Goal: Information Seeking & Learning: Learn about a topic

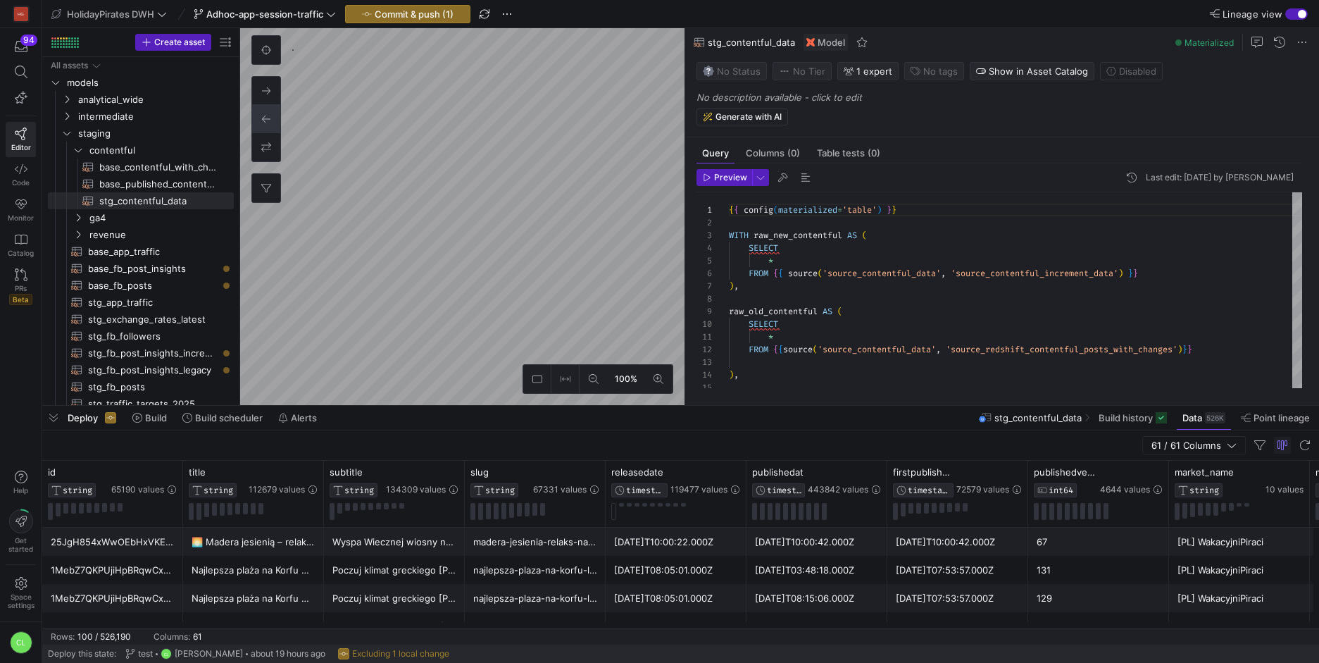
scroll to position [127, 0]
click at [451, 11] on span "Commit & push (1)" at bounding box center [414, 13] width 79 height 11
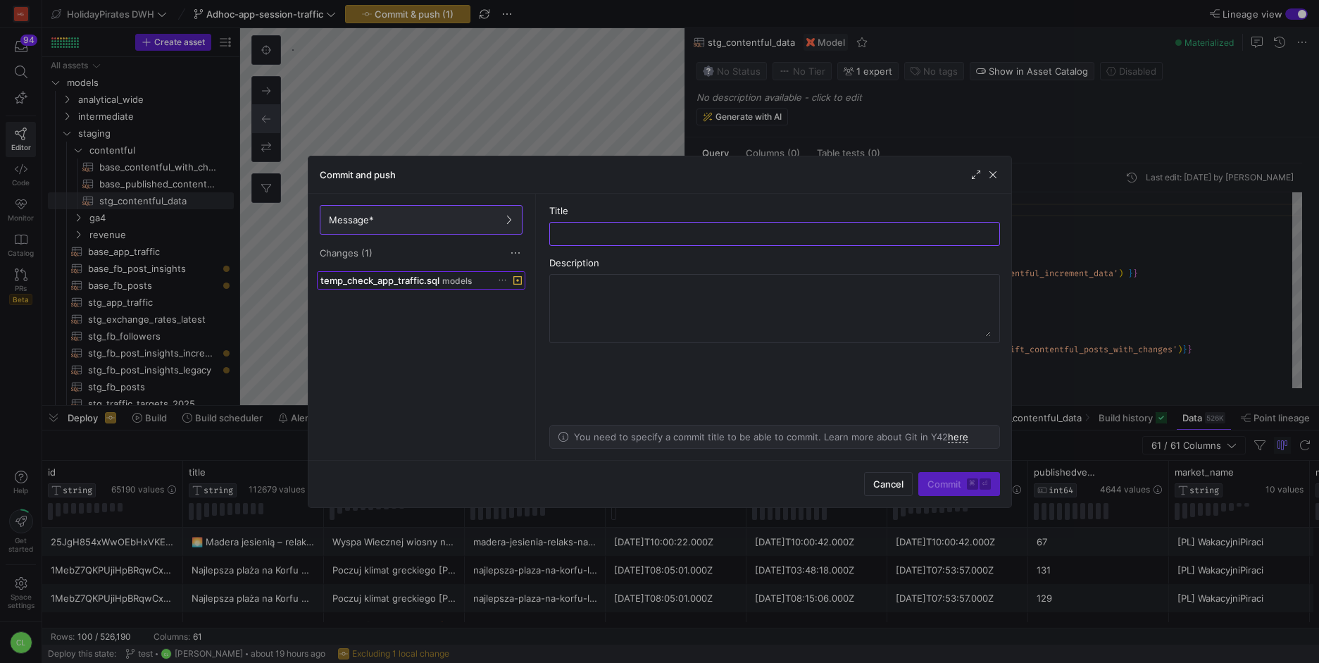
click at [449, 288] on span at bounding box center [421, 280] width 207 height 17
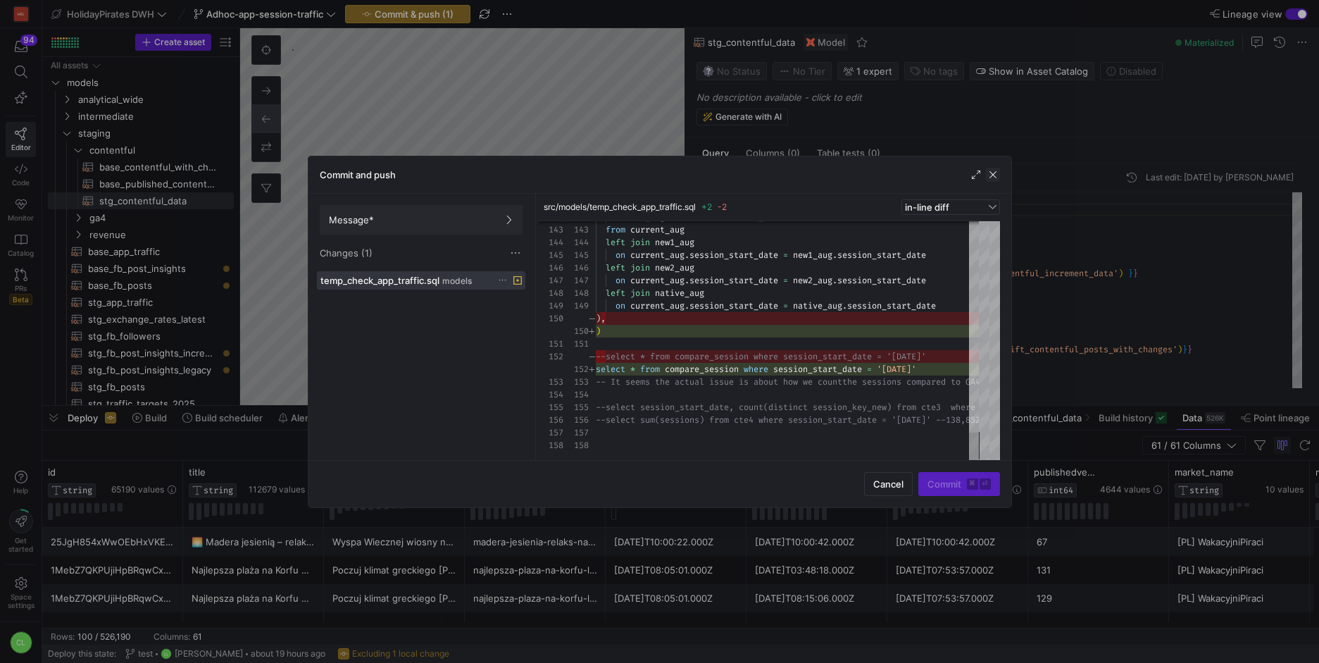
click at [989, 177] on span "button" at bounding box center [993, 175] width 14 height 14
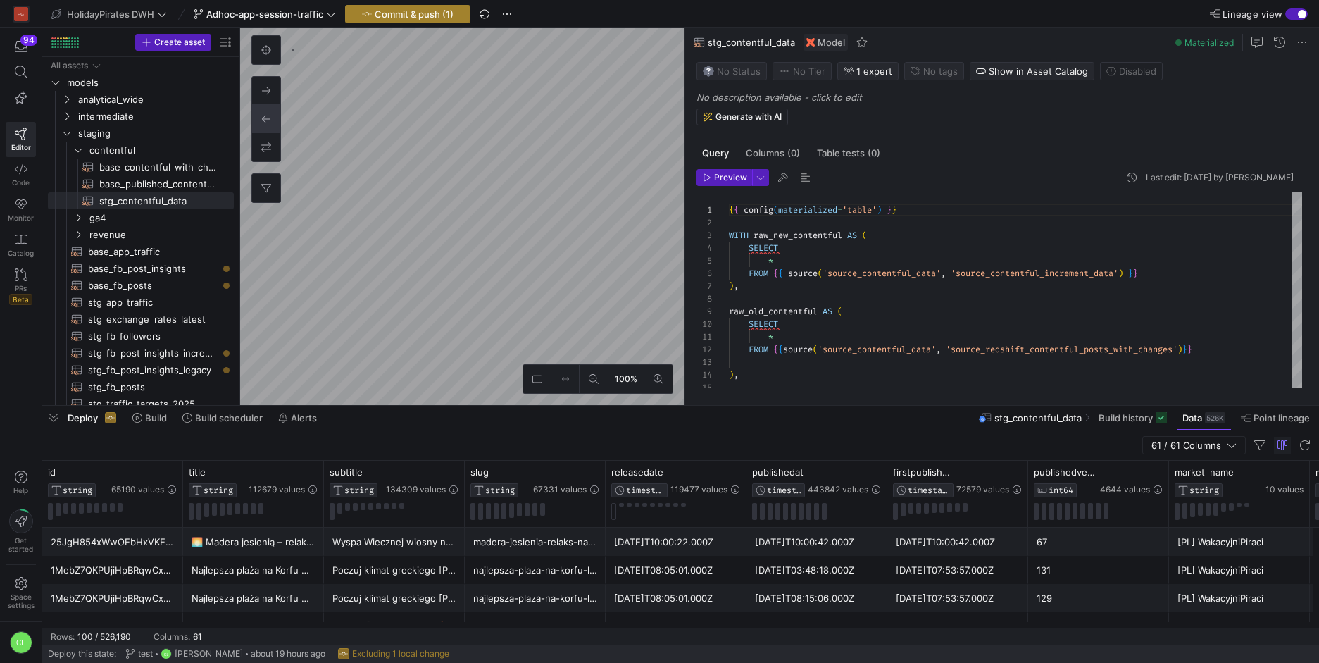
click at [454, 20] on span "button" at bounding box center [408, 14] width 124 height 17
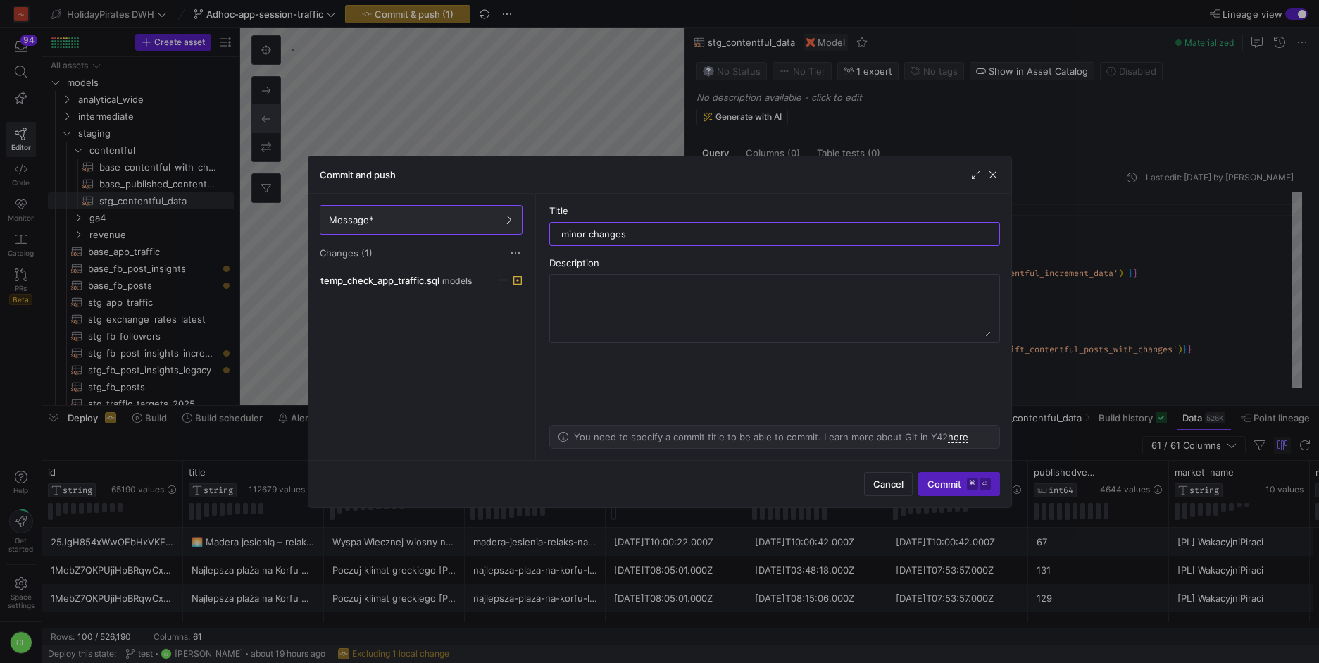
type input "minor changes"
click at [951, 490] on span "submit" at bounding box center [959, 484] width 80 height 23
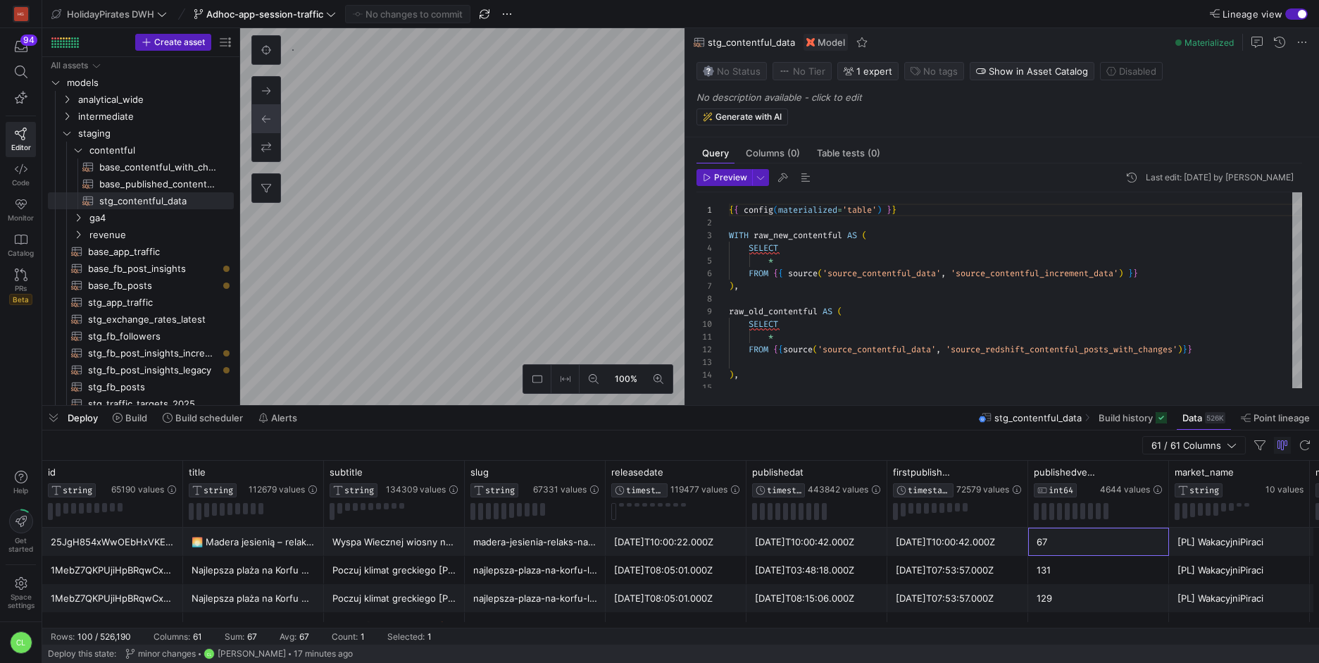
click at [1032, 549] on div "67" at bounding box center [1098, 541] width 141 height 28
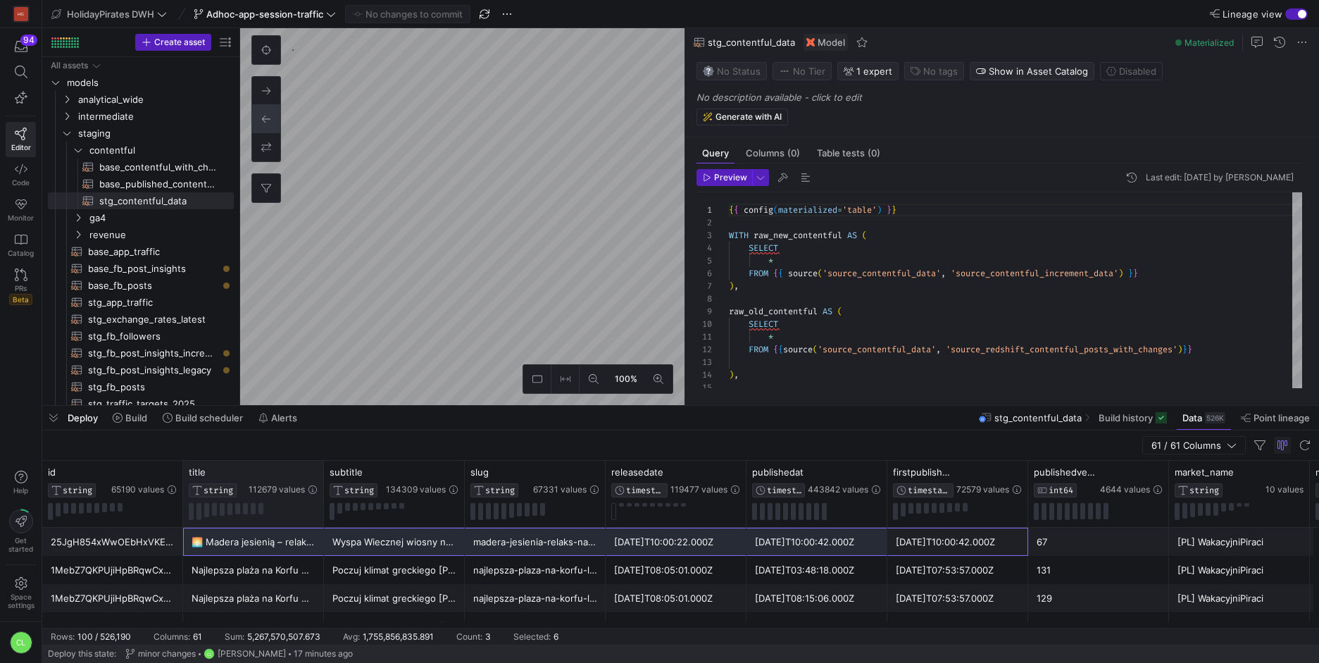
drag, startPoint x: 987, startPoint y: 544, endPoint x: 292, endPoint y: 526, distance: 694.6
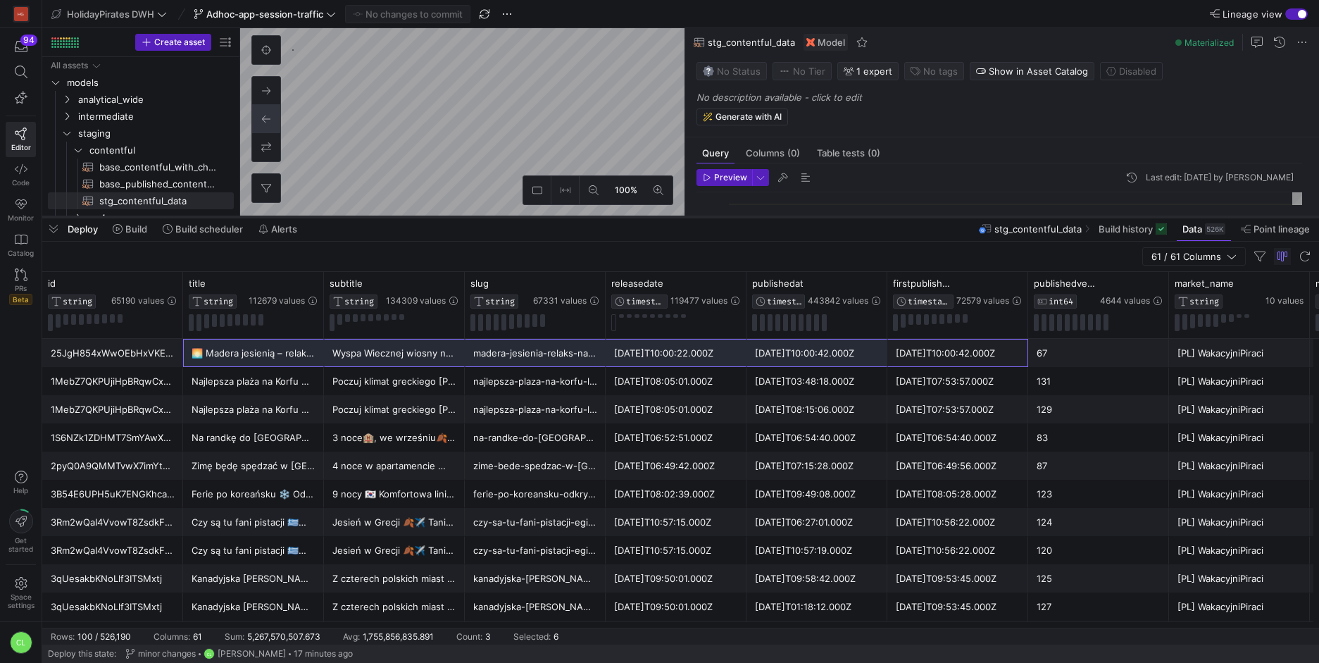
drag, startPoint x: 309, startPoint y: 406, endPoint x: 367, endPoint y: 216, distance: 198.1
click at [367, 216] on div at bounding box center [680, 217] width 1277 height 6
click at [166, 282] on icon at bounding box center [171, 282] width 11 height 11
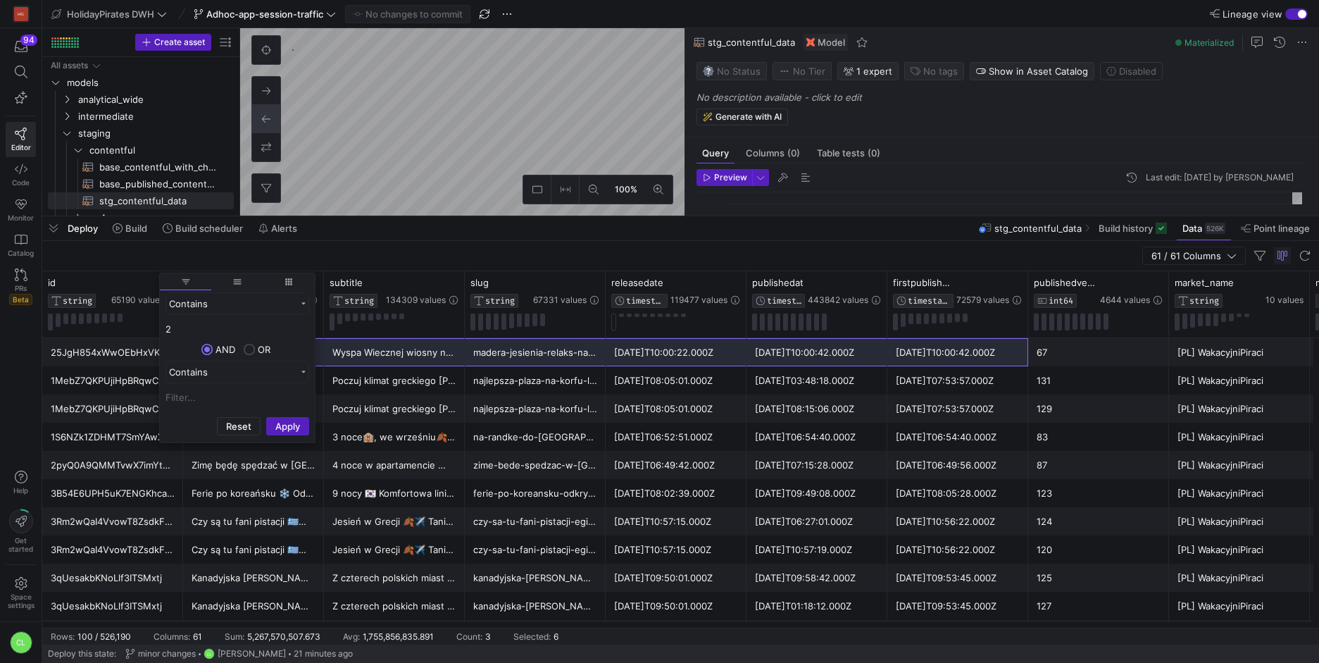
click at [199, 325] on input "2" at bounding box center [238, 328] width 144 height 17
type input "1s2Sy"
click at [287, 428] on button "Apply" at bounding box center [287, 426] width 43 height 18
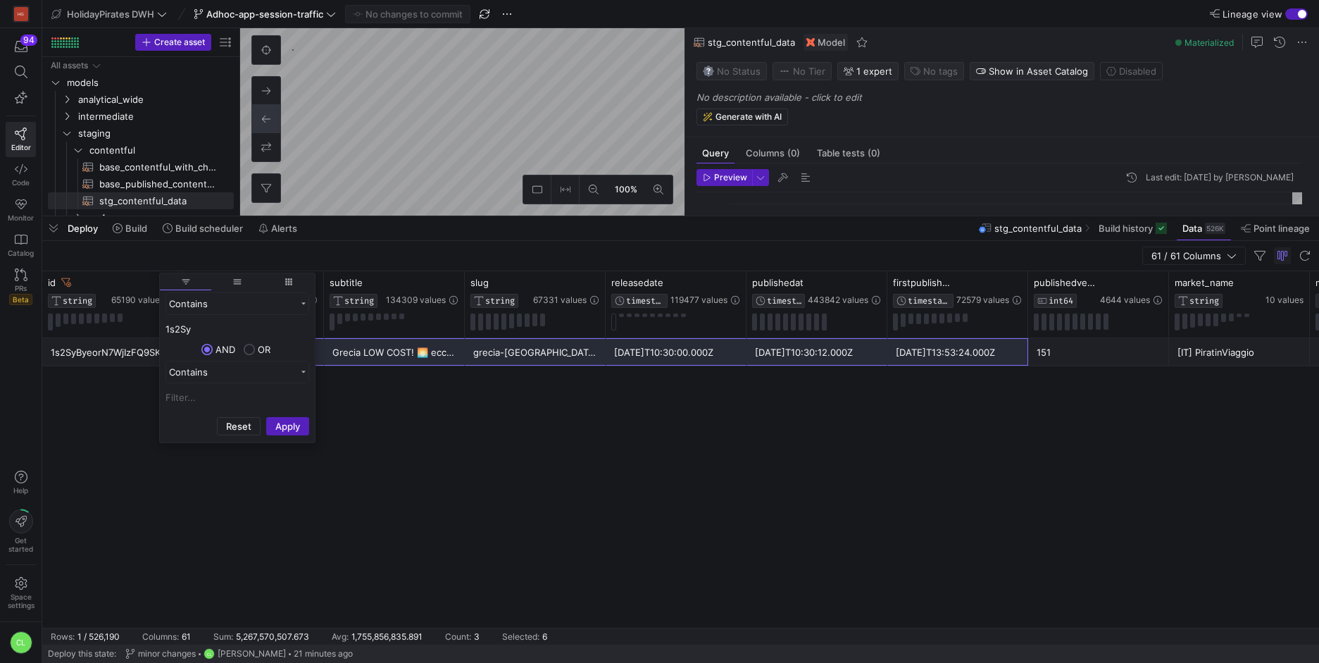
click at [768, 445] on div "1s2SyByeorN7WjIzFQ9SKc 🏖️ [GEOGRAPHIC_DATA] 🇬🇷 hotel da SOLI 16€/notte 😎 Grecia…" at bounding box center [680, 482] width 1277 height 289
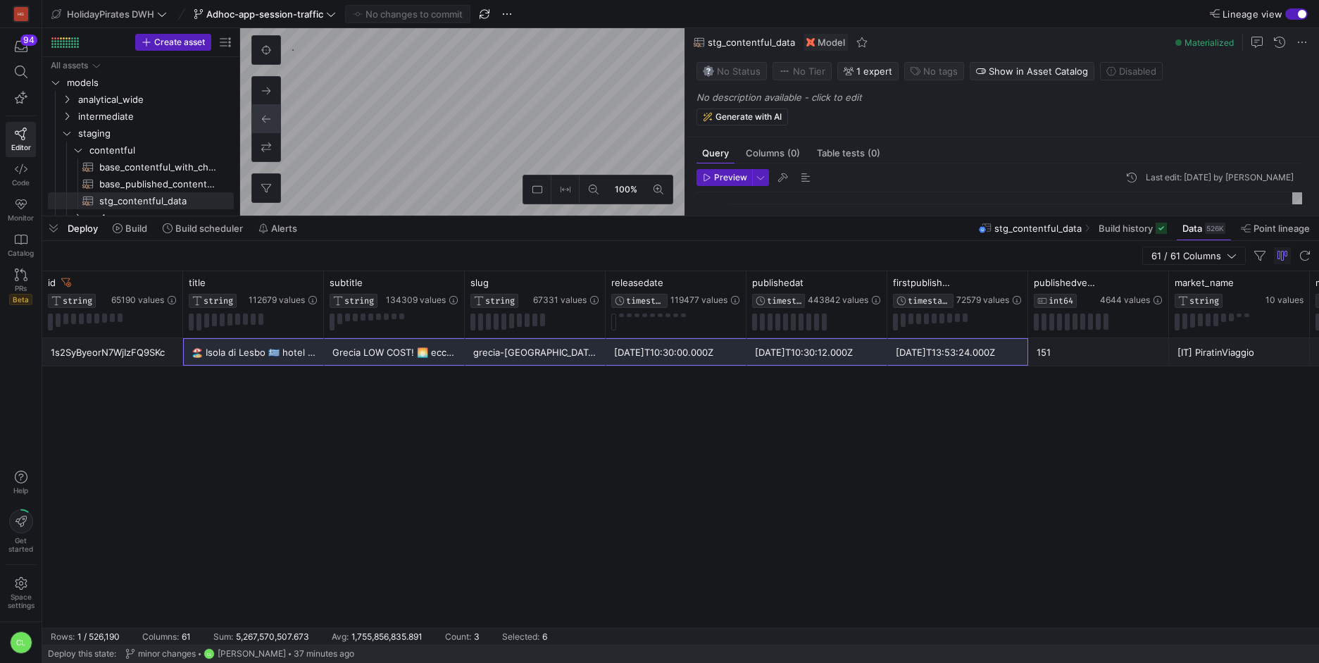
click at [575, 241] on div "61 / 61 Columns" at bounding box center [680, 256] width 1277 height 30
click at [589, 233] on div "Deploy Build Build scheduler Alerts stg_contentful_data Build history Data 526K…" at bounding box center [680, 228] width 1277 height 24
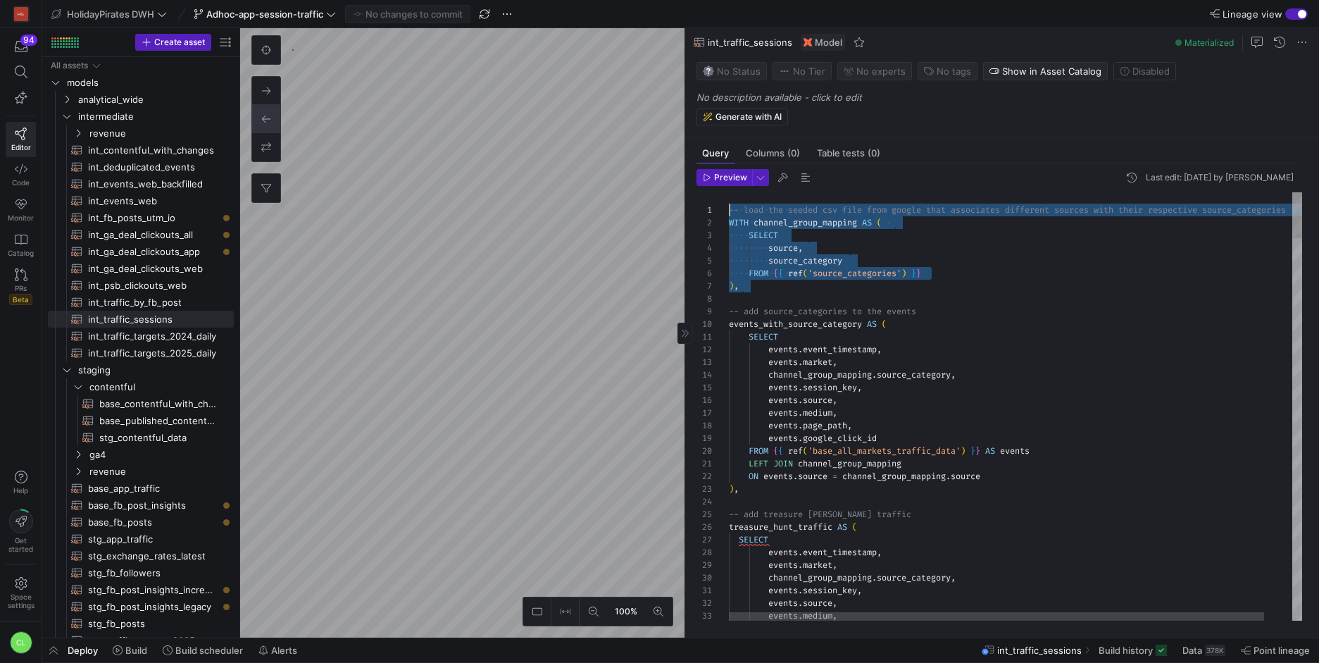
drag, startPoint x: 876, startPoint y: 299, endPoint x: 722, endPoint y: 199, distance: 184.2
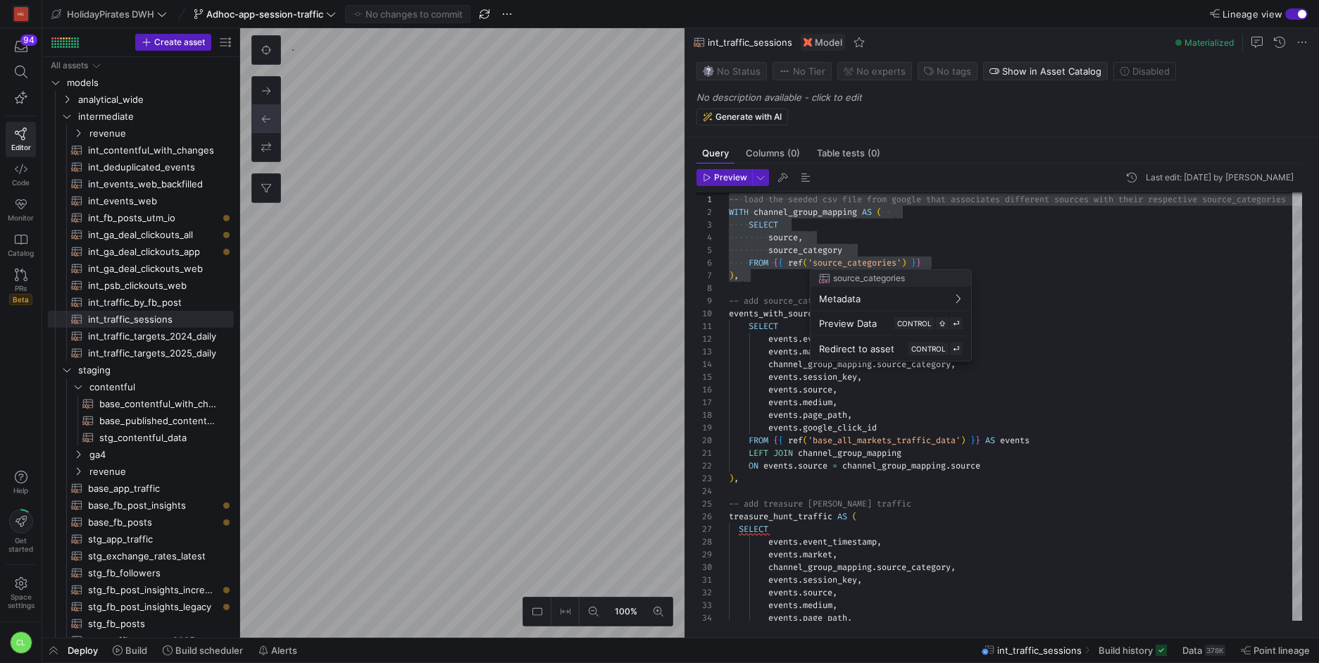
click at [930, 241] on div at bounding box center [659, 331] width 1319 height 663
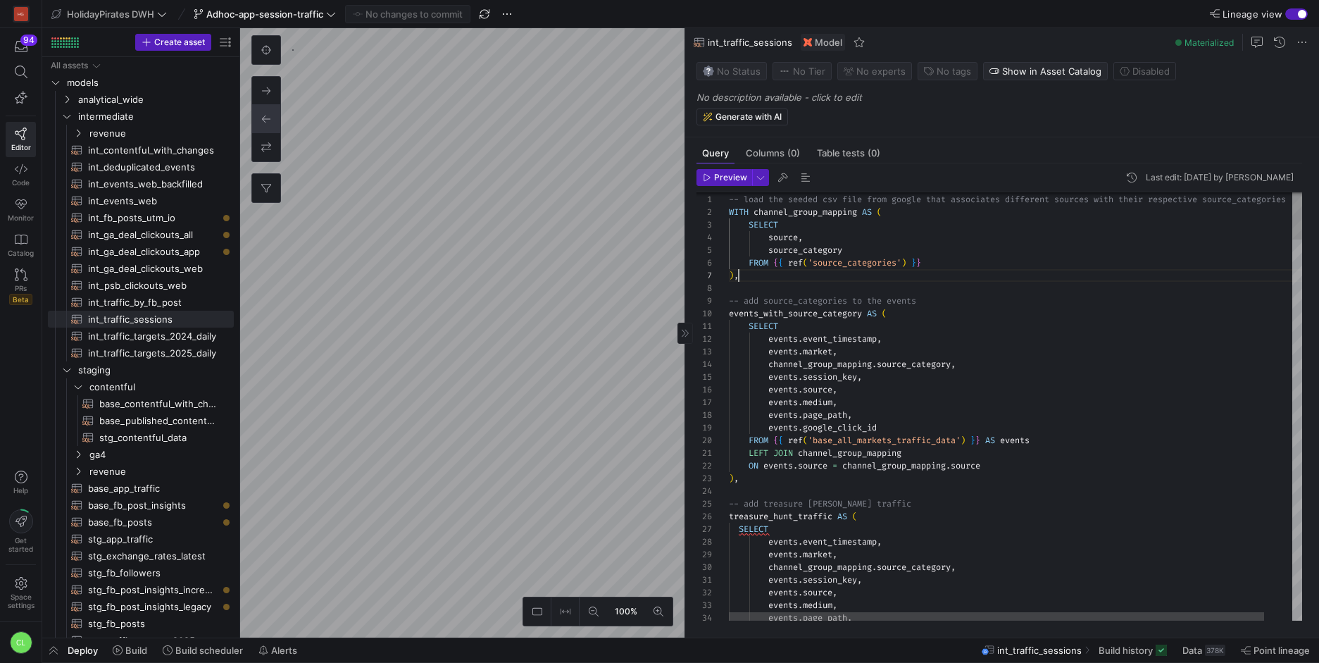
scroll to position [76, 10]
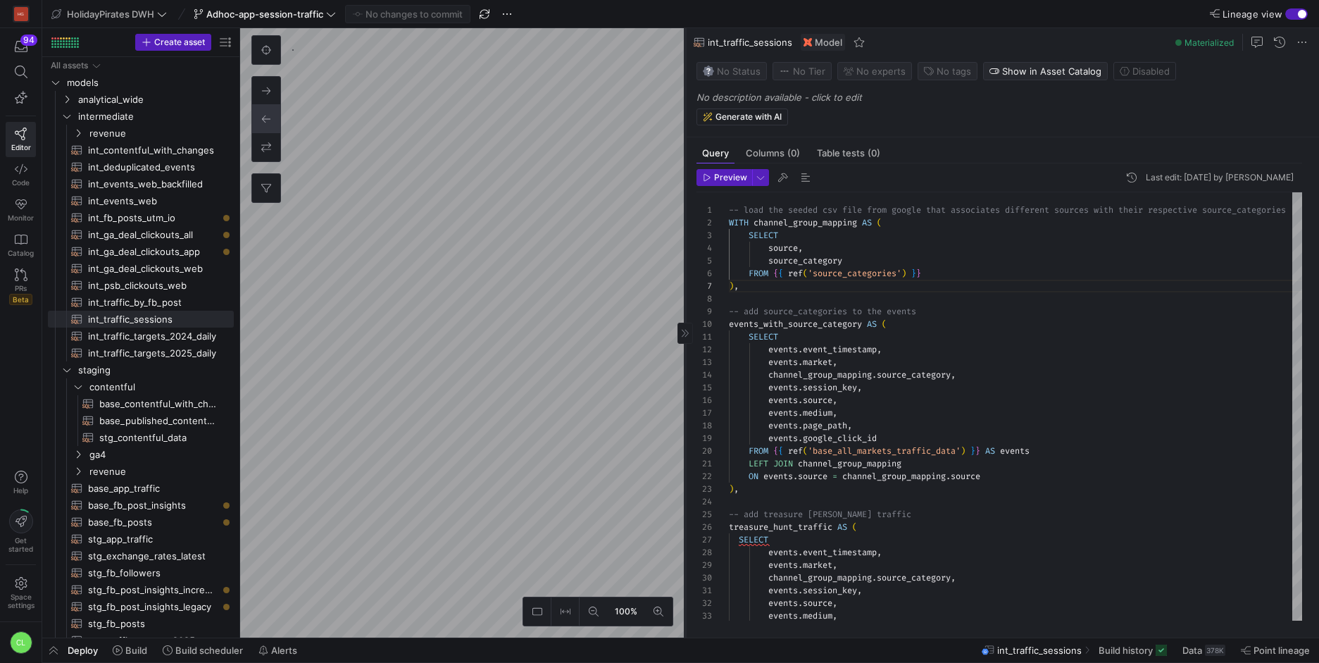
click at [483, 111] on as-split "100% 0 Query Columns (0) Table tests (0) Preview Last edit: [DATE] by Chayanon …" at bounding box center [779, 332] width 1079 height 609
drag, startPoint x: 859, startPoint y: 273, endPoint x: 789, endPoint y: 257, distance: 71.6
click at [789, 257] on div at bounding box center [659, 331] width 1319 height 663
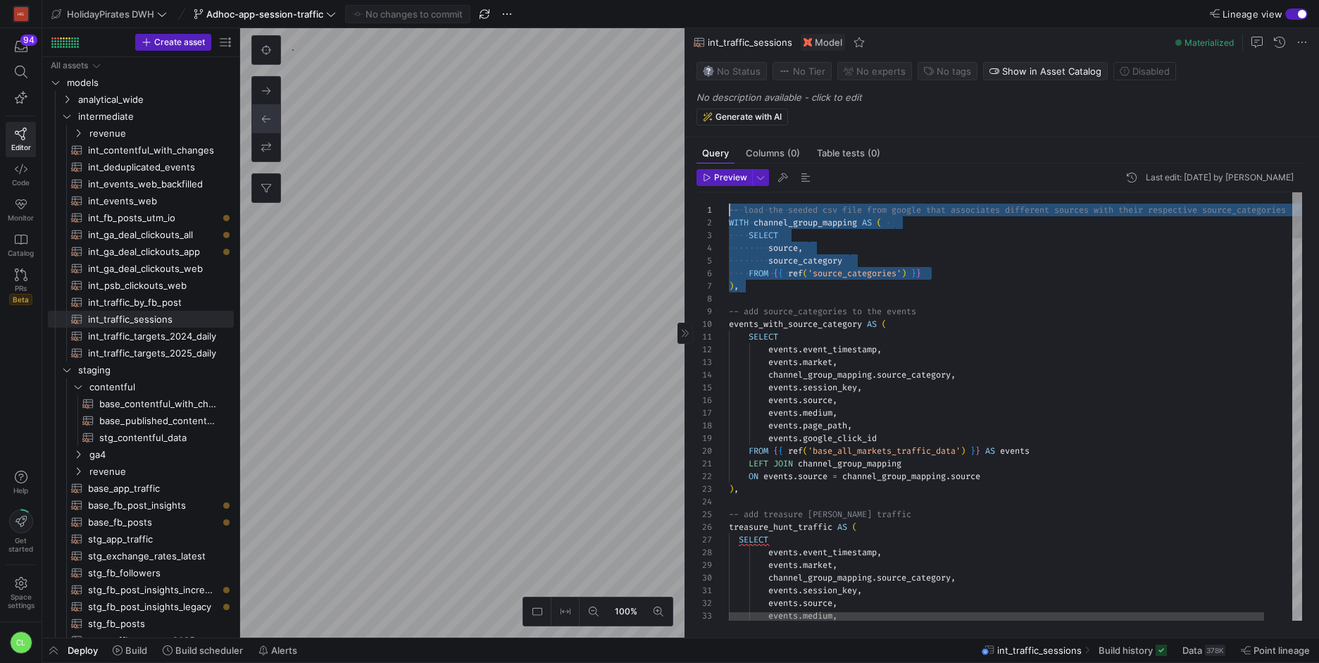
scroll to position [0, 0]
drag, startPoint x: 812, startPoint y: 281, endPoint x: 726, endPoint y: 200, distance: 118.1
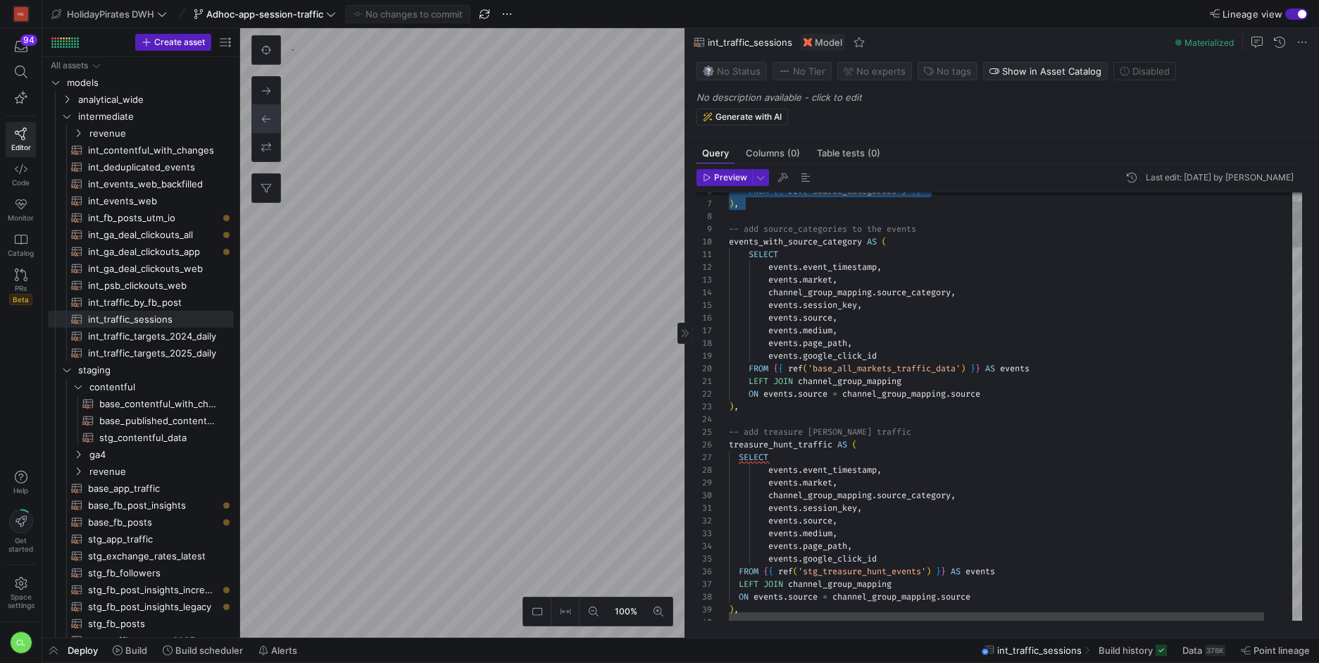
drag, startPoint x: 939, startPoint y: 289, endPoint x: 928, endPoint y: 287, distance: 10.8
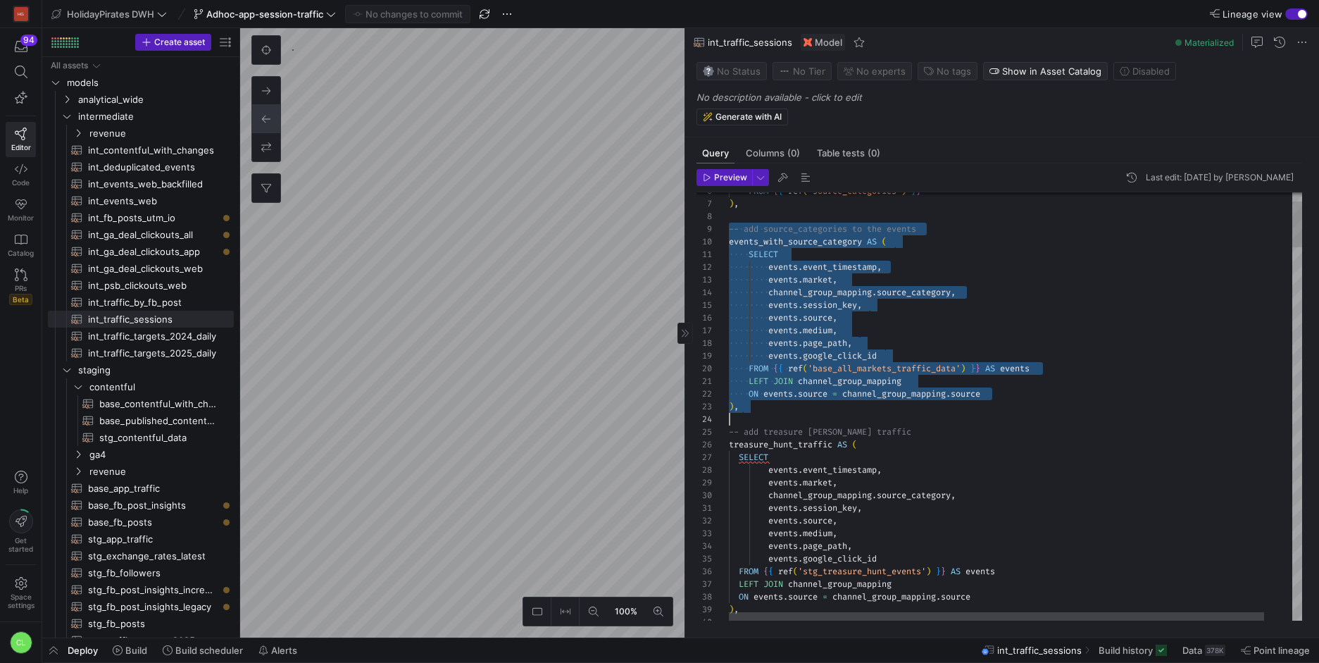
drag, startPoint x: 722, startPoint y: 224, endPoint x: 936, endPoint y: 403, distance: 279.0
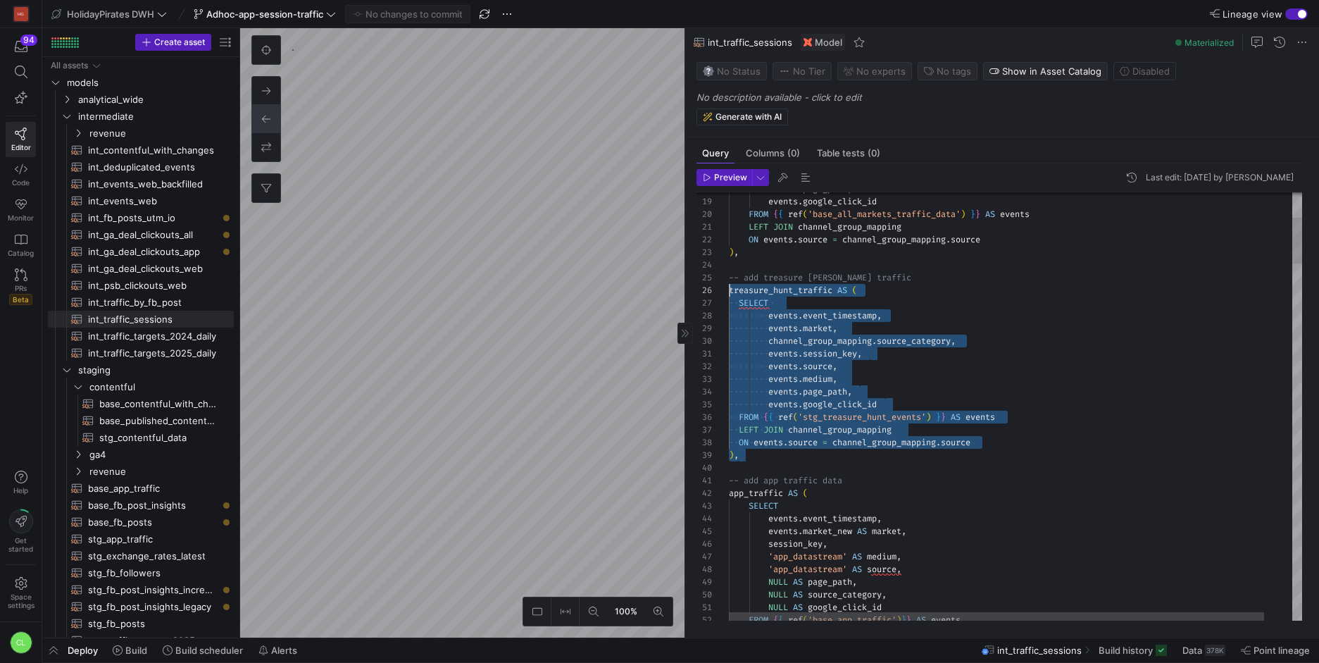
scroll to position [51, 0]
drag, startPoint x: 749, startPoint y: 381, endPoint x: 724, endPoint y: 276, distance: 108.0
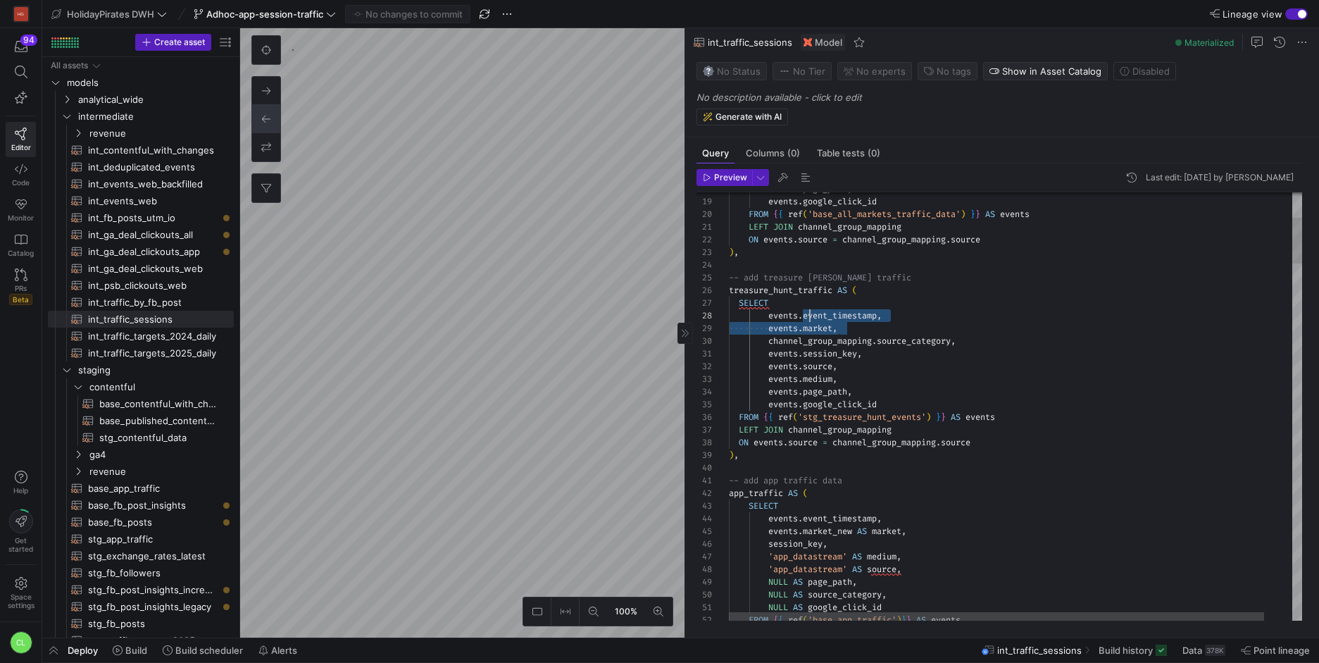
drag, startPoint x: 904, startPoint y: 325, endPoint x: 805, endPoint y: 317, distance: 99.7
drag, startPoint x: 885, startPoint y: 327, endPoint x: 820, endPoint y: 332, distance: 65.7
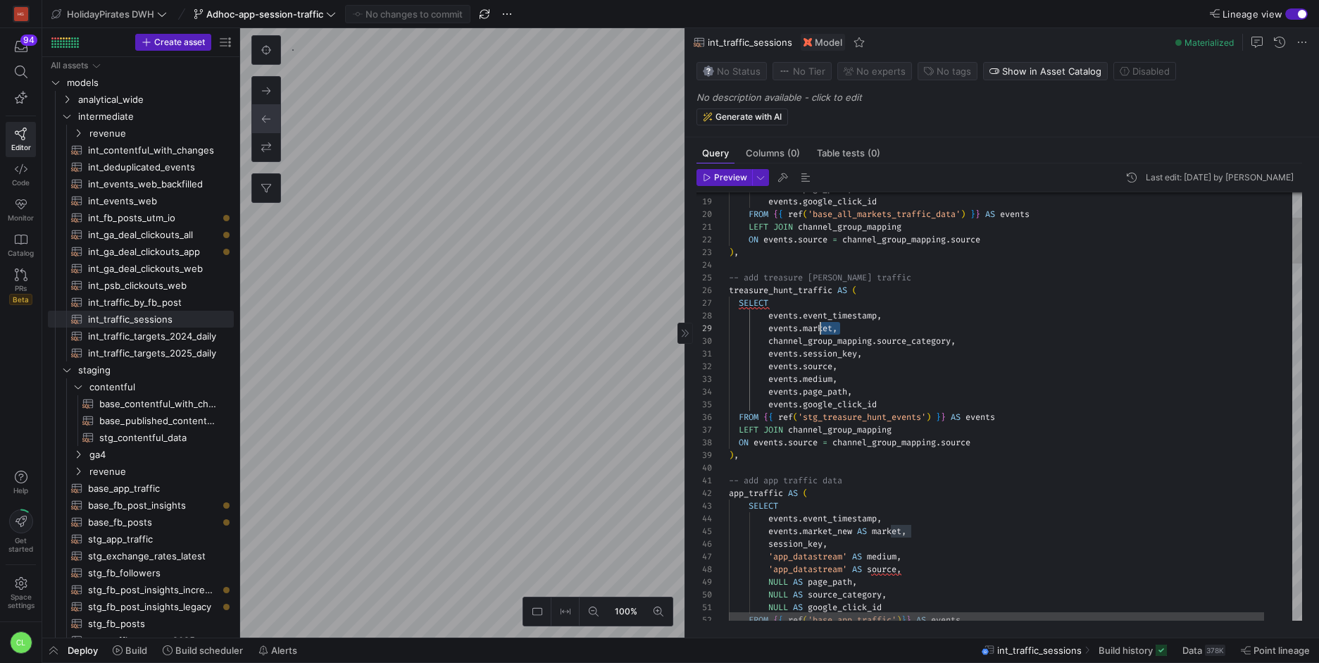
drag, startPoint x: 877, startPoint y: 354, endPoint x: 808, endPoint y: 355, distance: 68.3
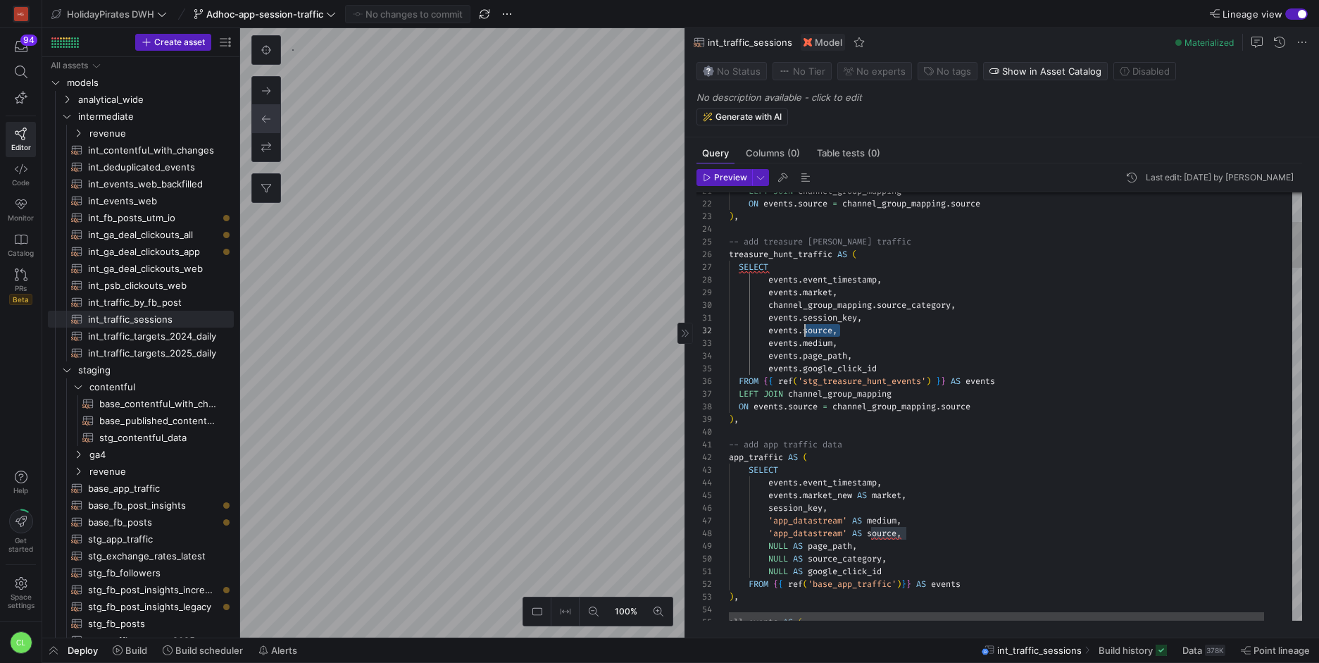
drag, startPoint x: 845, startPoint y: 332, endPoint x: 806, endPoint y: 335, distance: 39.5
drag, startPoint x: 848, startPoint y: 347, endPoint x: 805, endPoint y: 346, distance: 43.0
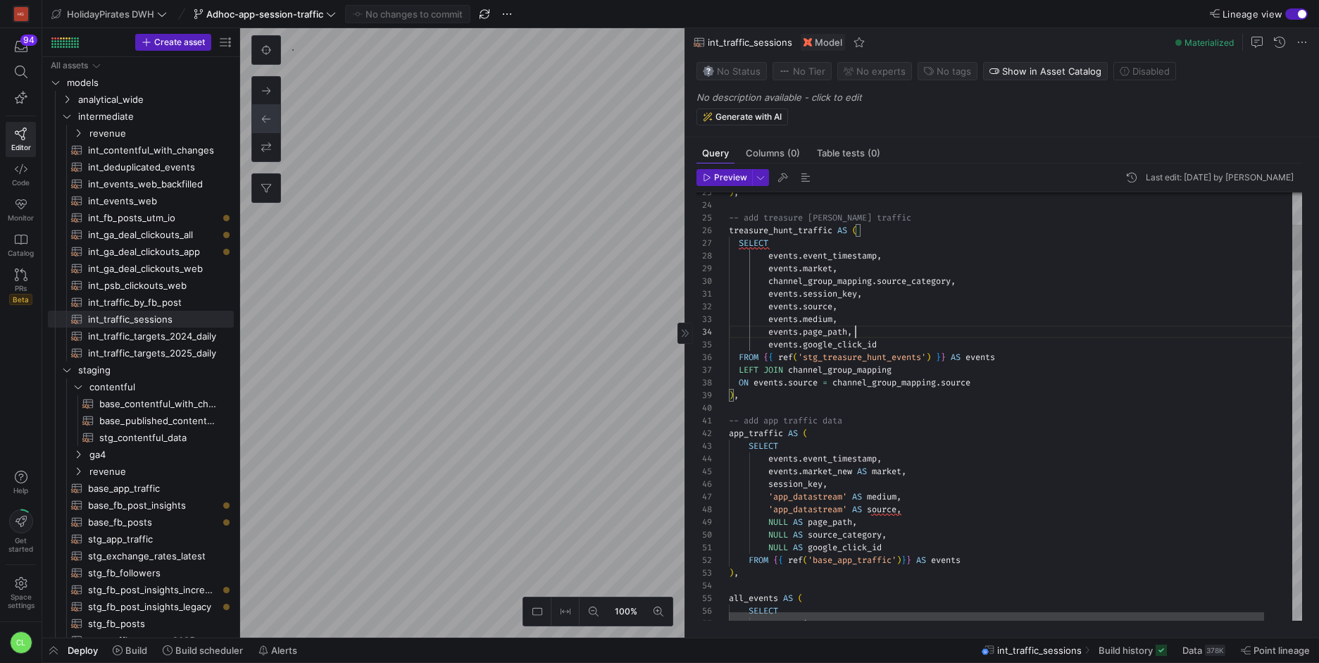
drag, startPoint x: 863, startPoint y: 332, endPoint x: 841, endPoint y: 334, distance: 22.6
drag, startPoint x: 901, startPoint y: 342, endPoint x: 810, endPoint y: 343, distance: 90.9
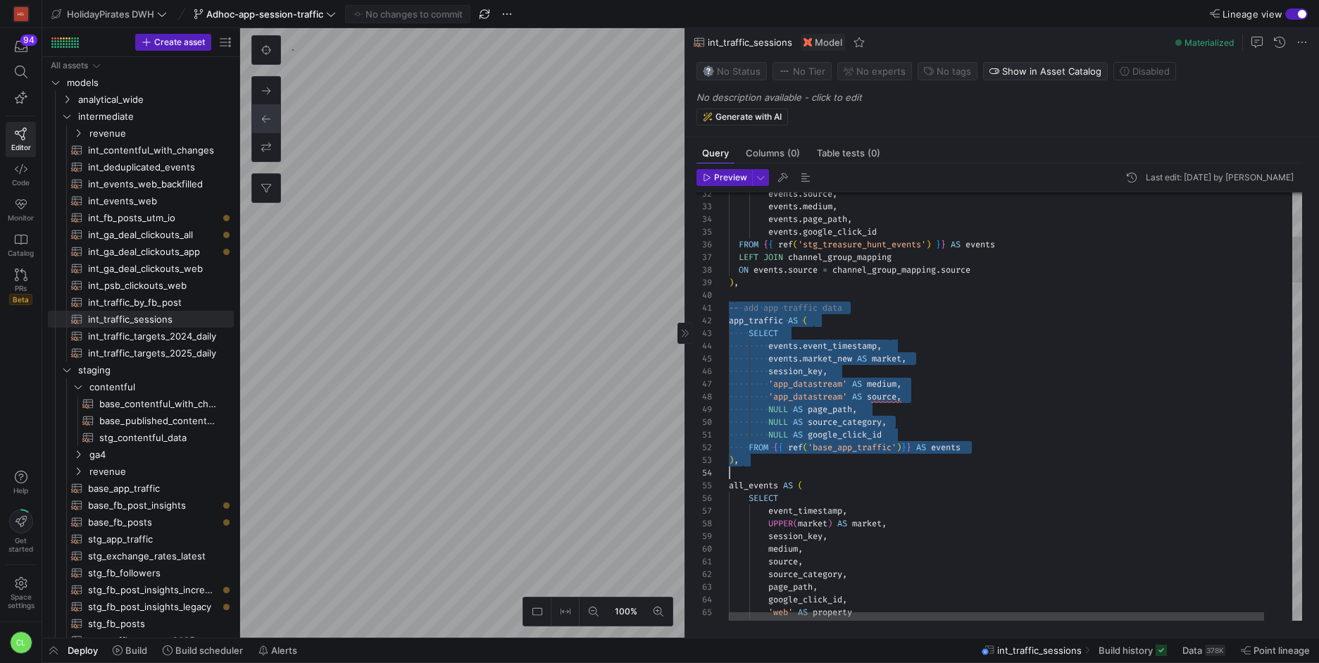
scroll to position [0, 0]
drag, startPoint x: 732, startPoint y: 307, endPoint x: 785, endPoint y: 467, distance: 168.4
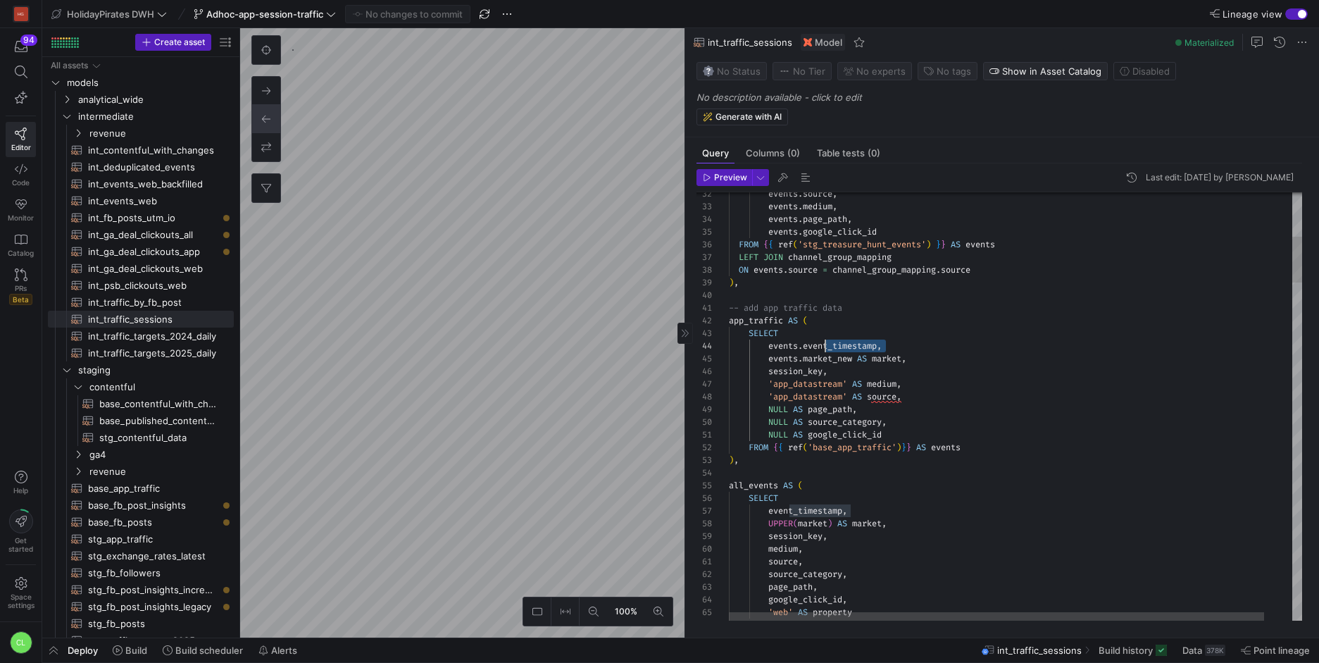
drag, startPoint x: 896, startPoint y: 345, endPoint x: 824, endPoint y: 344, distance: 71.8
drag, startPoint x: 928, startPoint y: 358, endPoint x: 872, endPoint y: 359, distance: 55.7
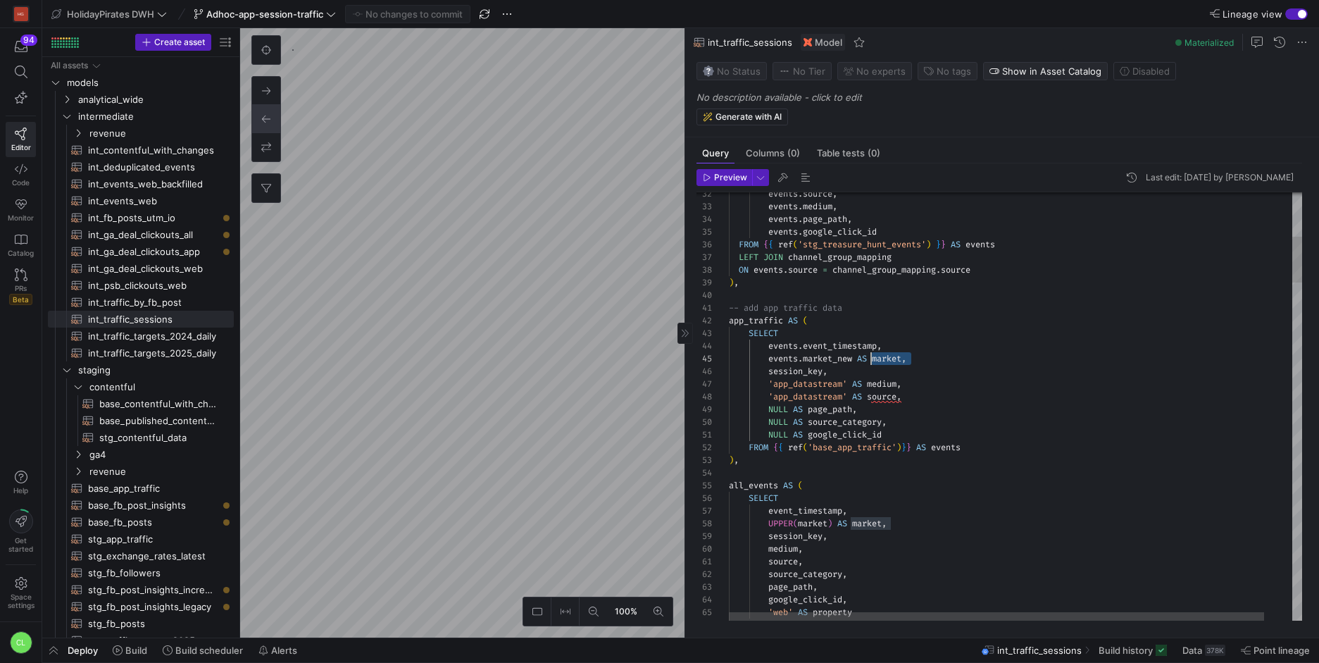
drag, startPoint x: 856, startPoint y: 360, endPoint x: 805, endPoint y: 358, distance: 50.7
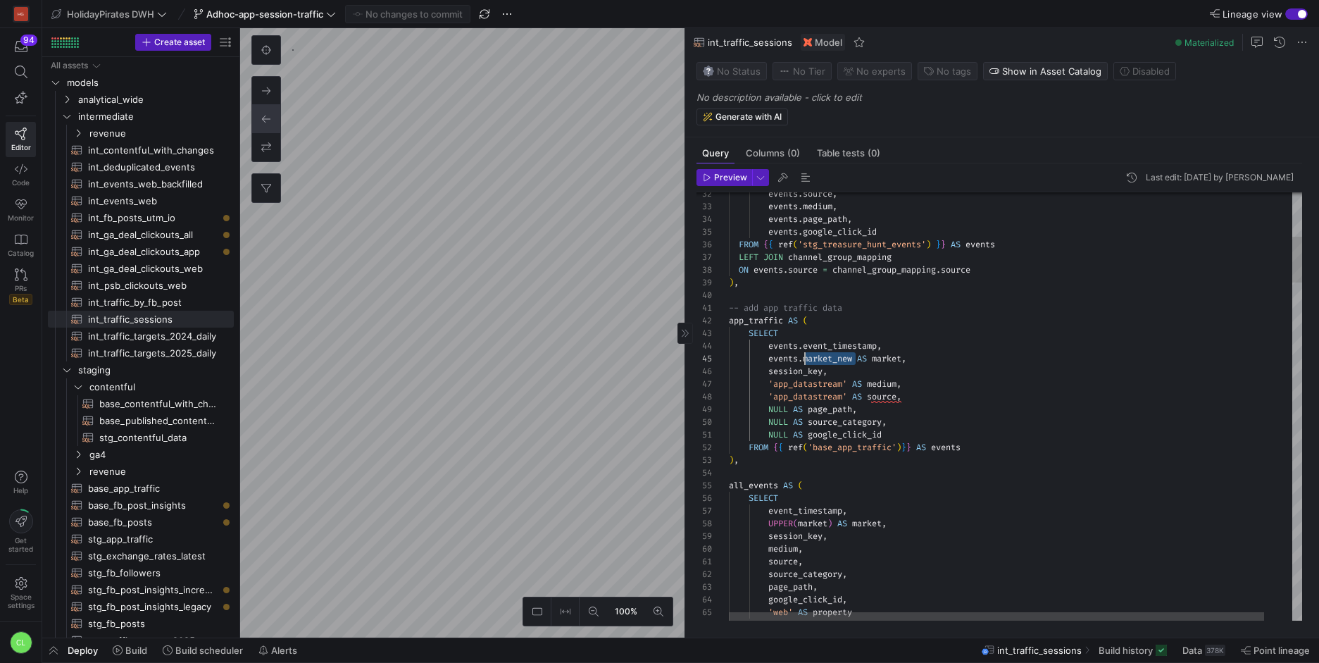
drag, startPoint x: 917, startPoint y: 354, endPoint x: 831, endPoint y: 361, distance: 86.2
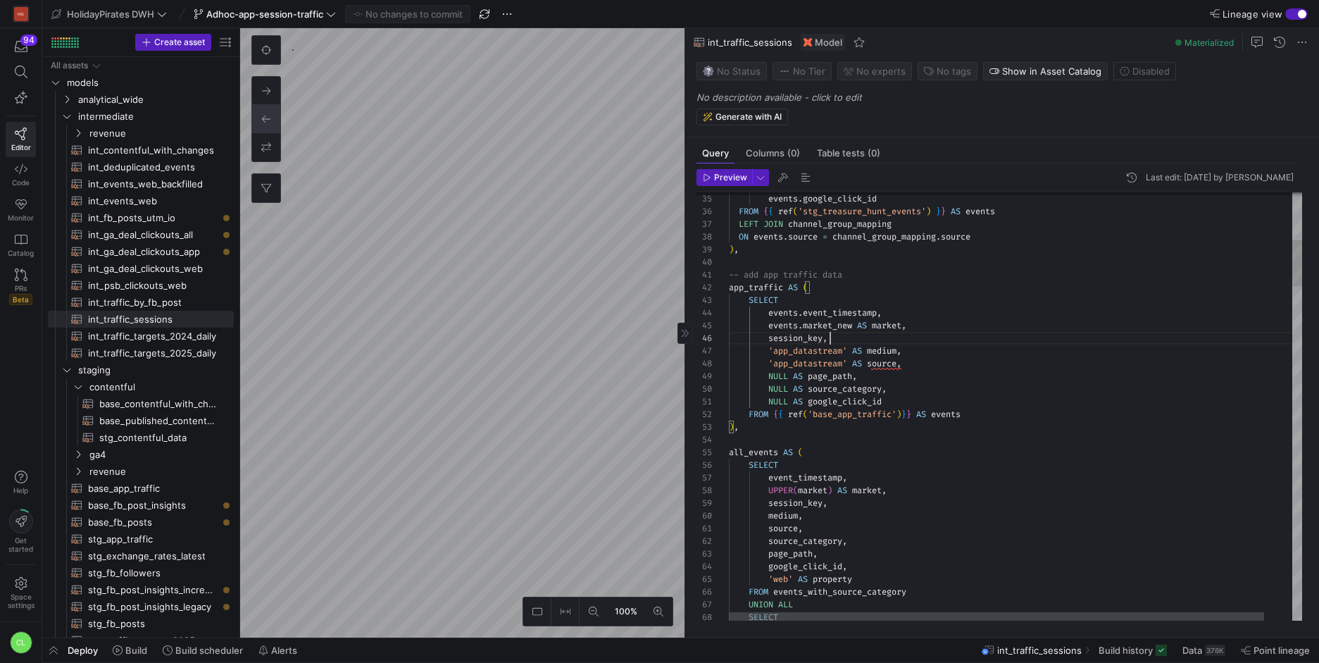
drag, startPoint x: 910, startPoint y: 325, endPoint x: 804, endPoint y: 330, distance: 105.8
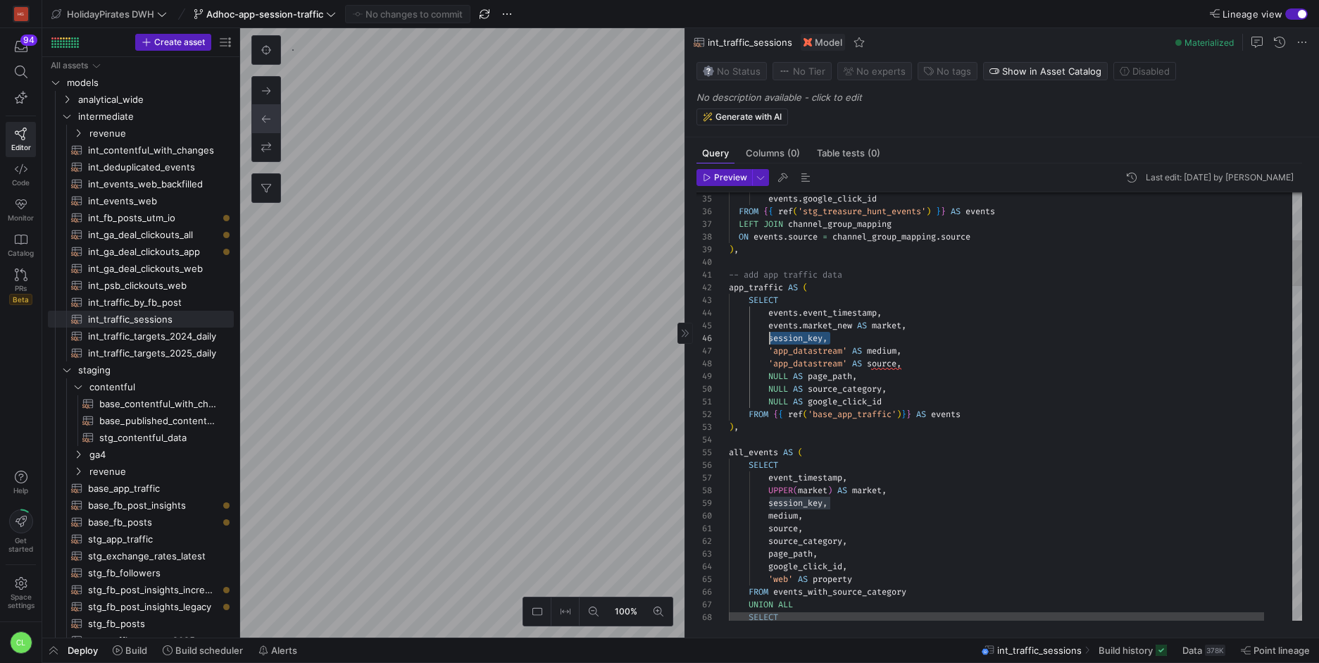
drag, startPoint x: 835, startPoint y: 335, endPoint x: 770, endPoint y: 337, distance: 64.9
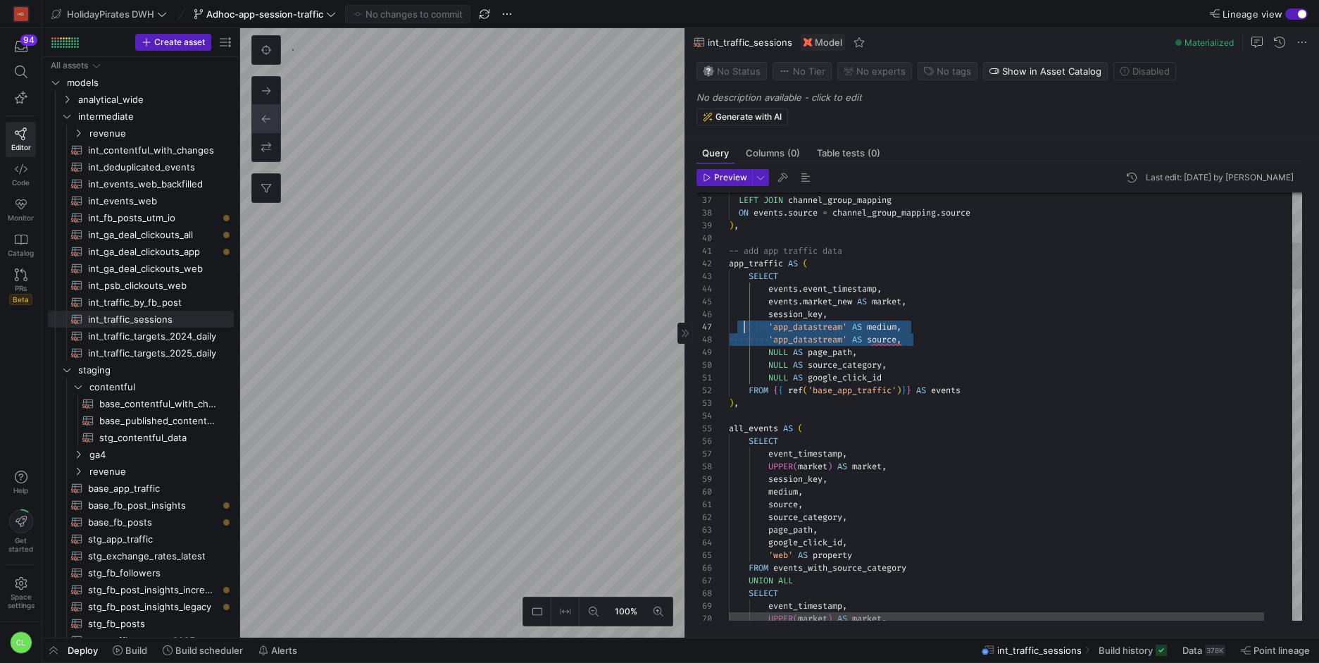
drag, startPoint x: 921, startPoint y: 342, endPoint x: 741, endPoint y: 330, distance: 180.6
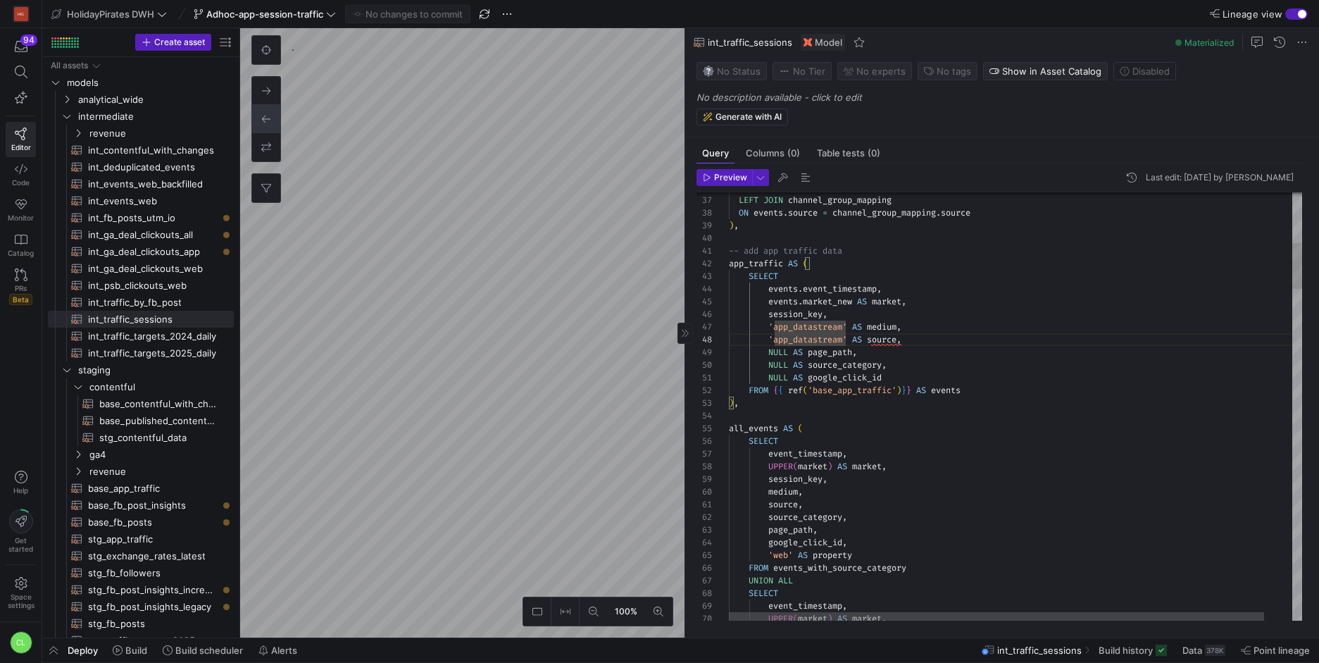
drag, startPoint x: 905, startPoint y: 331, endPoint x: 773, endPoint y: 330, distance: 132.4
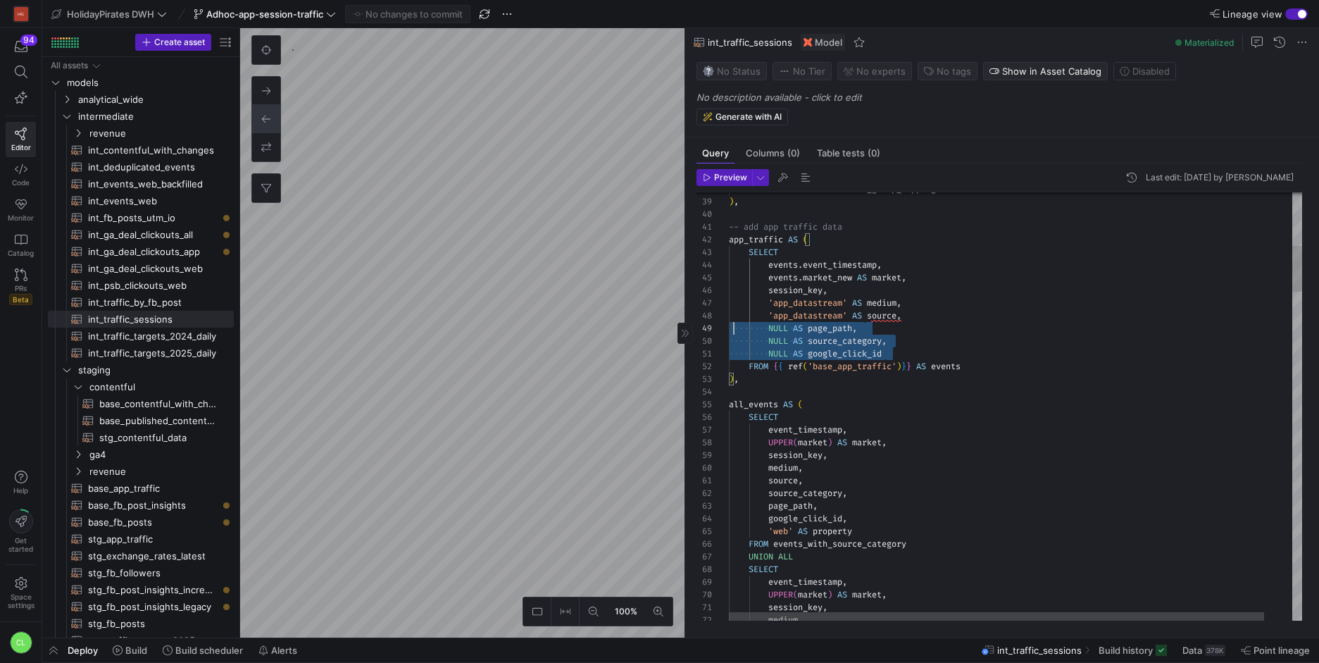
scroll to position [101, 0]
drag, startPoint x: 923, startPoint y: 356, endPoint x: 725, endPoint y: 329, distance: 199.0
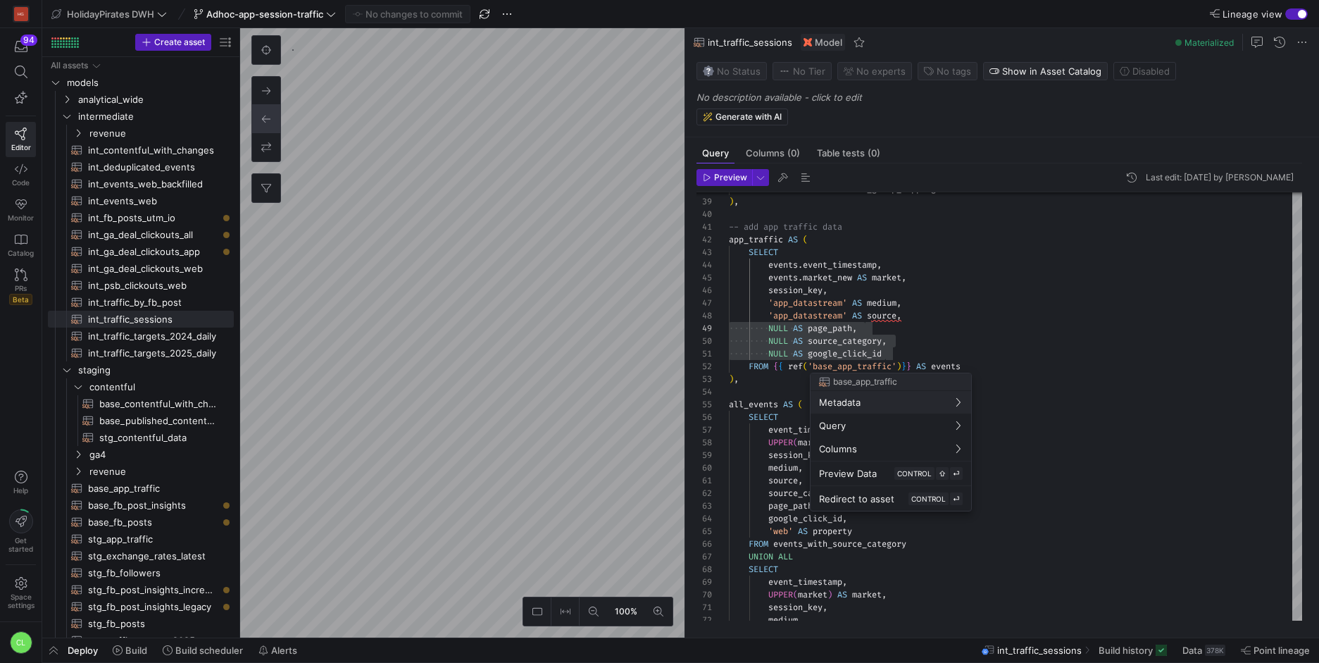
click at [987, 308] on div at bounding box center [659, 331] width 1319 height 663
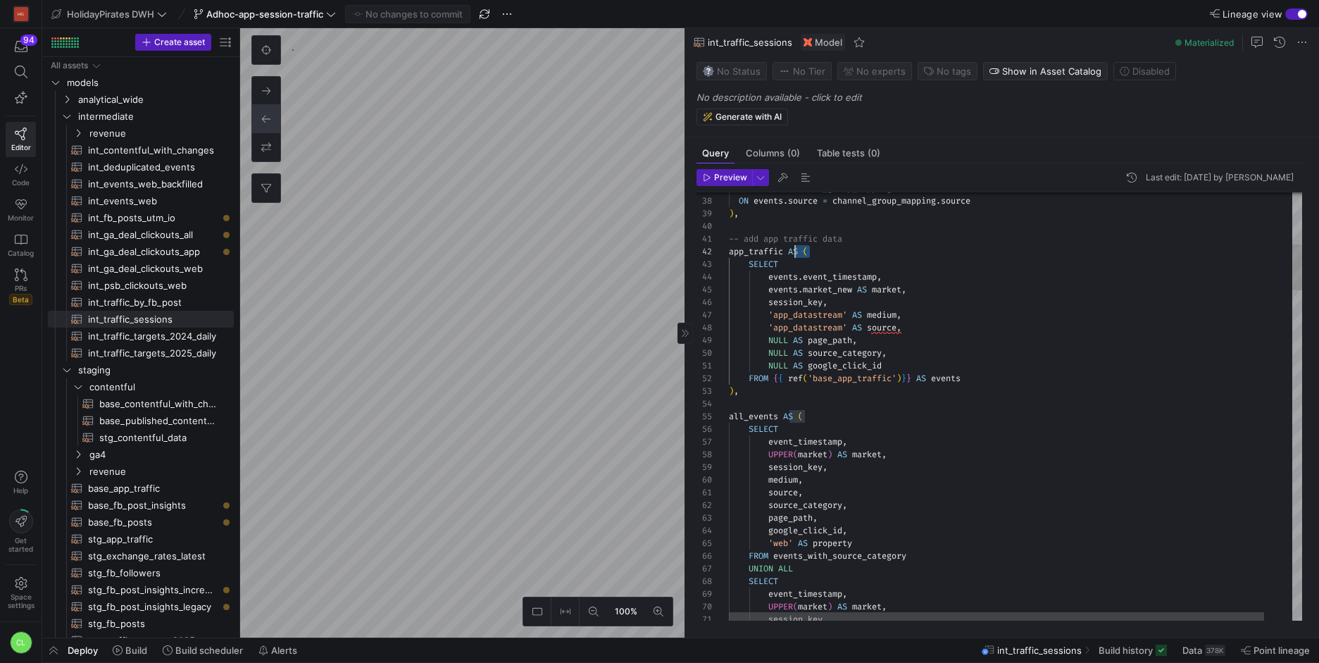
scroll to position [13, 20]
drag, startPoint x: 822, startPoint y: 254, endPoint x: 747, endPoint y: 254, distance: 74.7
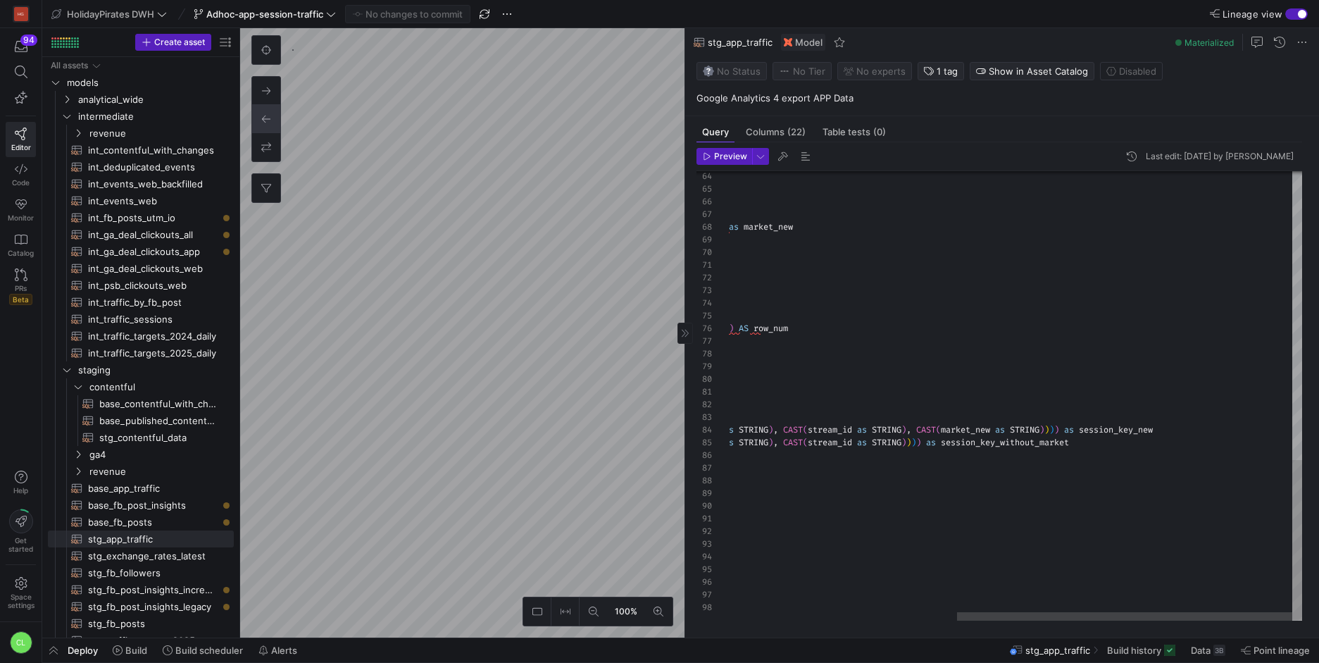
type textarea "select * {{ stg_events_keys() }} , TO_BASE64(MD5(CONCAT(CAST(ga_session_id as S…"
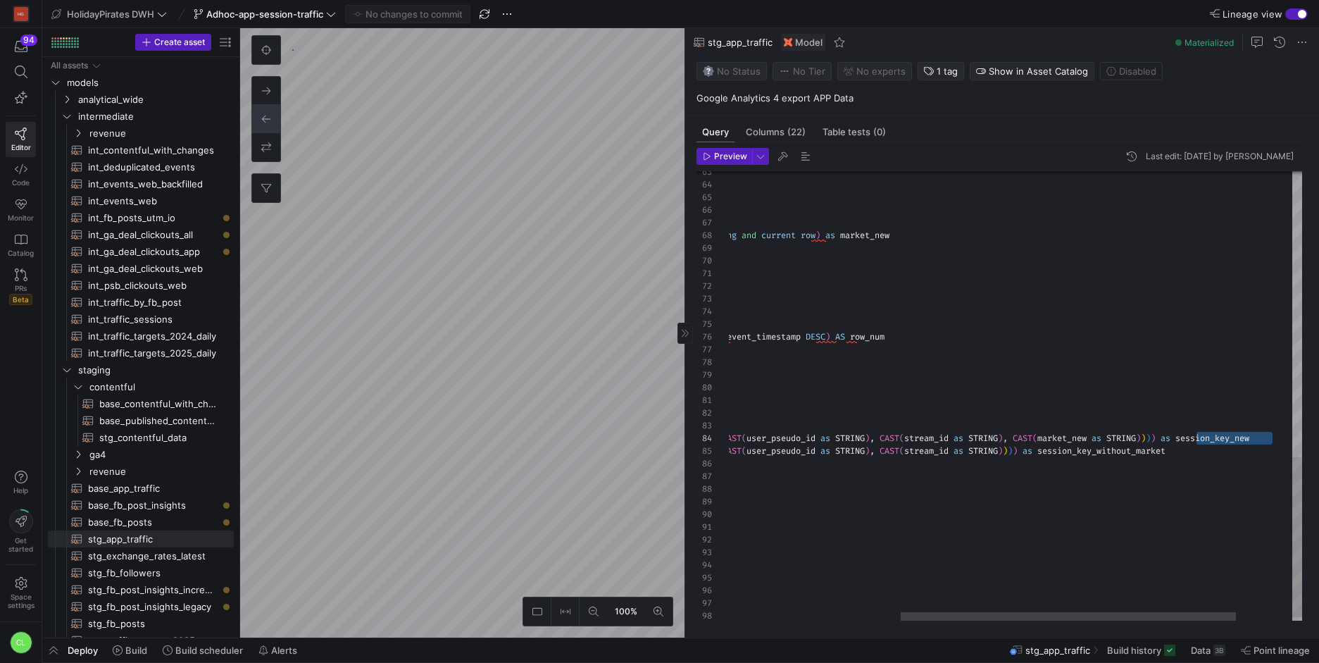
drag, startPoint x: 1199, startPoint y: 432, endPoint x: 1120, endPoint y: 435, distance: 79.6
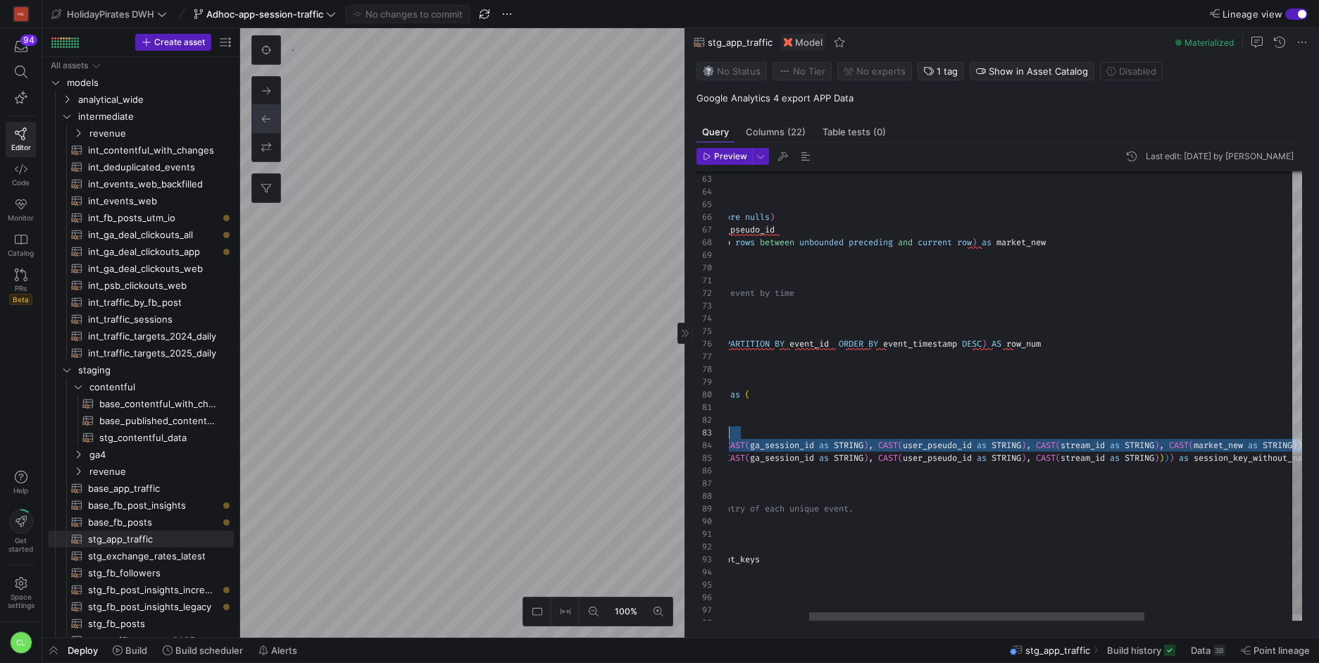
scroll to position [25, 137]
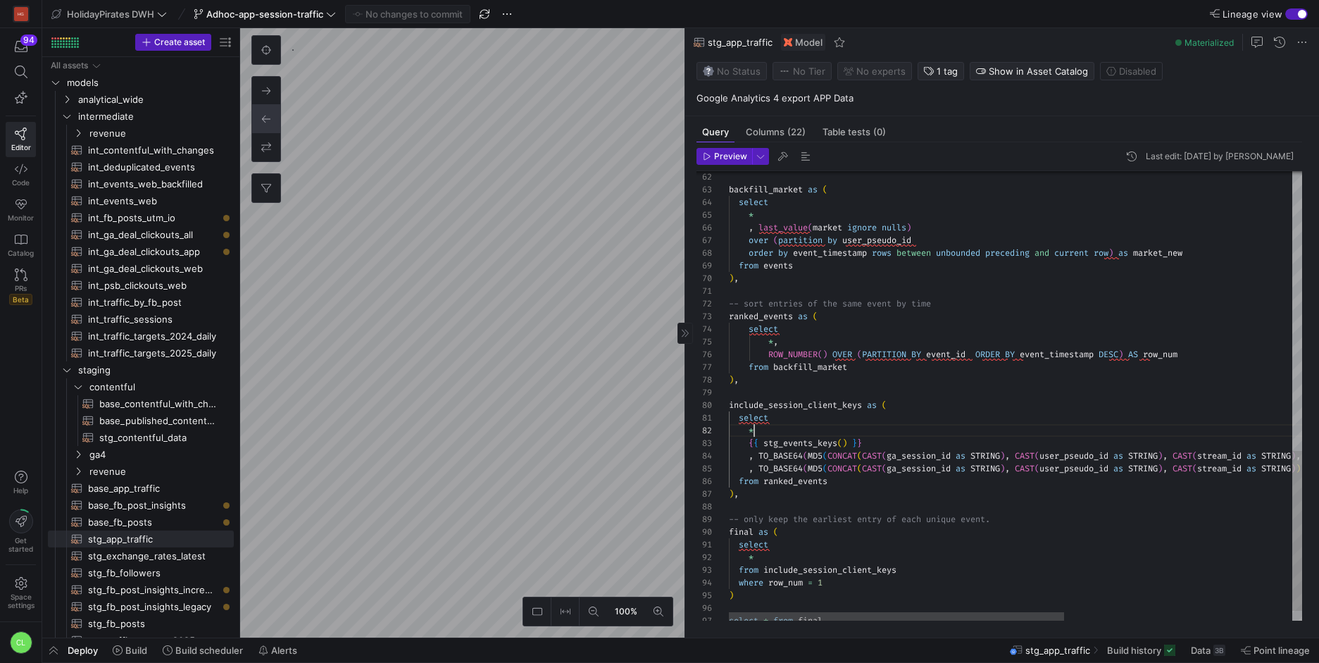
click at [968, 435] on div "select * , last_value ( market ignore nulls ) over ( partition by user_pseudo_i…" at bounding box center [1210, 17] width 963 height 1262
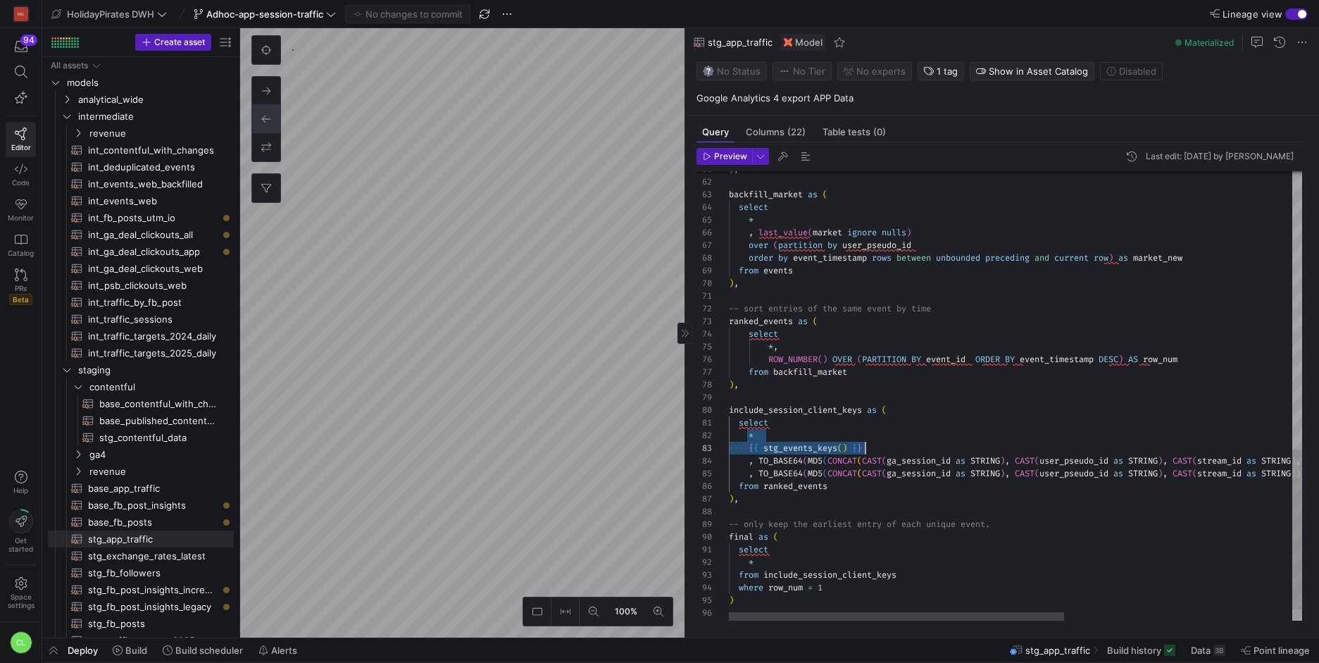
drag, startPoint x: 839, startPoint y: 444, endPoint x: 887, endPoint y: 447, distance: 48.0
click at [887, 447] on div "select * , last_value ( market ignore nulls ) over ( partition by user_pseudo_i…" at bounding box center [1210, 22] width 963 height 1262
drag, startPoint x: 887, startPoint y: 447, endPoint x: 747, endPoint y: 449, distance: 140.9
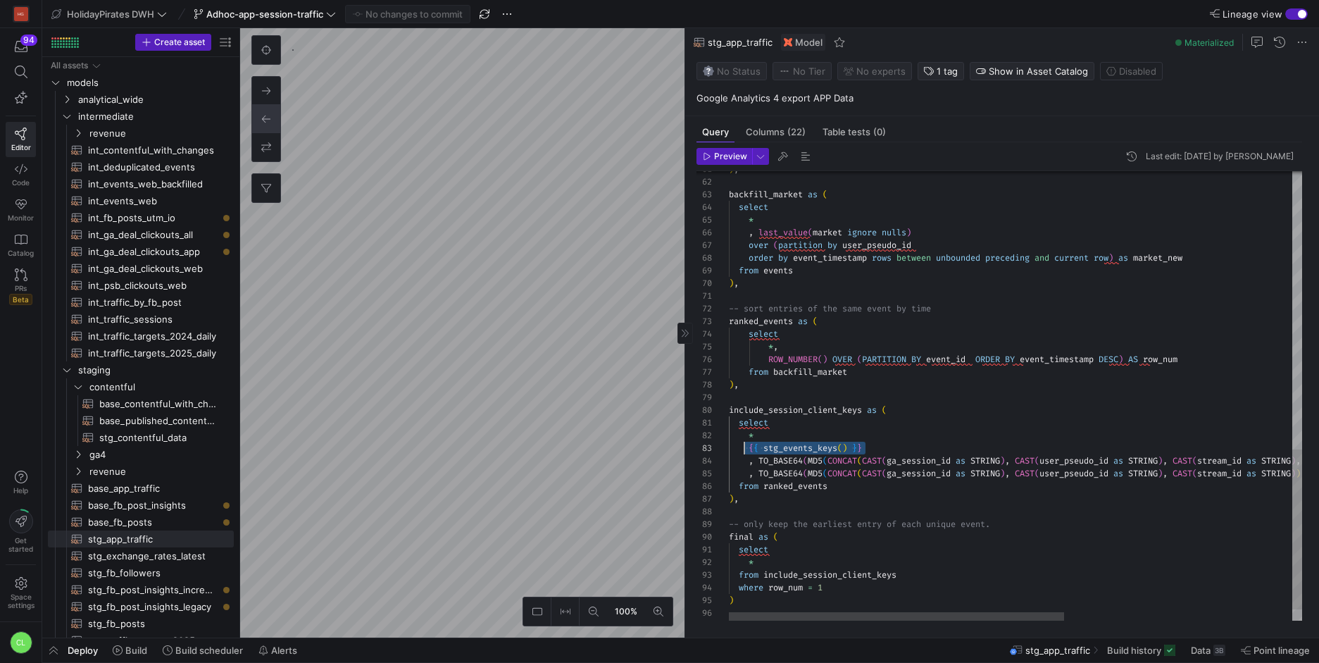
click at [747, 449] on div "select * , last_value ( market ignore nulls ) over ( partition by user_pseudo_i…" at bounding box center [1210, 22] width 963 height 1262
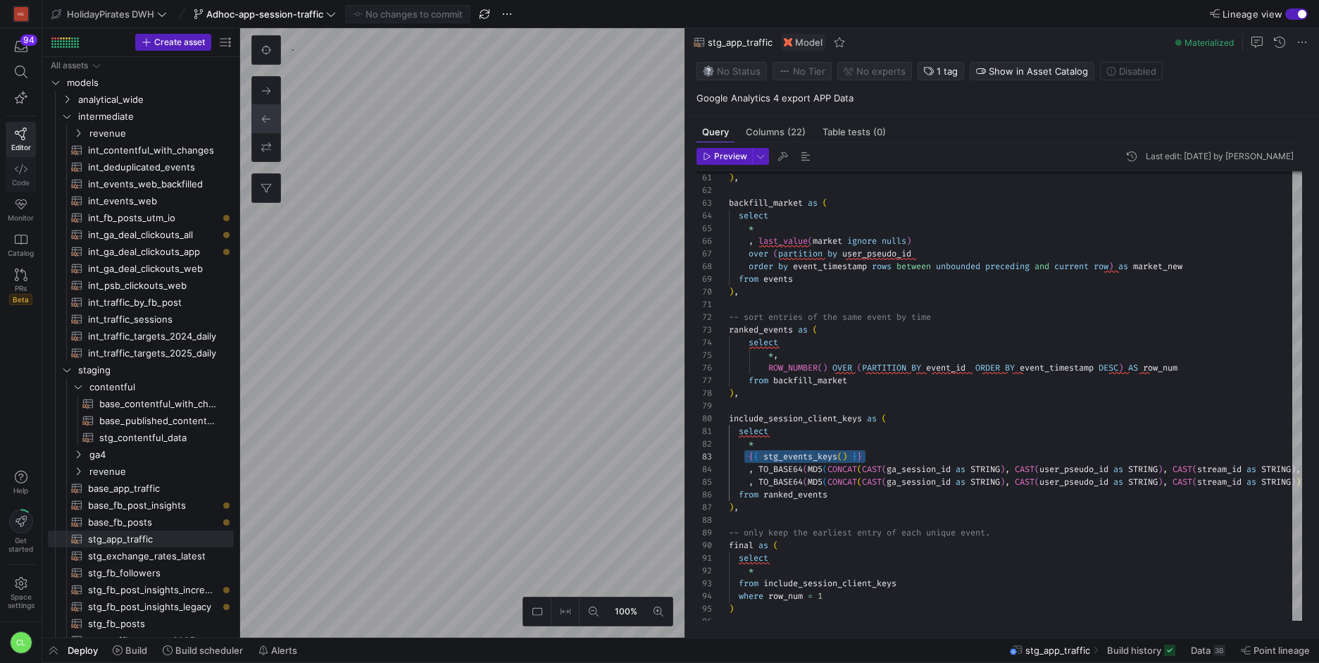
click at [19, 163] on icon at bounding box center [21, 169] width 13 height 13
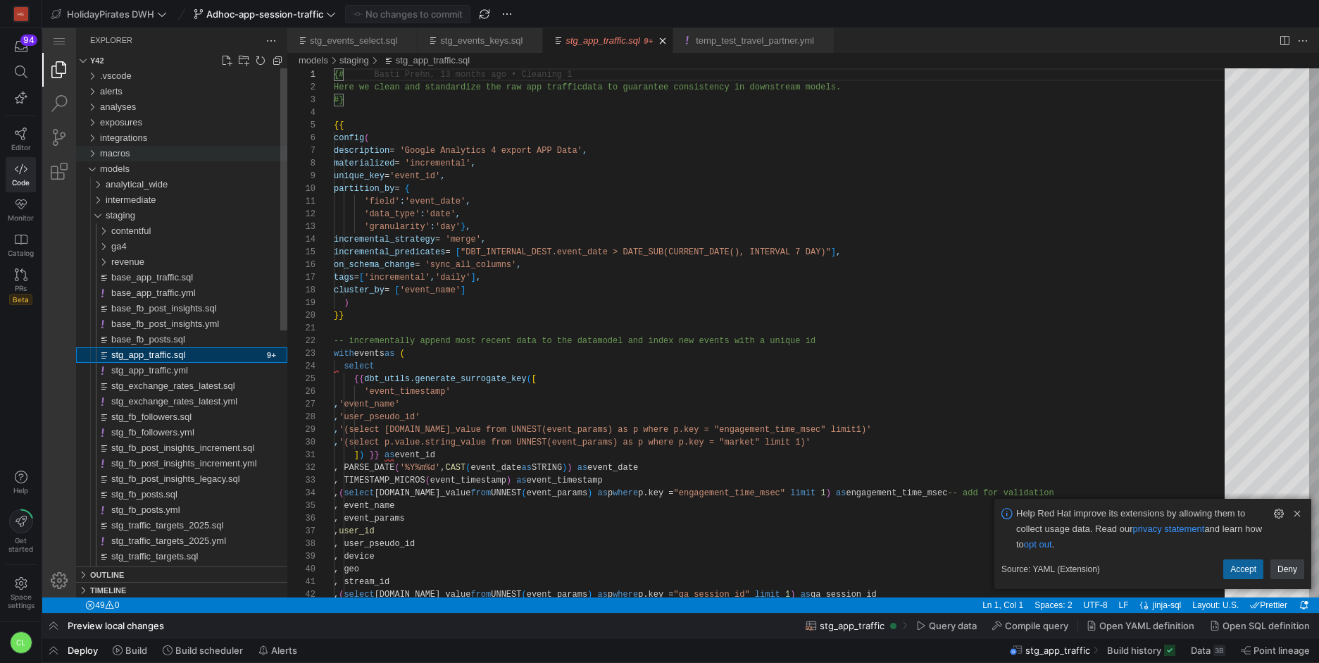
click at [94, 155] on div "macros" at bounding box center [91, 153] width 21 height 15
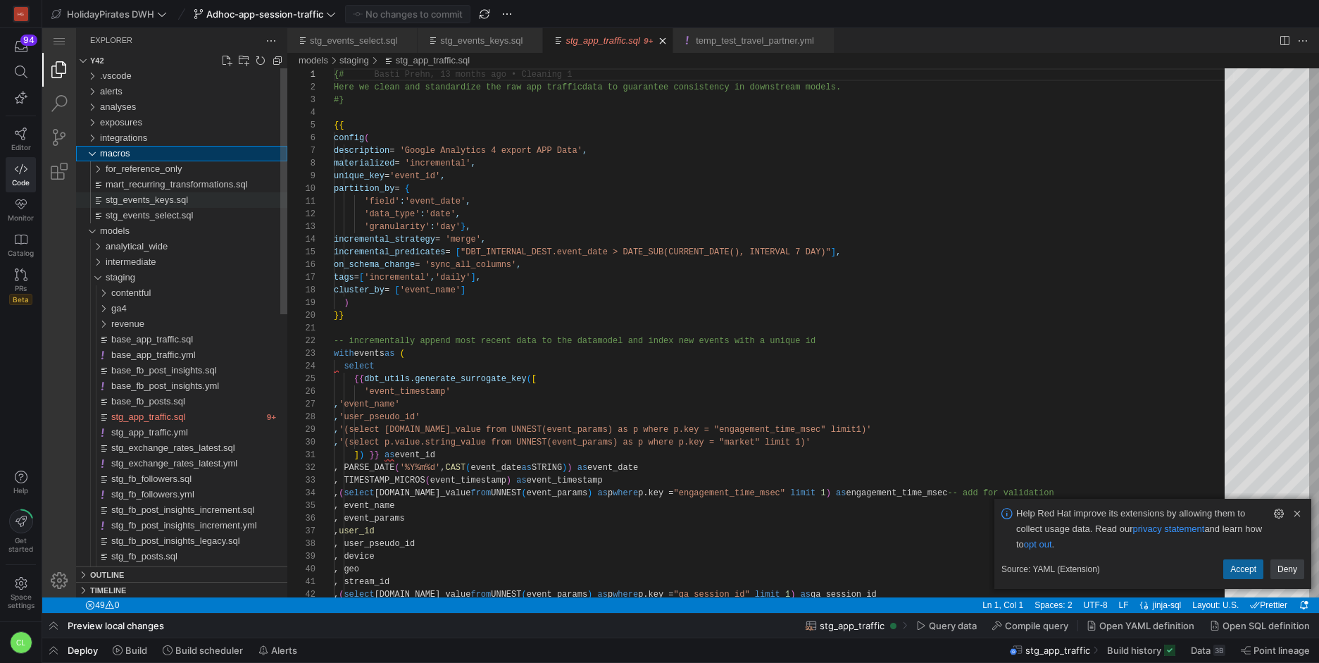
click at [150, 198] on span "stg_events_keys.sql" at bounding box center [147, 199] width 82 height 11
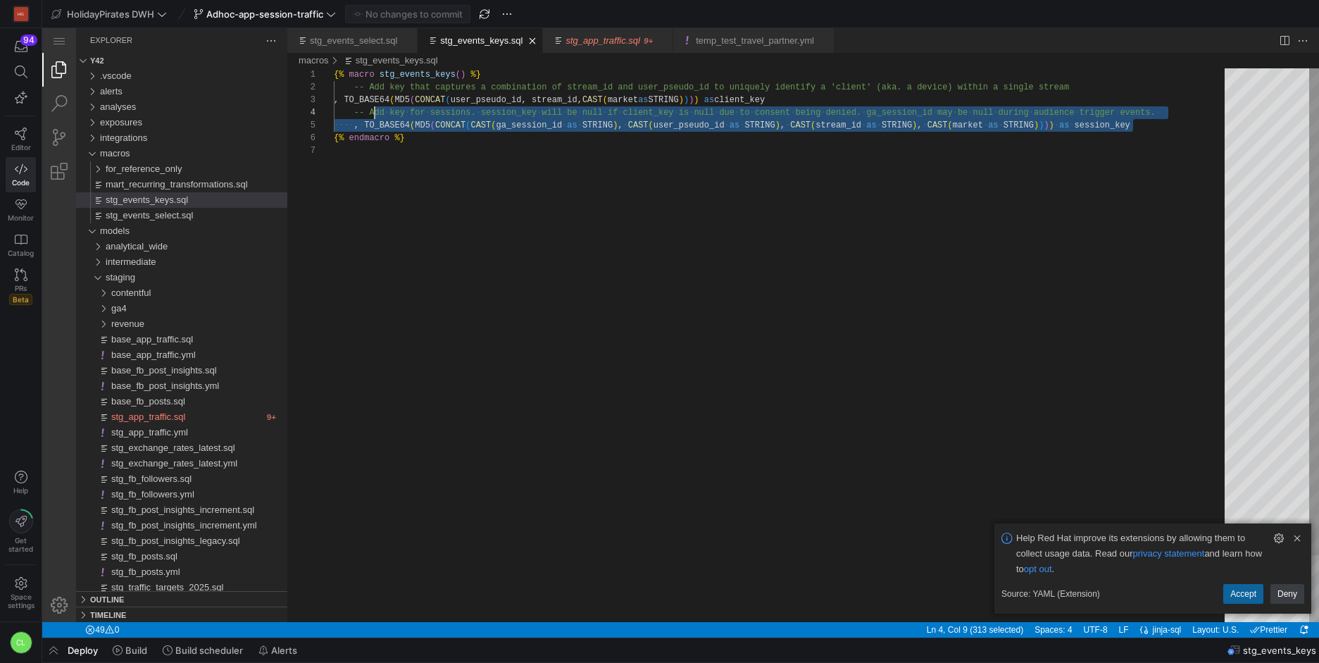
scroll to position [38, 0]
drag, startPoint x: 1163, startPoint y: 120, endPoint x: 313, endPoint y: 109, distance: 850.1
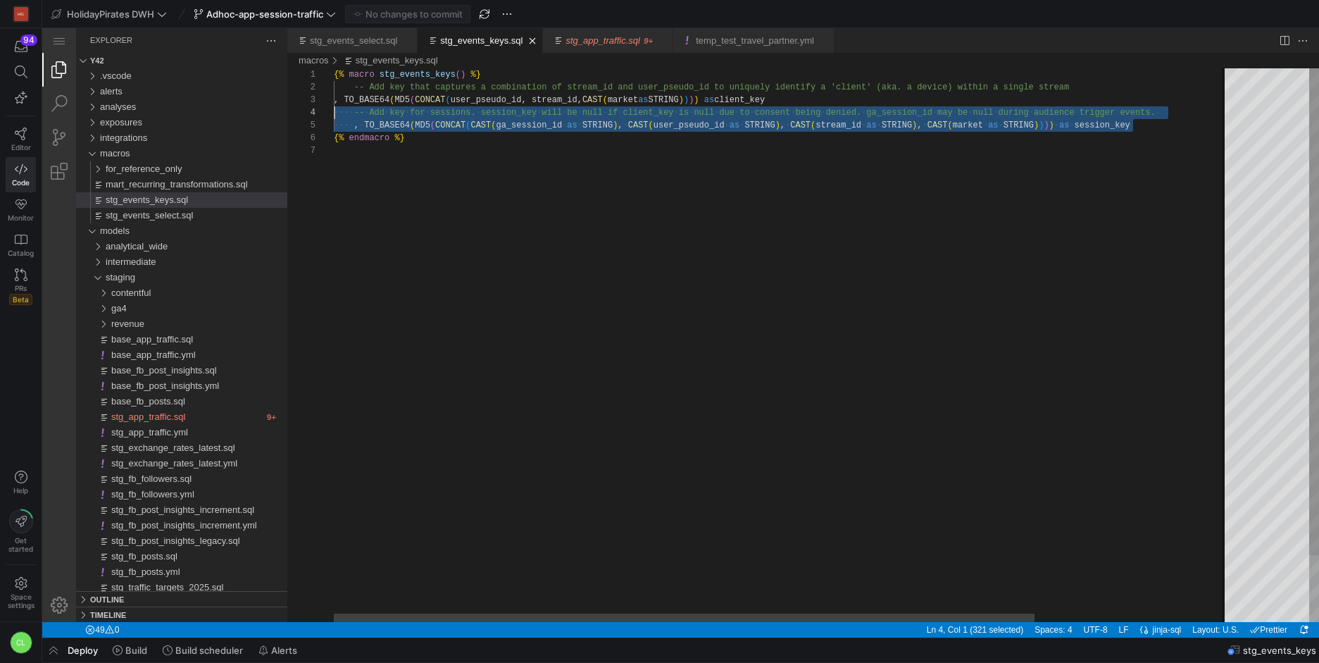
click at [439, 151] on div "{% macro stg_events_keys ( ) %} -- Add key that captures a combination of strea…" at bounding box center [906, 383] width 1144 height 630
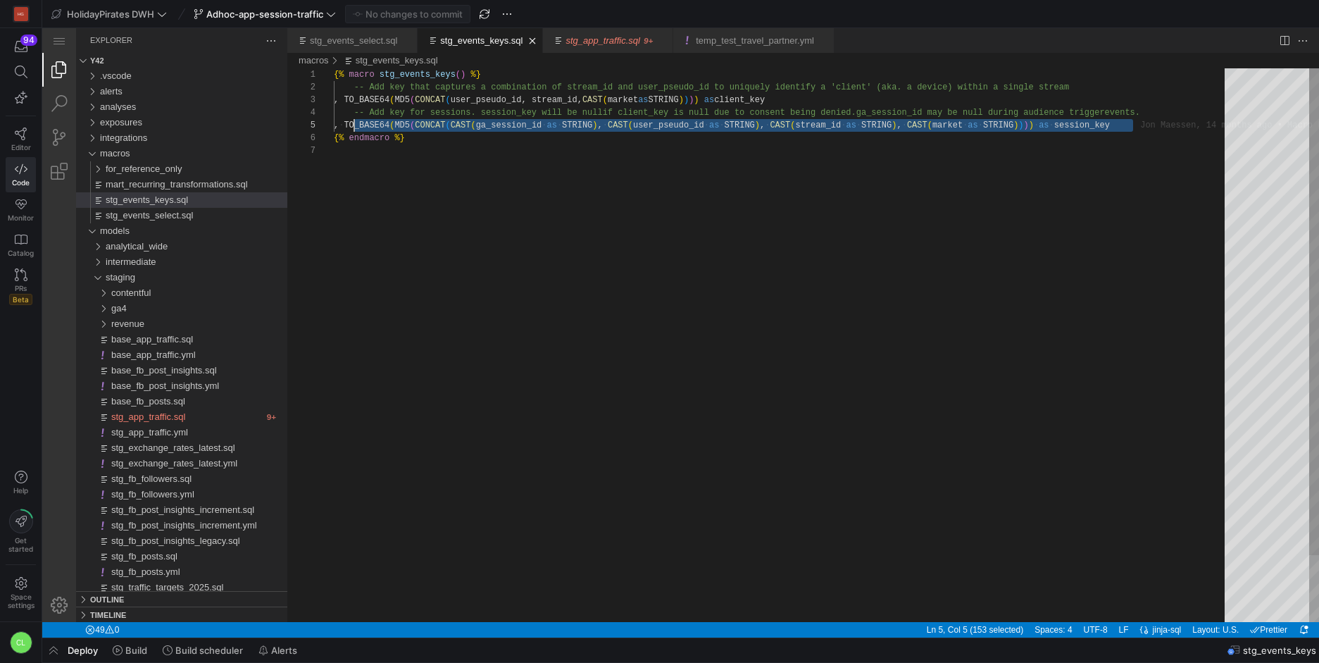
scroll to position [51, 20]
drag, startPoint x: 1180, startPoint y: 120, endPoint x: 353, endPoint y: 127, distance: 827.5
click at [857, 135] on div "{% macro stg_events_keys ( ) %} -- Add key that captures a combination of strea…" at bounding box center [890, 383] width 1113 height 630
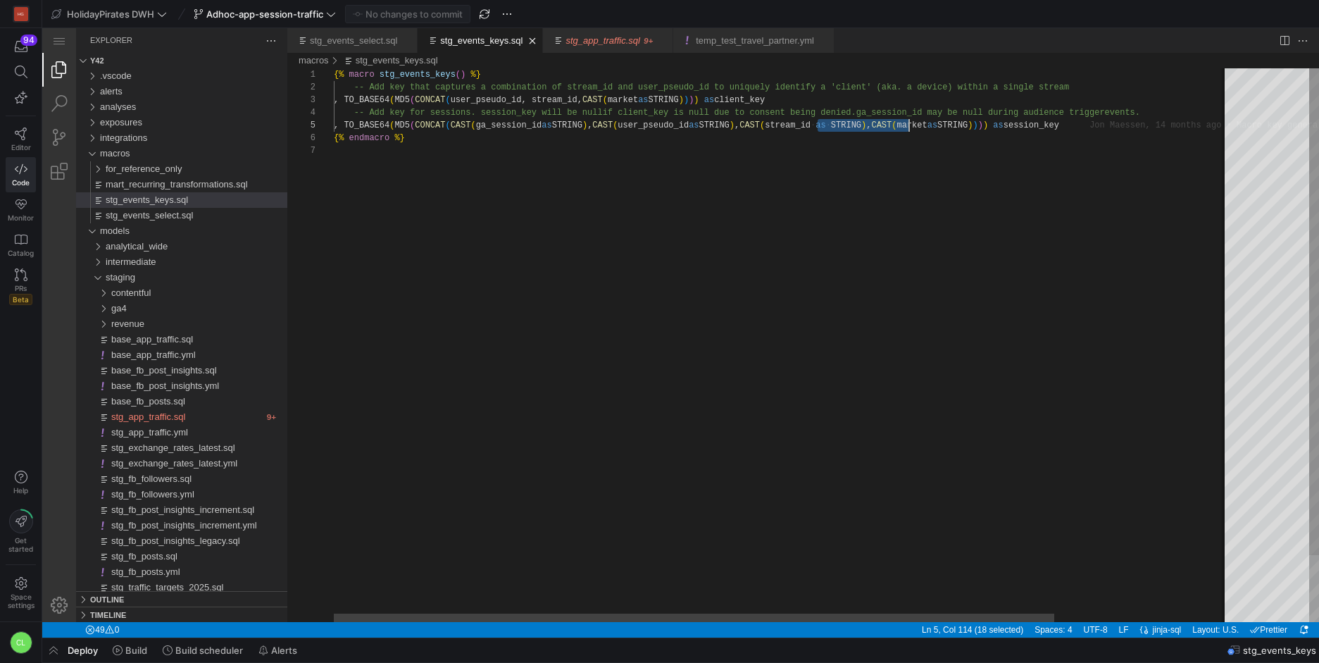
scroll to position [51, 580]
drag, startPoint x: 818, startPoint y: 127, endPoint x: 913, endPoint y: 129, distance: 94.4
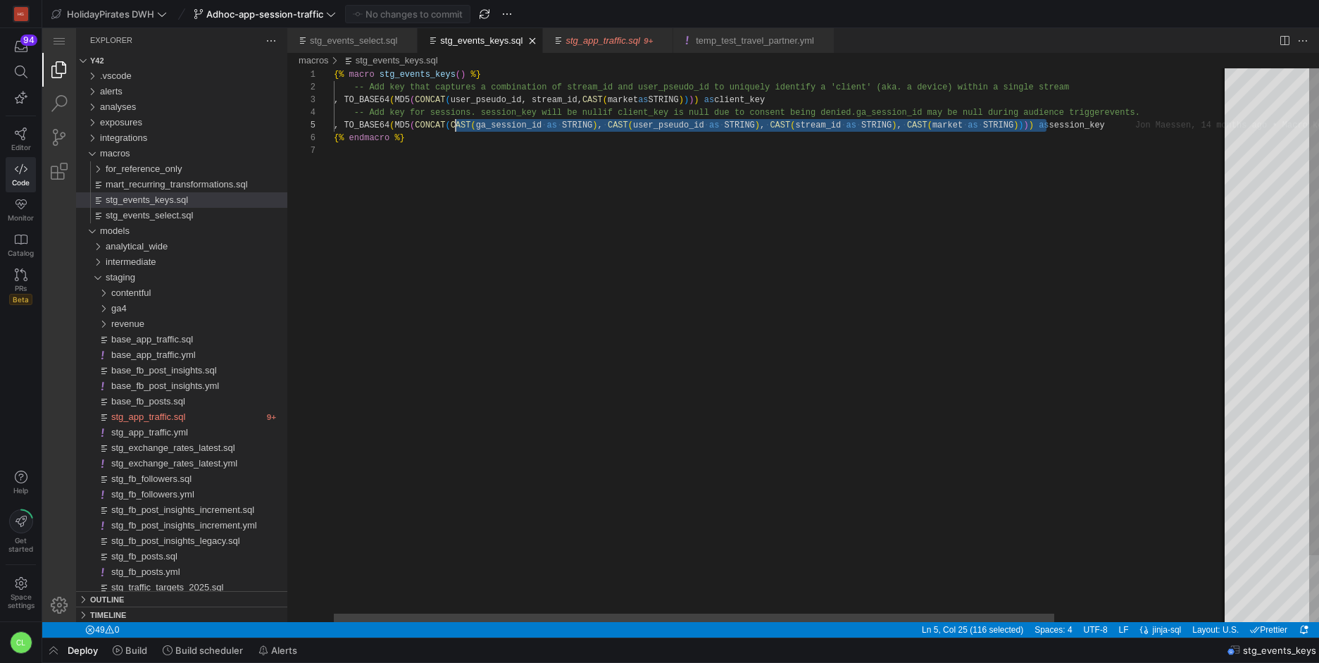
scroll to position [51, 107]
drag, startPoint x: 1044, startPoint y: 125, endPoint x: 442, endPoint y: 120, distance: 602.2
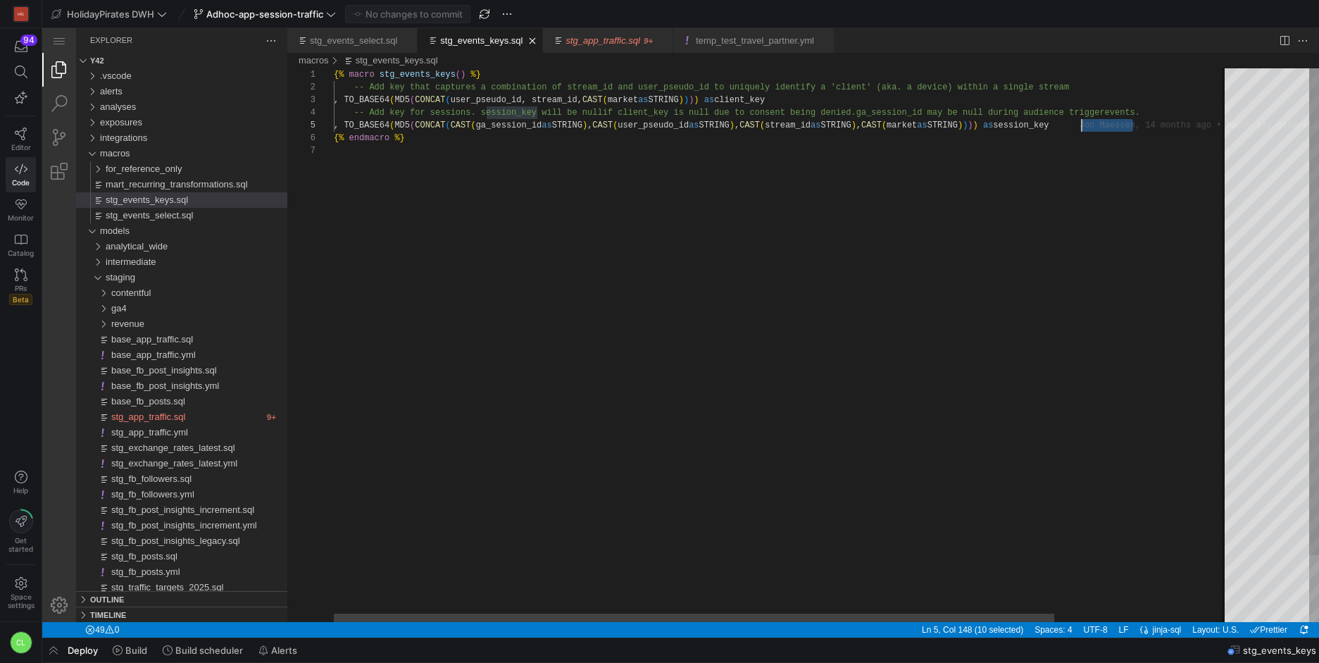
scroll to position [38, 743]
drag, startPoint x: 1137, startPoint y: 127, endPoint x: 1079, endPoint y: 128, distance: 57.8
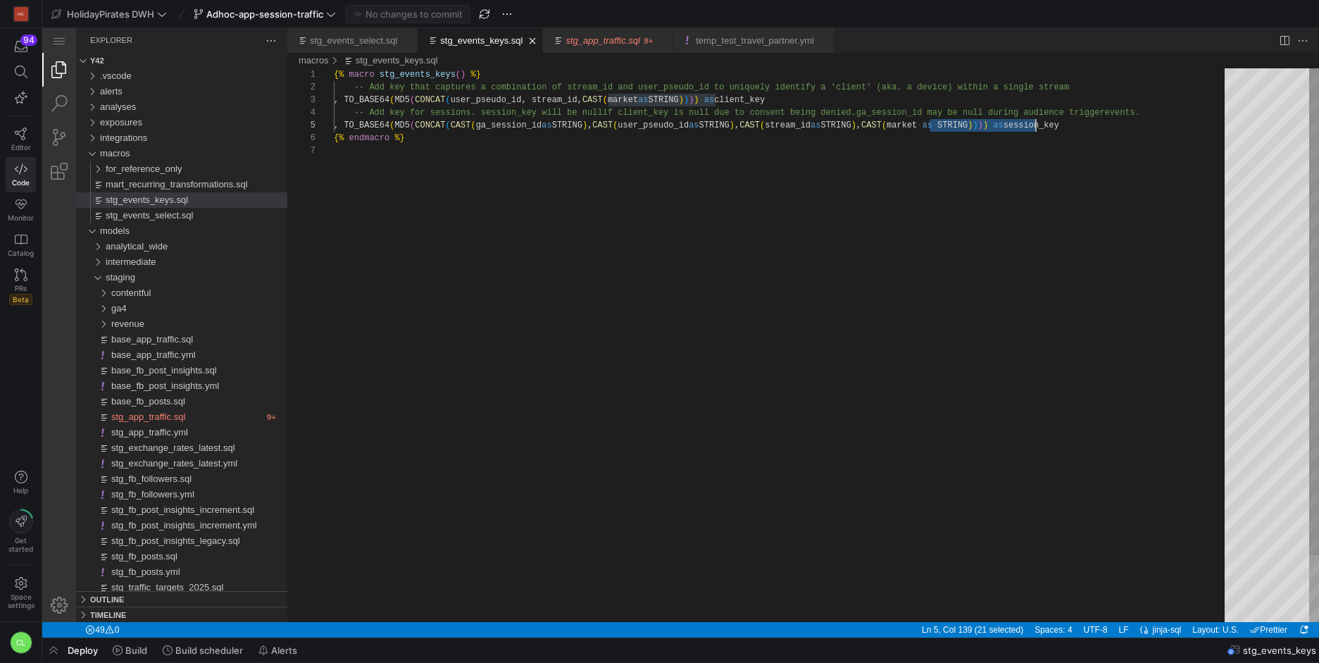
scroll to position [38, 707]
drag, startPoint x: 988, startPoint y: 130, endPoint x: 1043, endPoint y: 129, distance: 55.0
click at [894, 137] on div "{% macro stg_events_keys ( ) %} -- Add key that captures a combination of strea…" at bounding box center [890, 383] width 1113 height 630
drag, startPoint x: 928, startPoint y: 125, endPoint x: 1047, endPoint y: 124, distance: 119.0
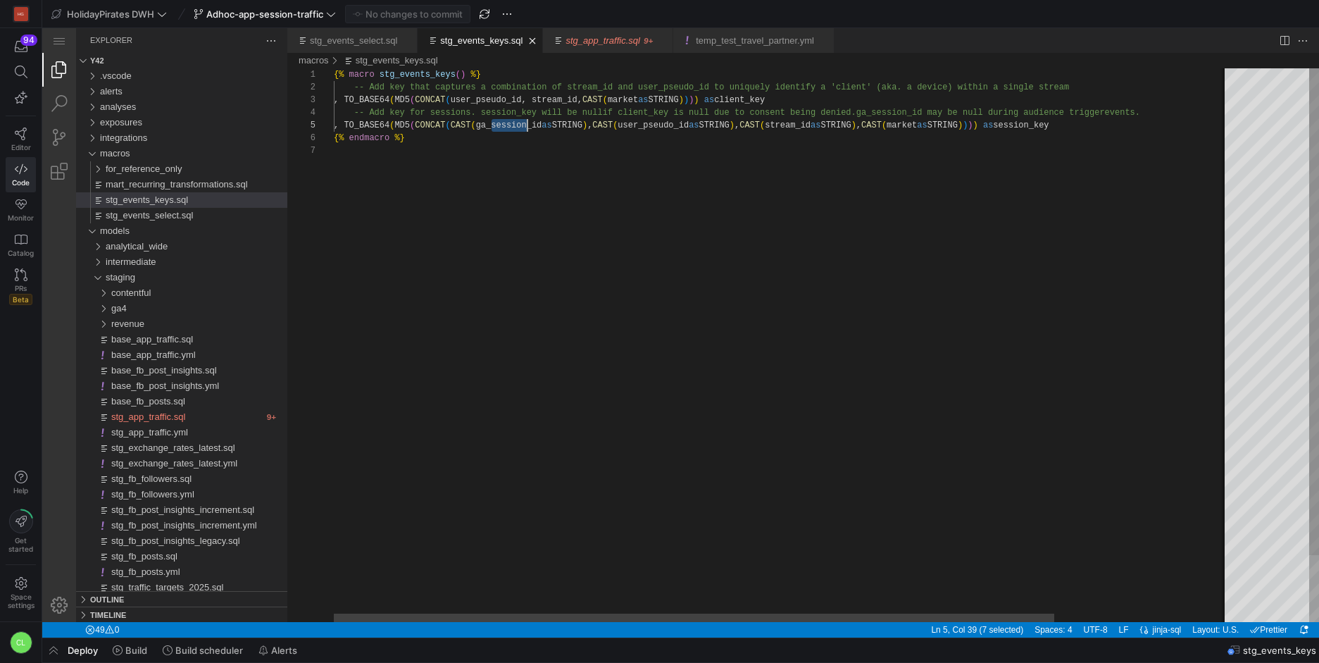
scroll to position [51, 0]
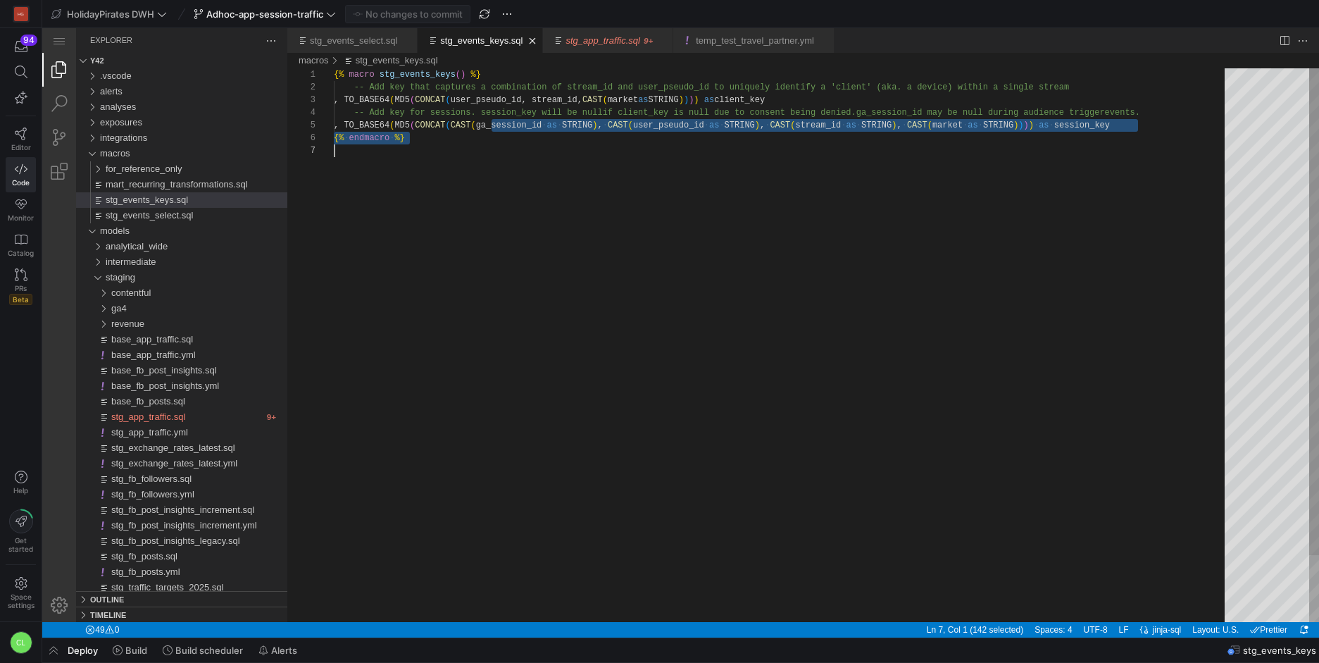
drag, startPoint x: 494, startPoint y: 125, endPoint x: 916, endPoint y: 145, distance: 422.3
click at [916, 144] on div "{% macro stg_events_keys ( ) %} -- Add key that captures a combination of strea…" at bounding box center [784, 383] width 901 height 630
drag, startPoint x: 918, startPoint y: 127, endPoint x: 466, endPoint y: 126, distance: 452.1
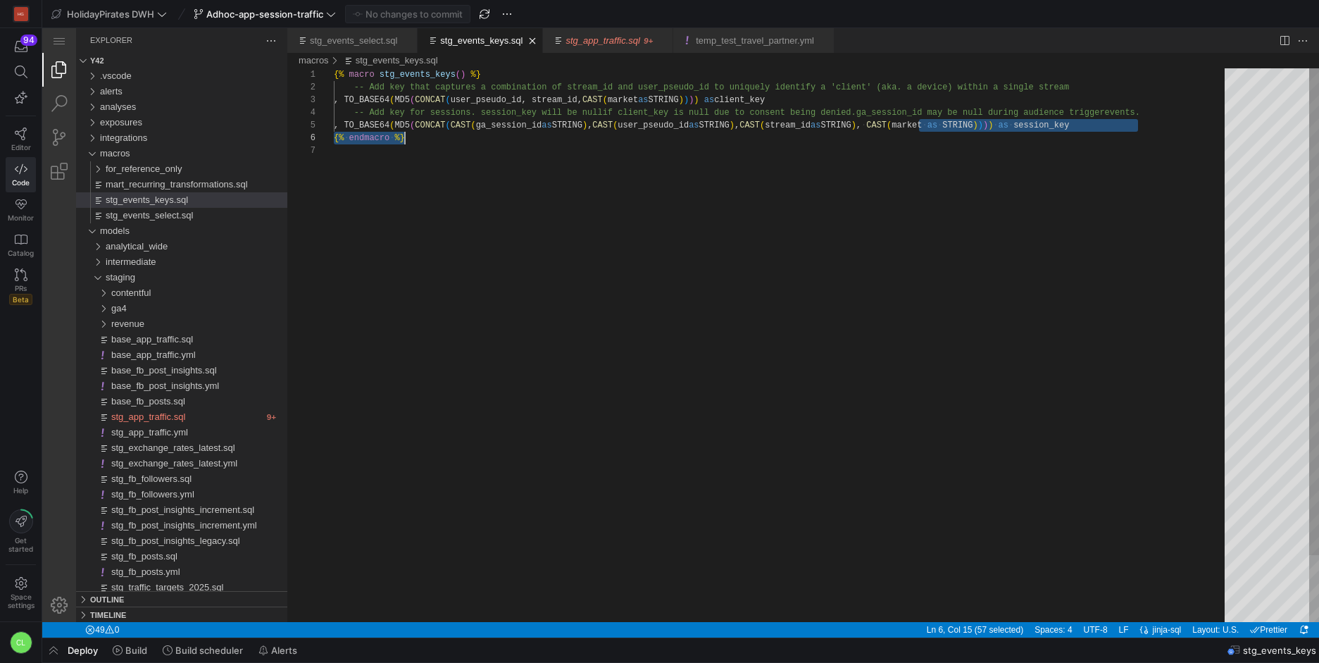
scroll to position [51, 484]
drag, startPoint x: 916, startPoint y: 125, endPoint x: 819, endPoint y: 131, distance: 97.4
click at [784, 145] on div "{% macro stg_events_keys ( ) %} -- Add key that captures a combination of strea…" at bounding box center [784, 383] width 901 height 630
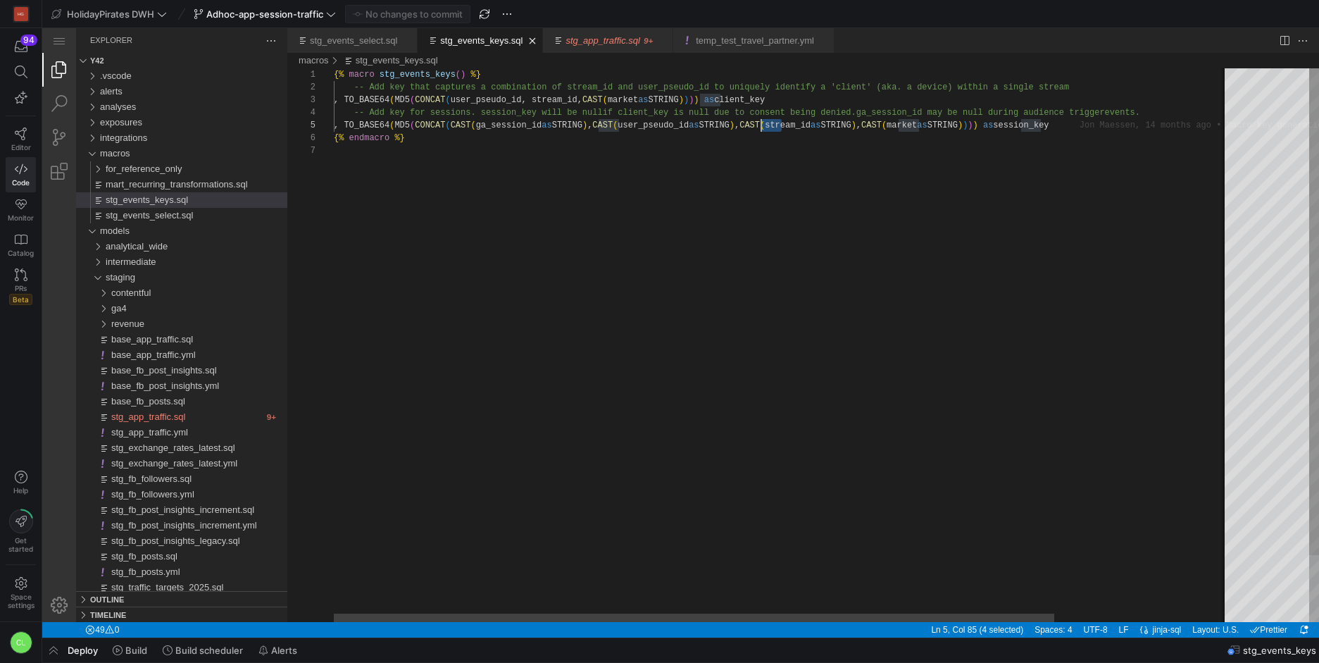
drag, startPoint x: 783, startPoint y: 125, endPoint x: 762, endPoint y: 126, distance: 21.1
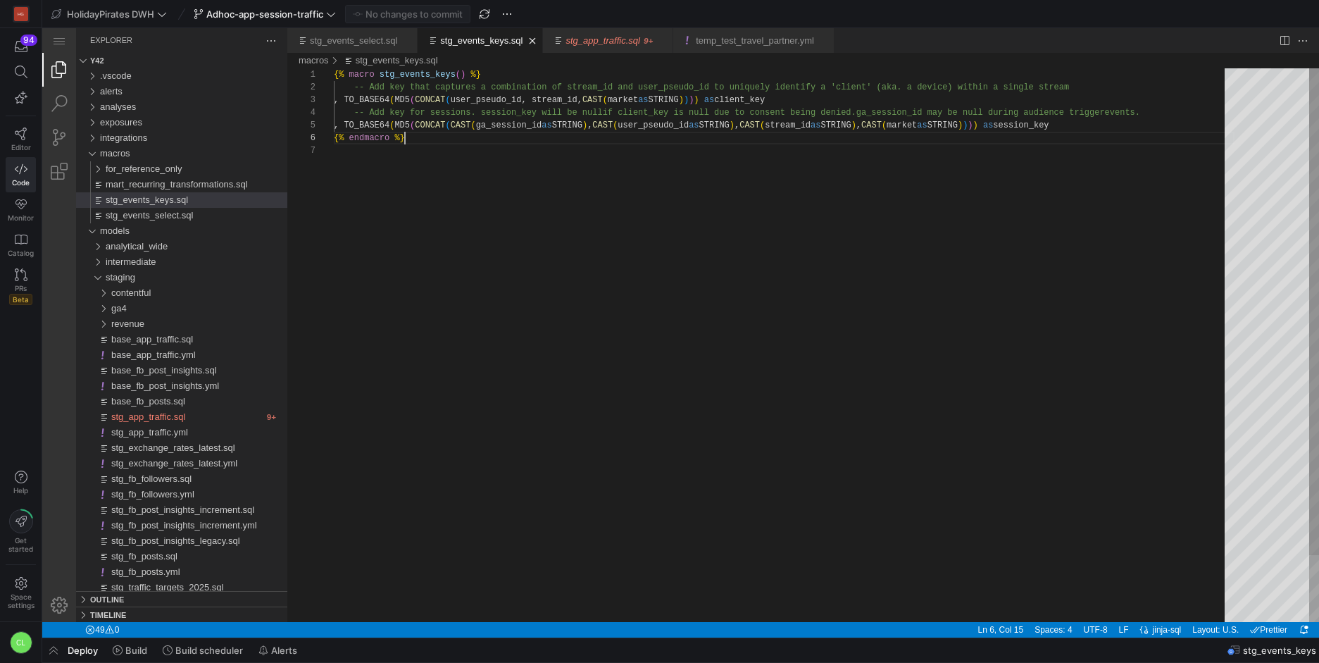
click at [620, 139] on div "{% macro stg_events_keys ( ) %} -- Add key that captures a combination of strea…" at bounding box center [784, 383] width 901 height 630
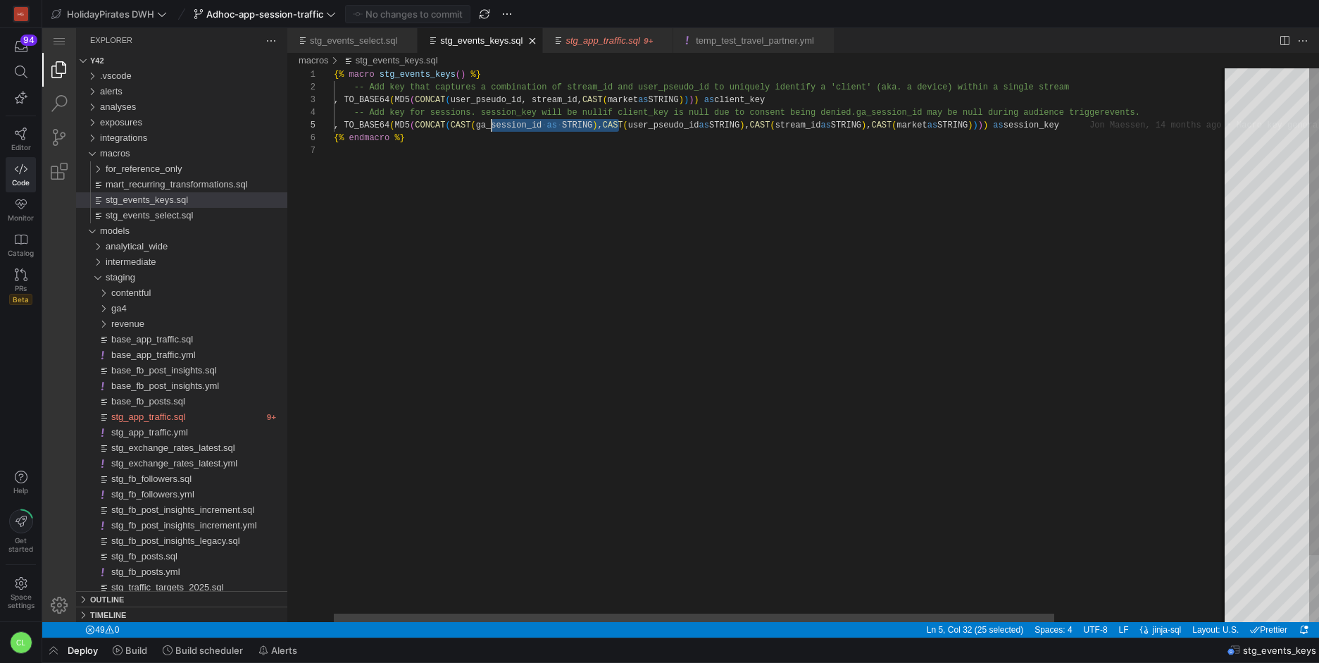
scroll to position [51, 163]
drag, startPoint x: 620, startPoint y: 122, endPoint x: 496, endPoint y: 128, distance: 124.1
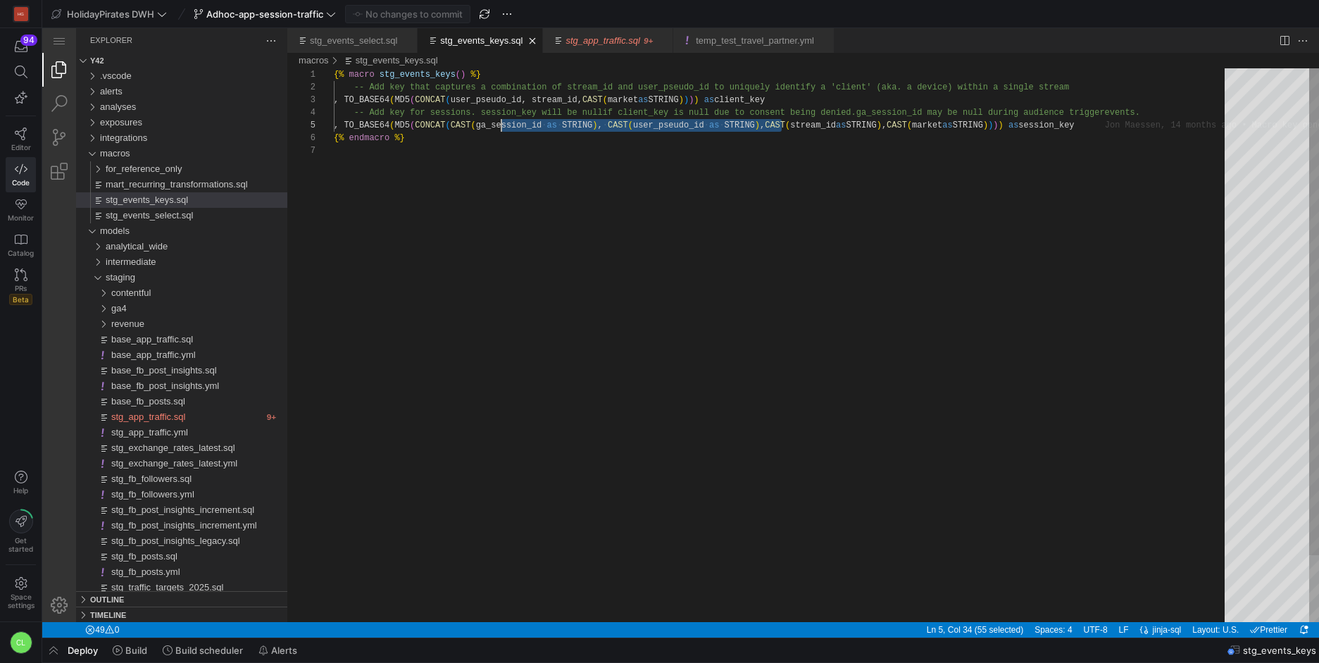
drag, startPoint x: 782, startPoint y: 125, endPoint x: 515, endPoint y: 128, distance: 266.9
click at [553, 132] on div "{% macro stg_events_keys ( ) %} -- Add key that captures a combination of strea…" at bounding box center [890, 383] width 1113 height 630
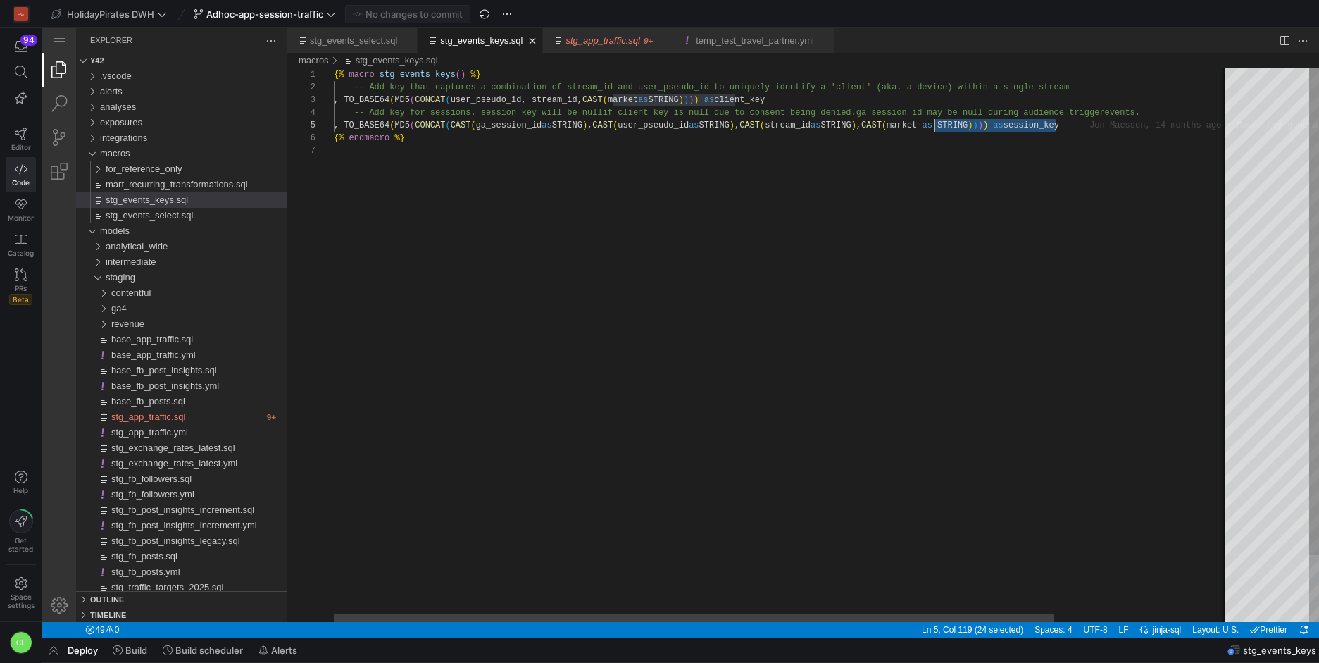
scroll to position [38, 596]
drag, startPoint x: 1056, startPoint y: 127, endPoint x: 931, endPoint y: 128, distance: 125.4
drag, startPoint x: 929, startPoint y: 125, endPoint x: 1064, endPoint y: 130, distance: 135.3
type textarea "aptures a combination of stream_id and user_pseudo_id to uniquely identify a 'c…"
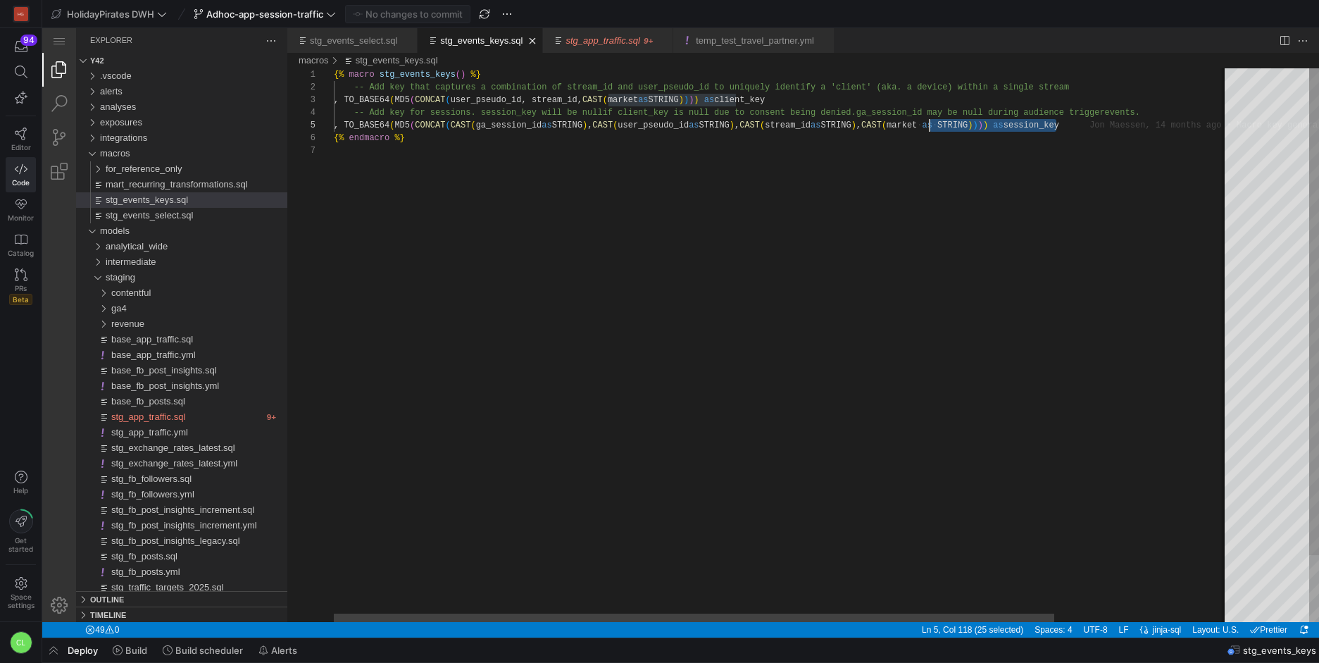
scroll to position [38, 596]
drag, startPoint x: 1058, startPoint y: 128, endPoint x: 931, endPoint y: 131, distance: 126.8
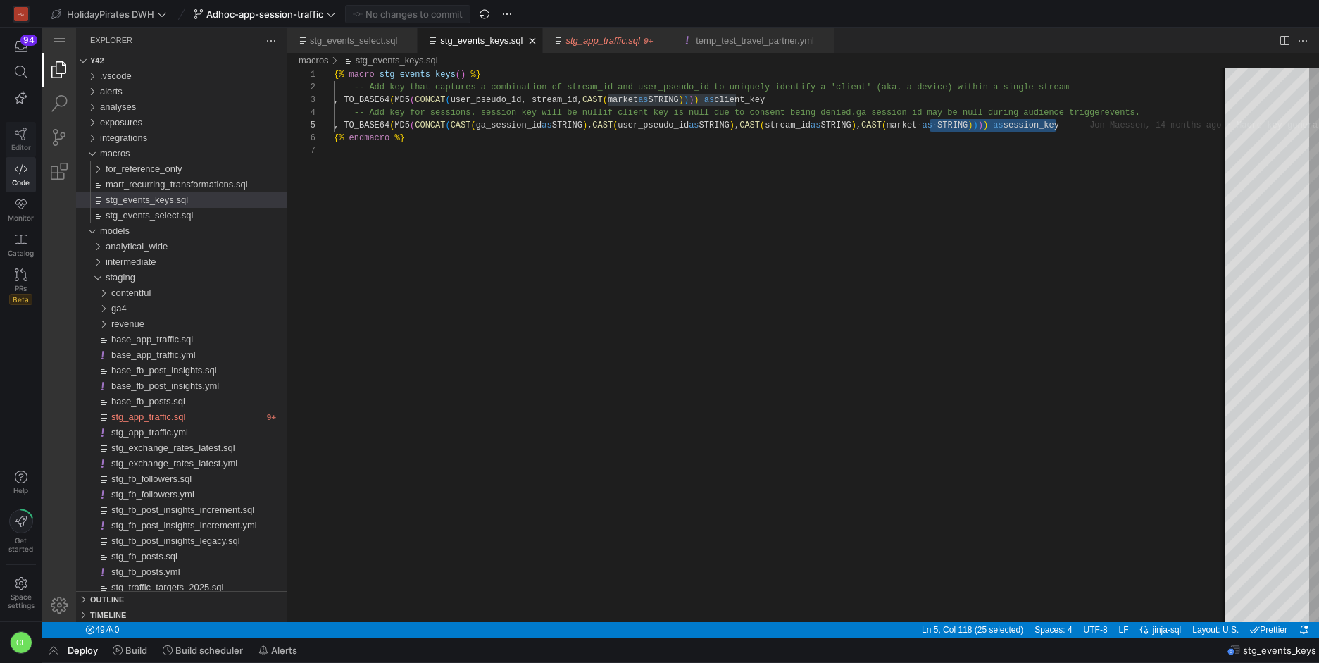
click at [26, 143] on span "Editor" at bounding box center [21, 147] width 20 height 8
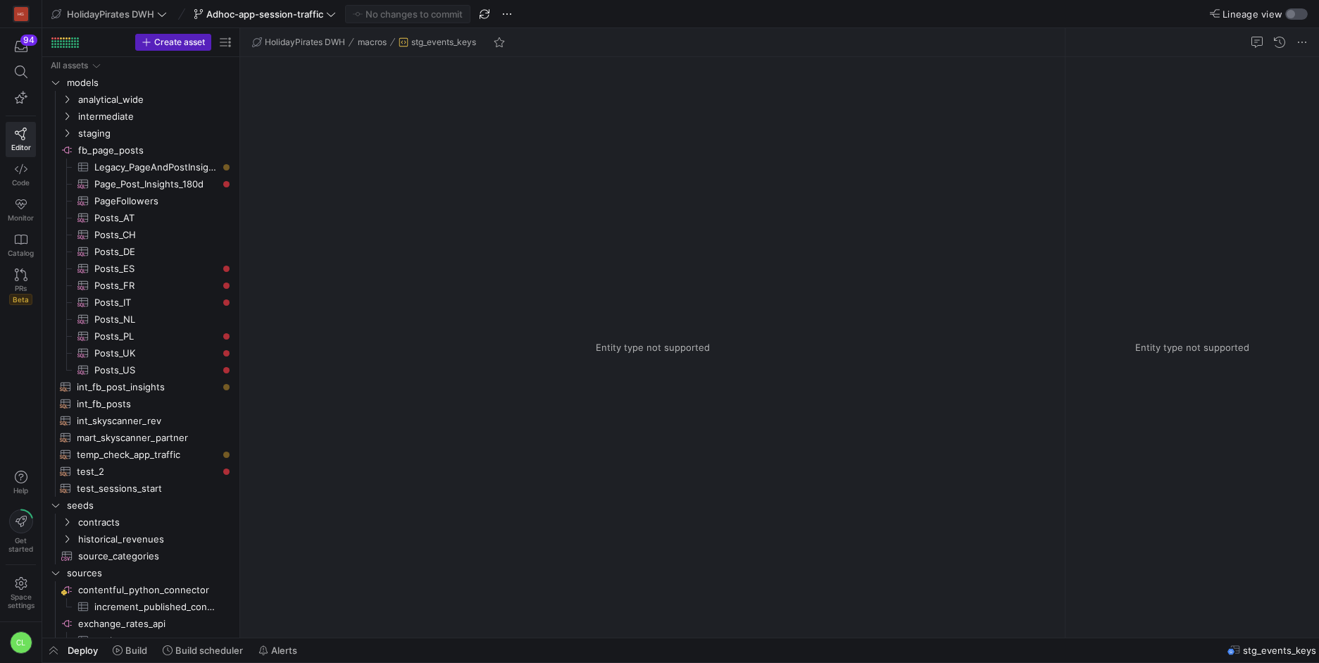
click at [1294, 14] on div "button" at bounding box center [1291, 14] width 8 height 8
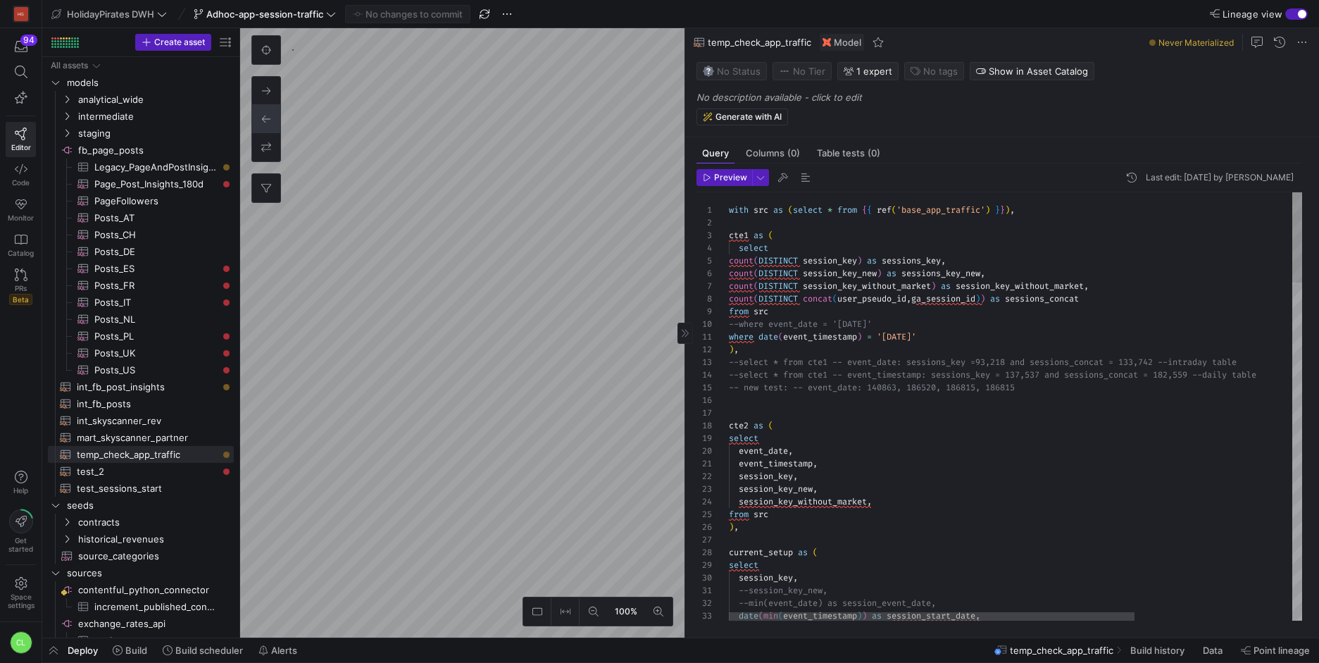
scroll to position [0, 92]
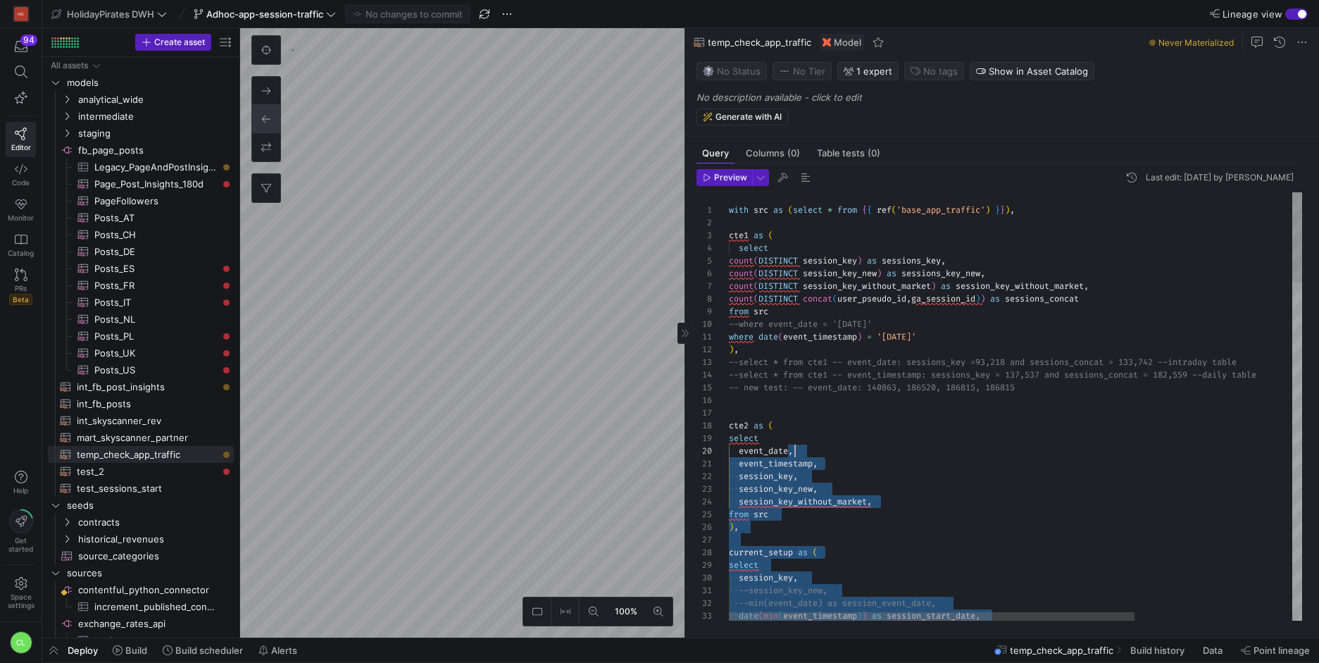
drag, startPoint x: 1135, startPoint y: 534, endPoint x: 869, endPoint y: 439, distance: 281.8
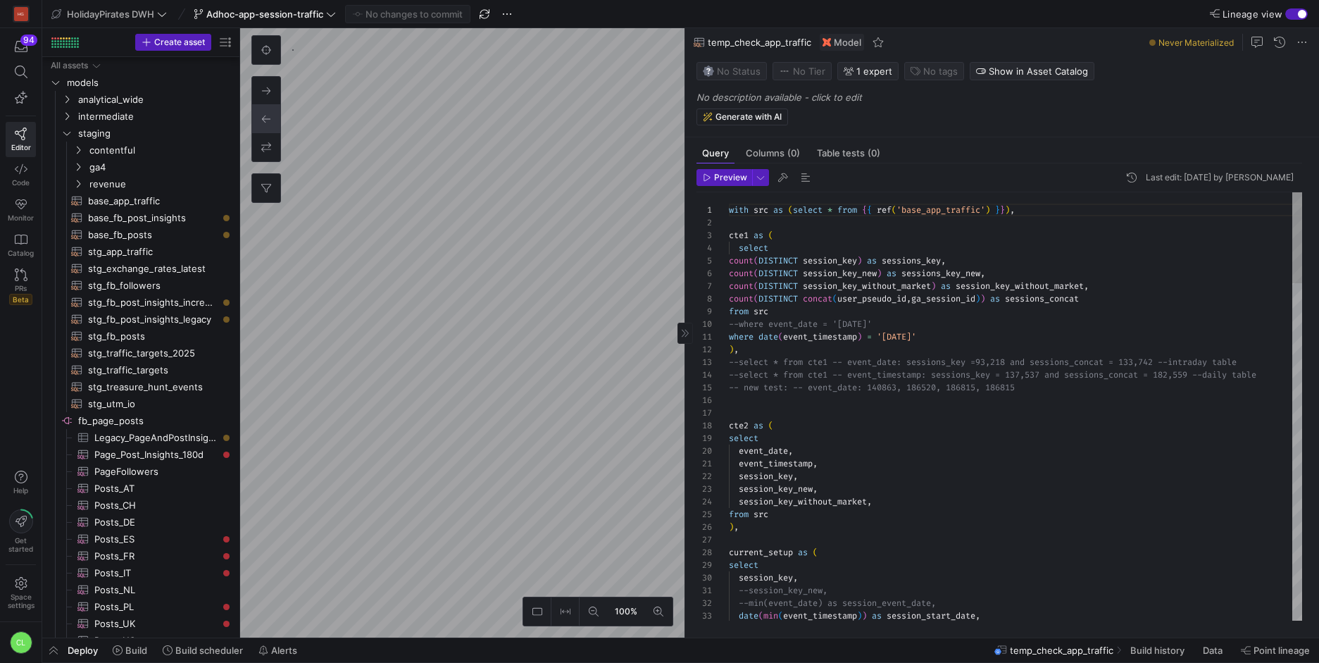
scroll to position [96, 0]
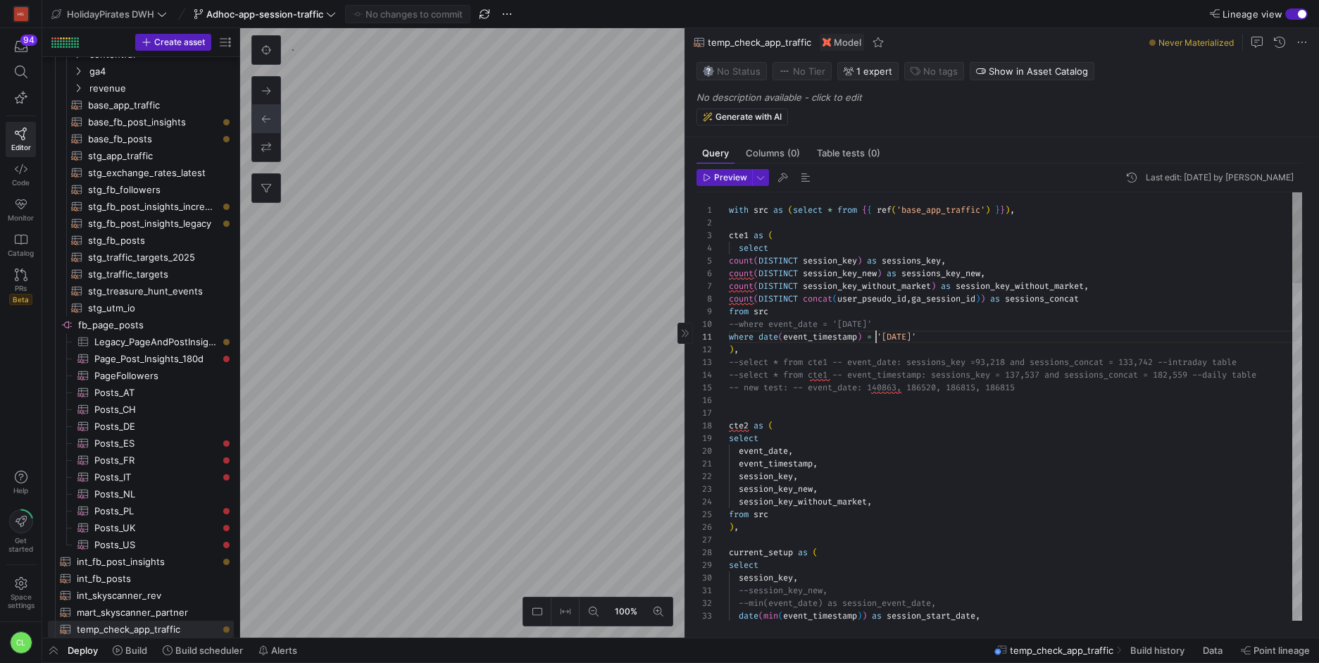
drag, startPoint x: 959, startPoint y: 348, endPoint x: 839, endPoint y: 337, distance: 120.9
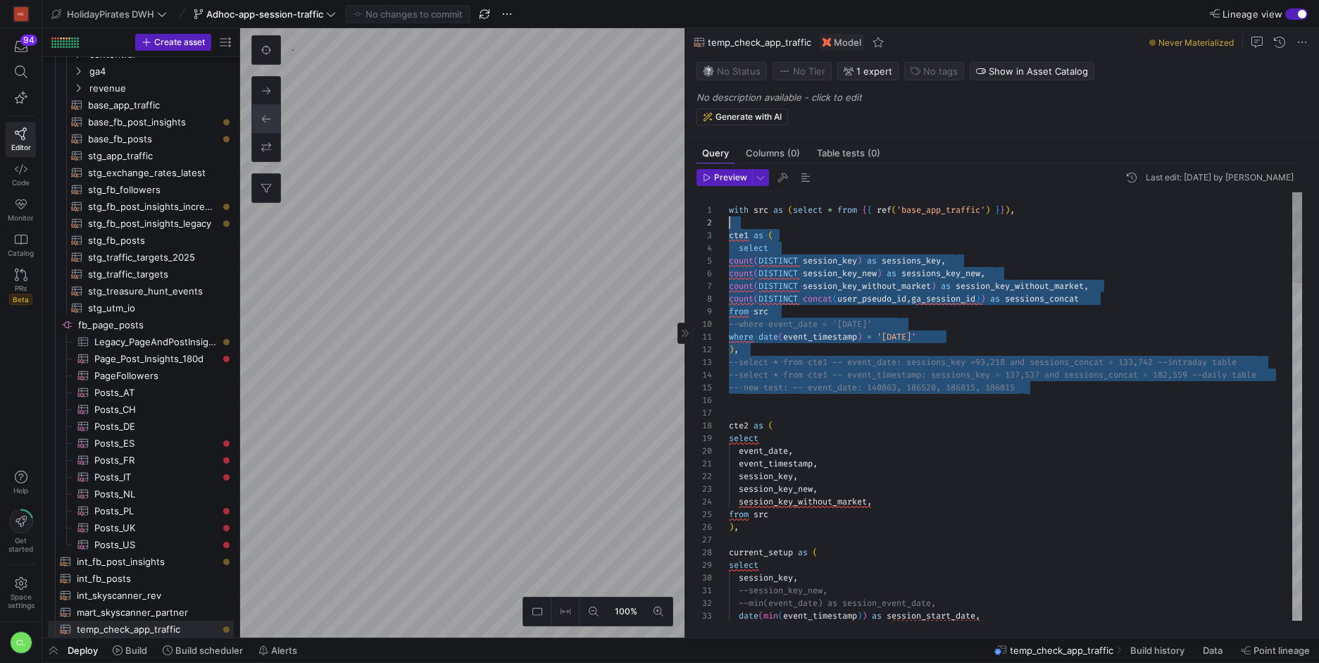
scroll to position [25, 0]
drag, startPoint x: 1039, startPoint y: 386, endPoint x: 725, endPoint y: 233, distance: 349.9
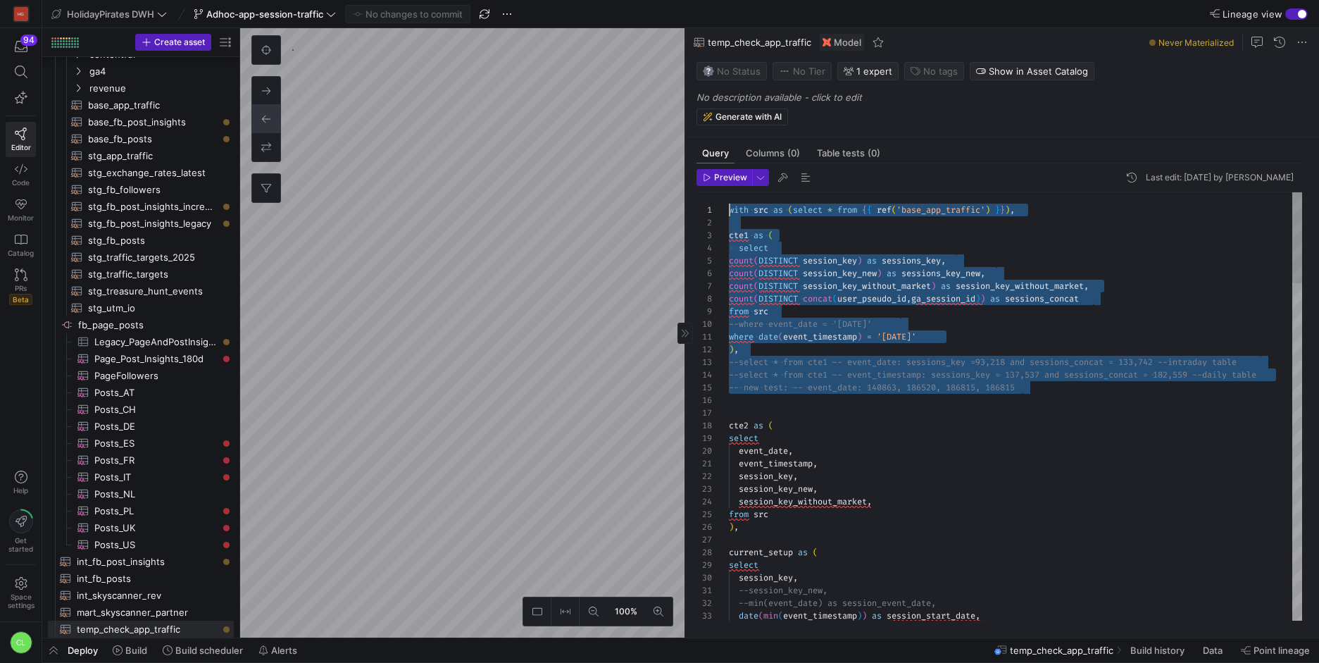
drag, startPoint x: 1058, startPoint y: 381, endPoint x: 717, endPoint y: 214, distance: 379.5
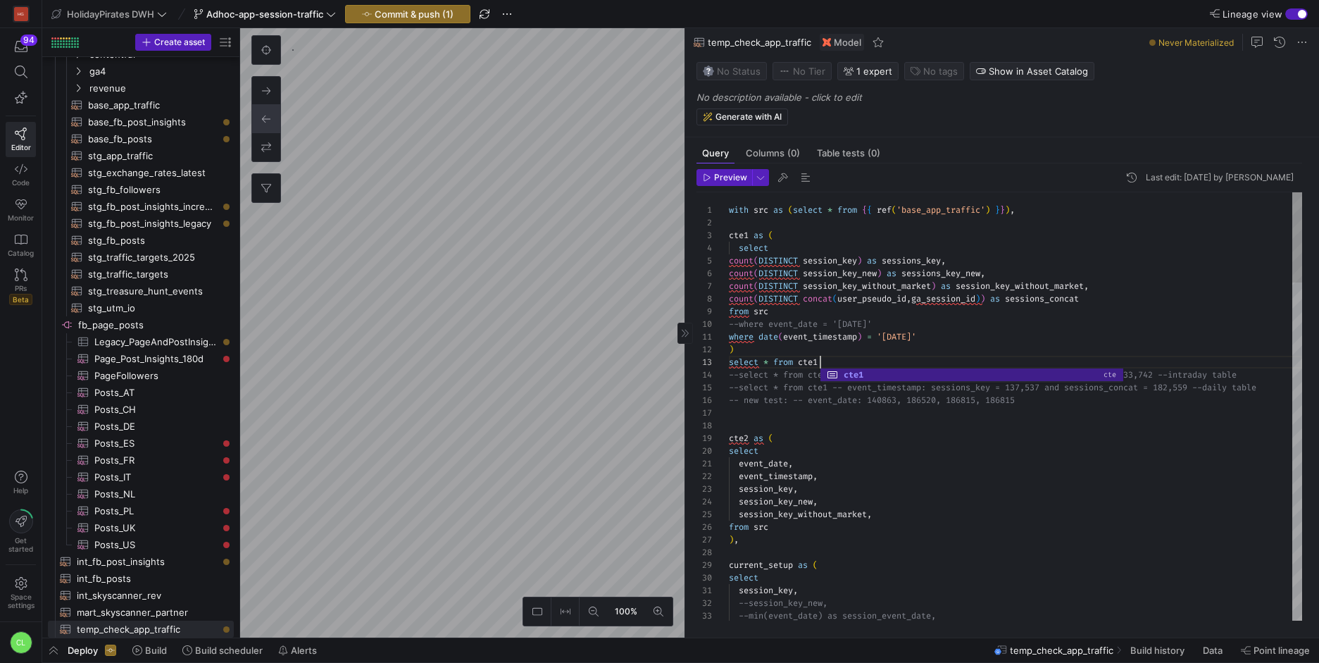
scroll to position [76, 0]
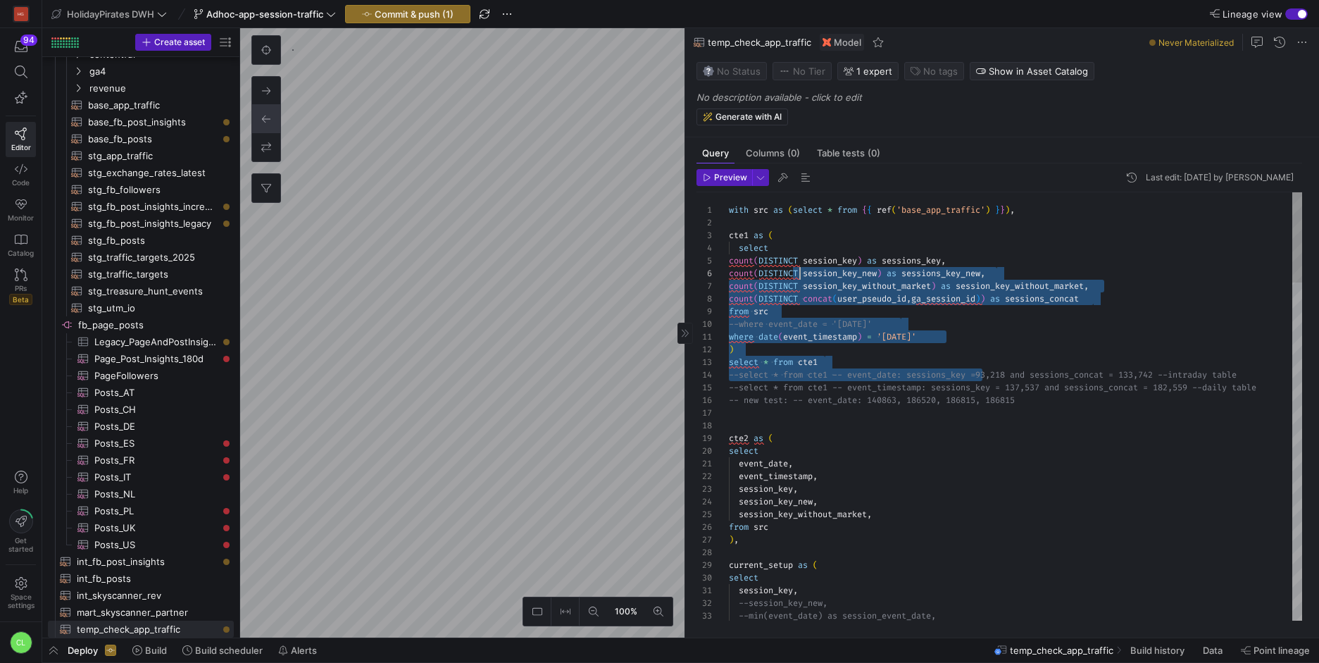
scroll to position [0, 0]
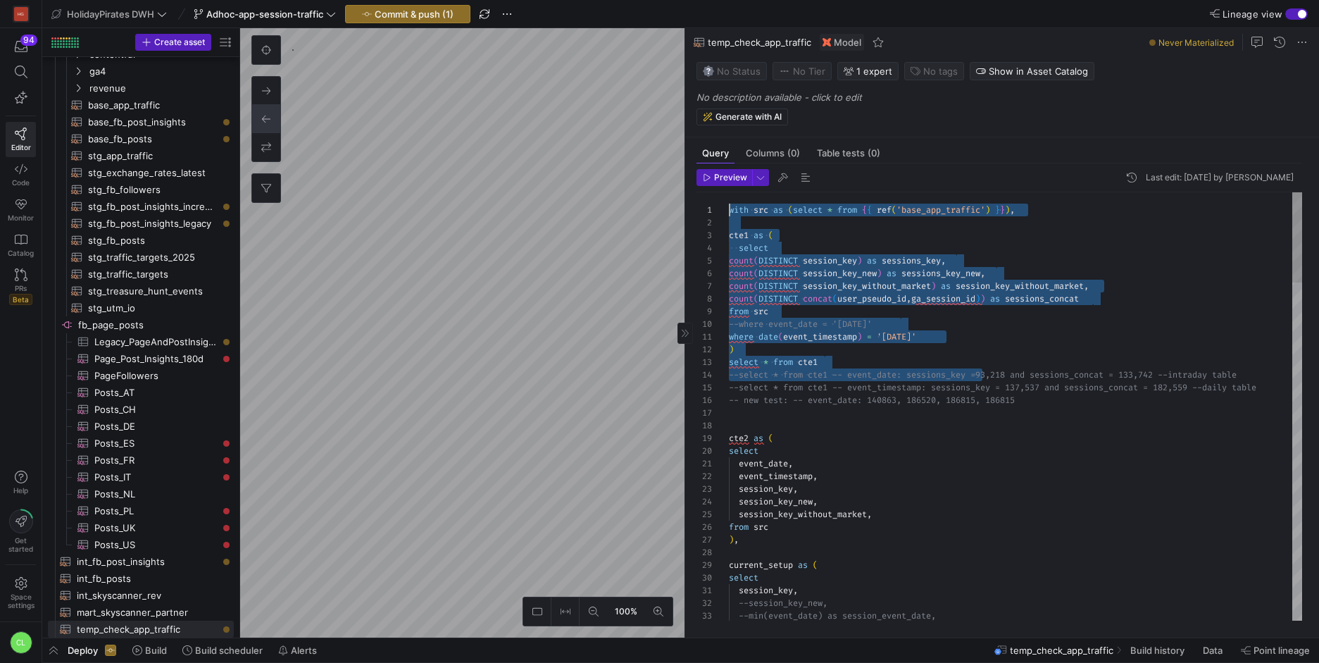
drag, startPoint x: 980, startPoint y: 370, endPoint x: 675, endPoint y: 178, distance: 360.5
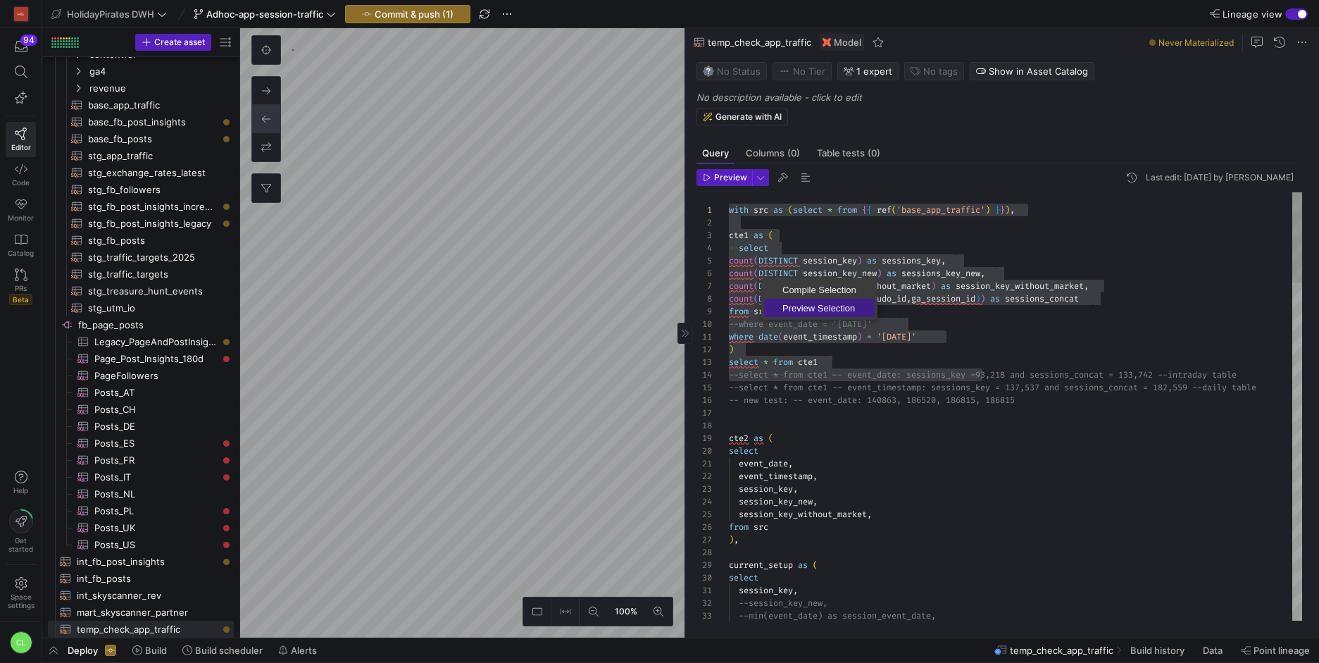
click at [811, 313] on span "Preview Selection" at bounding box center [819, 308] width 111 height 9
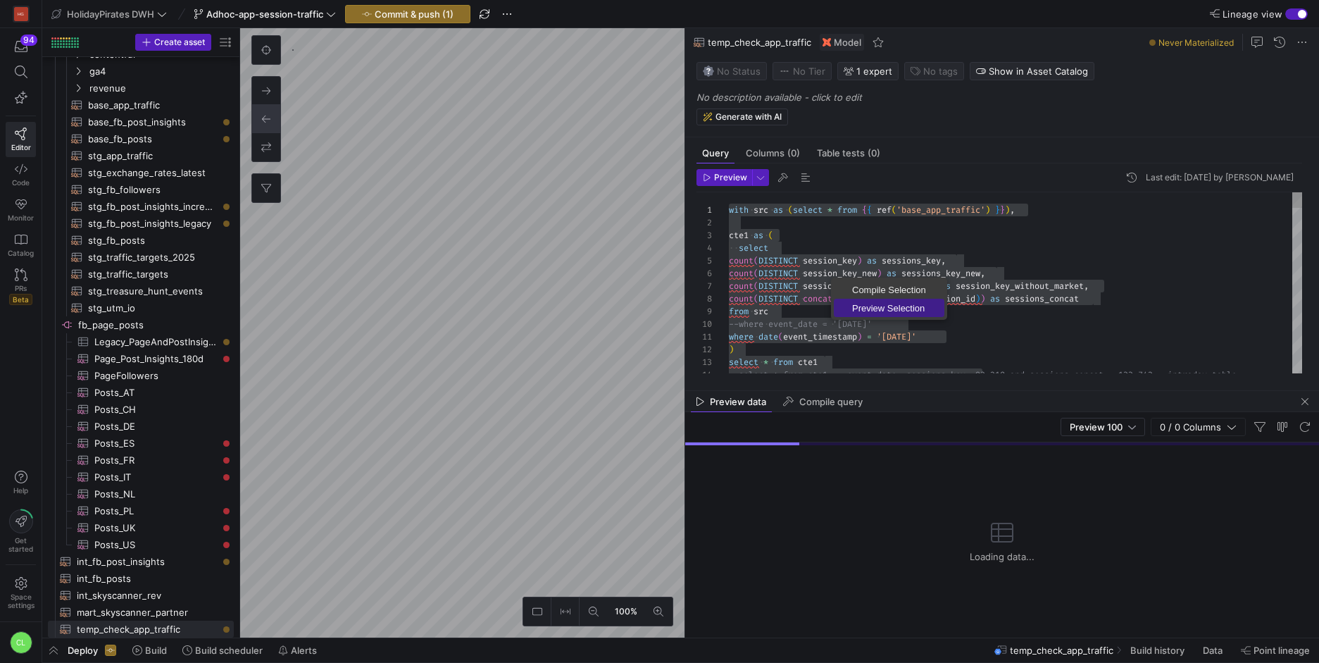
click at [865, 308] on span "Preview Selection" at bounding box center [889, 308] width 111 height 9
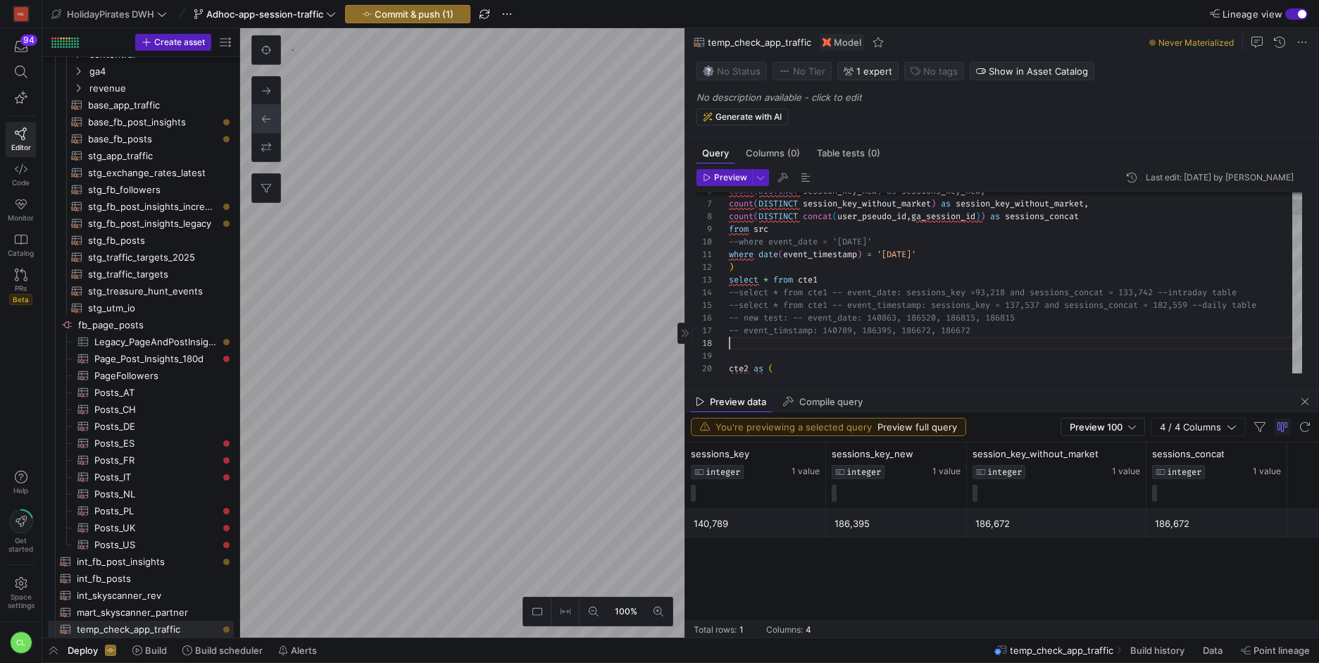
scroll to position [89, 0]
click at [973, 519] on div "186,672" at bounding box center [1057, 522] width 180 height 27
click at [912, 535] on div "186,395" at bounding box center [897, 523] width 124 height 27
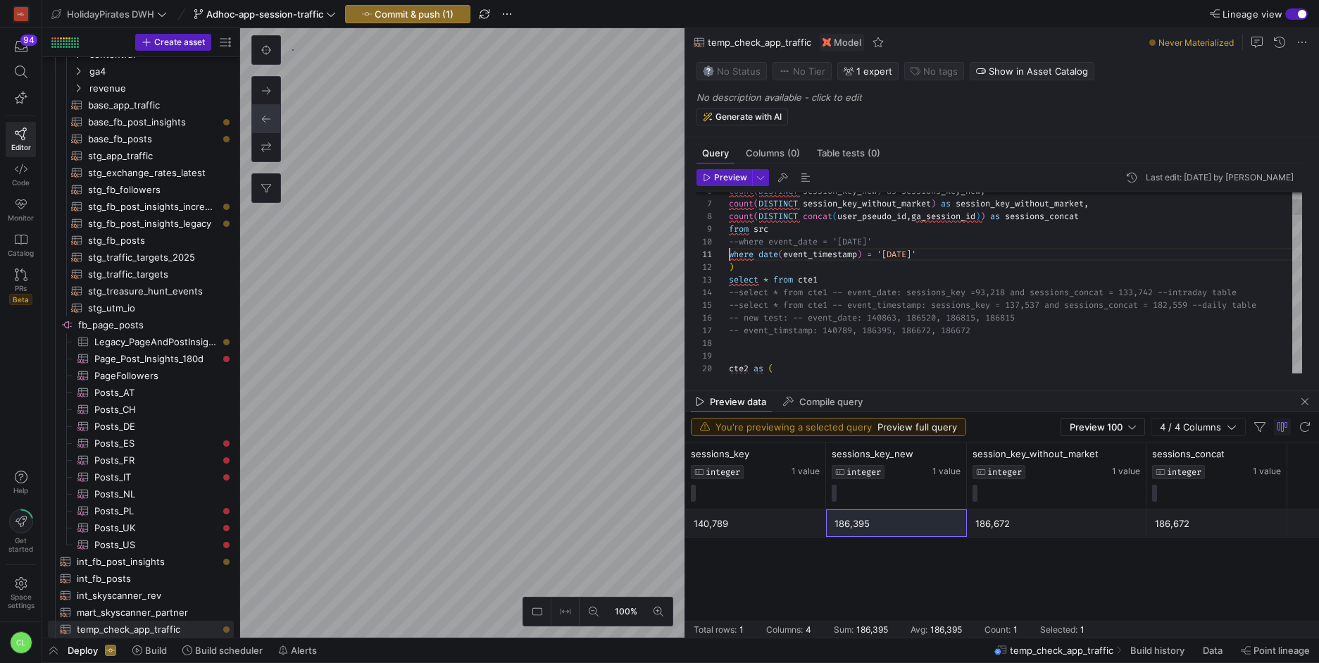
click at [730, 176] on span "Preview" at bounding box center [730, 178] width 33 height 10
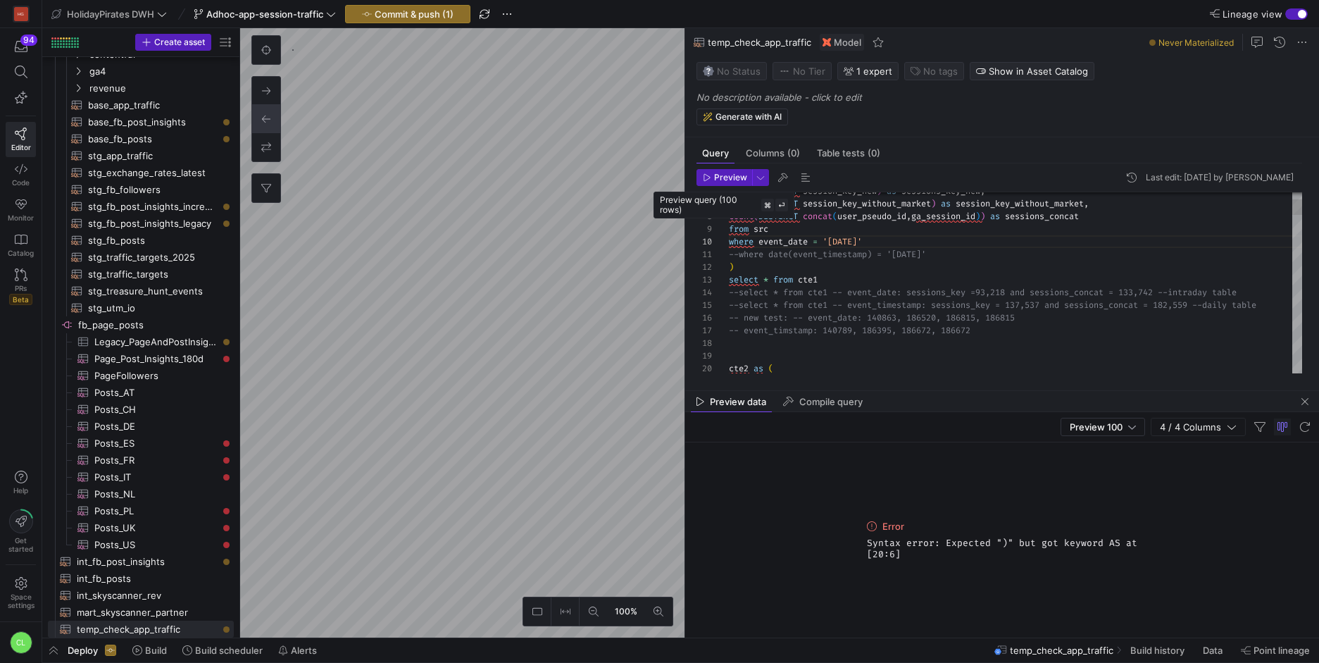
scroll to position [25, 92]
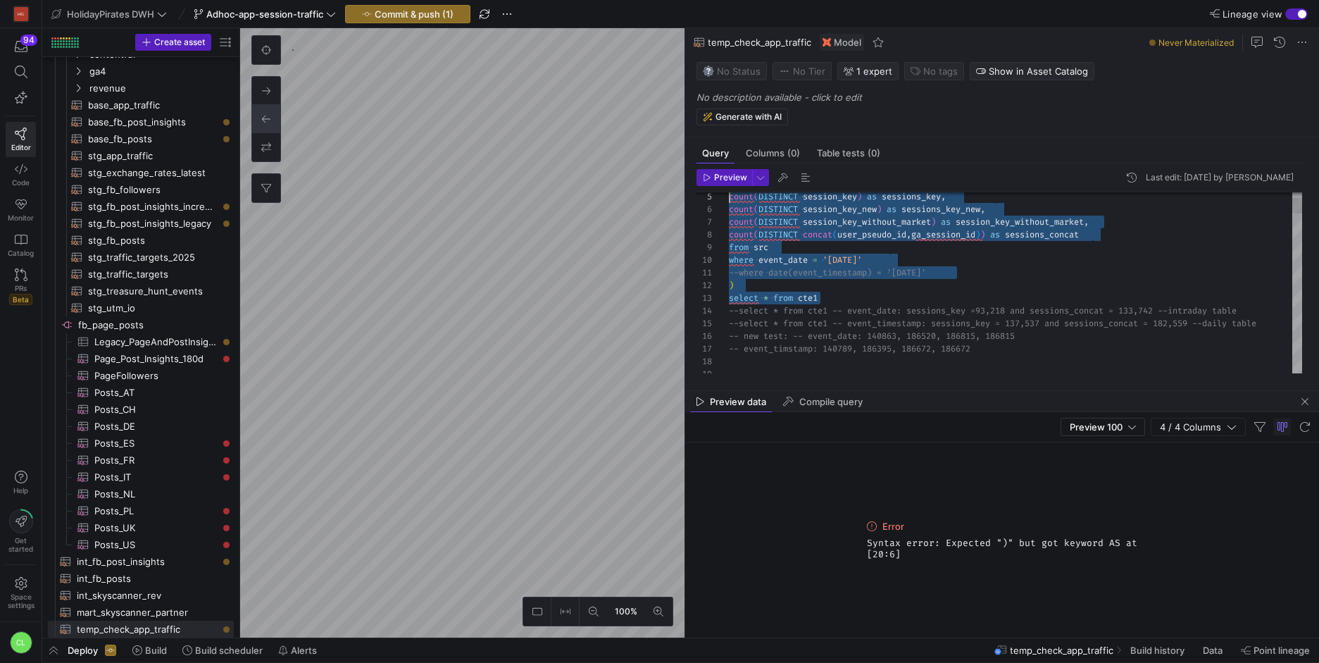
scroll to position [0, 0]
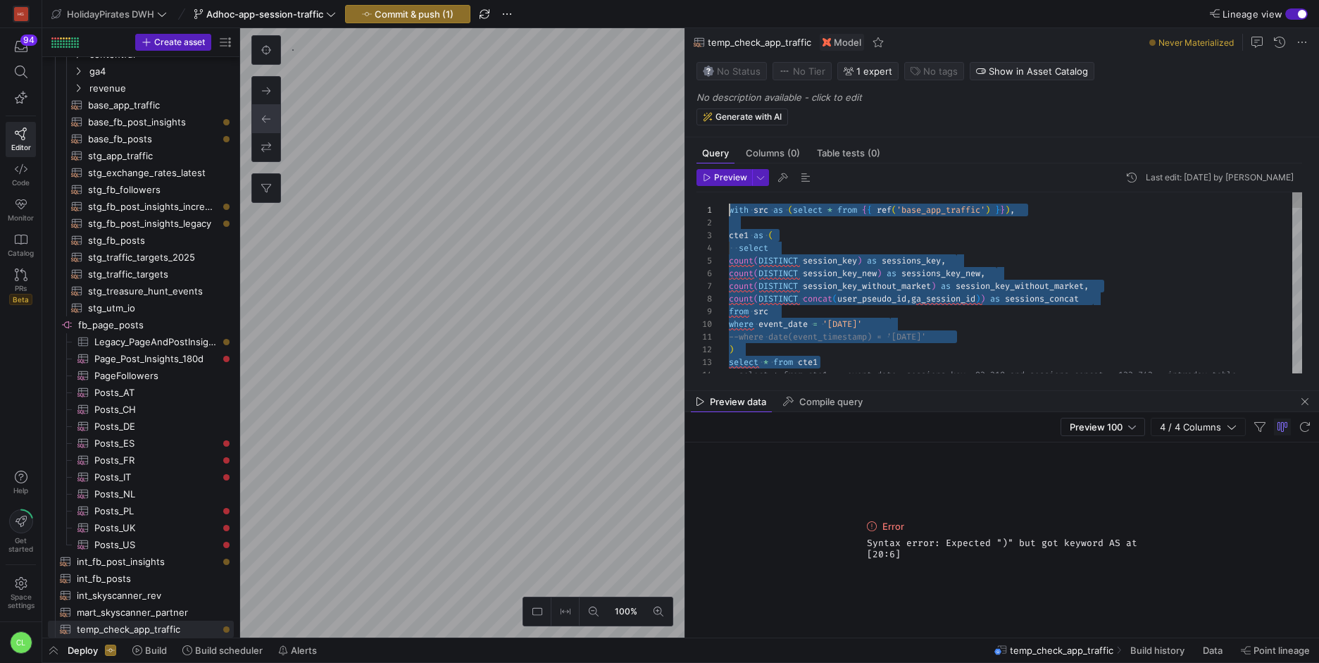
drag, startPoint x: 877, startPoint y: 275, endPoint x: 649, endPoint y: 123, distance: 274.0
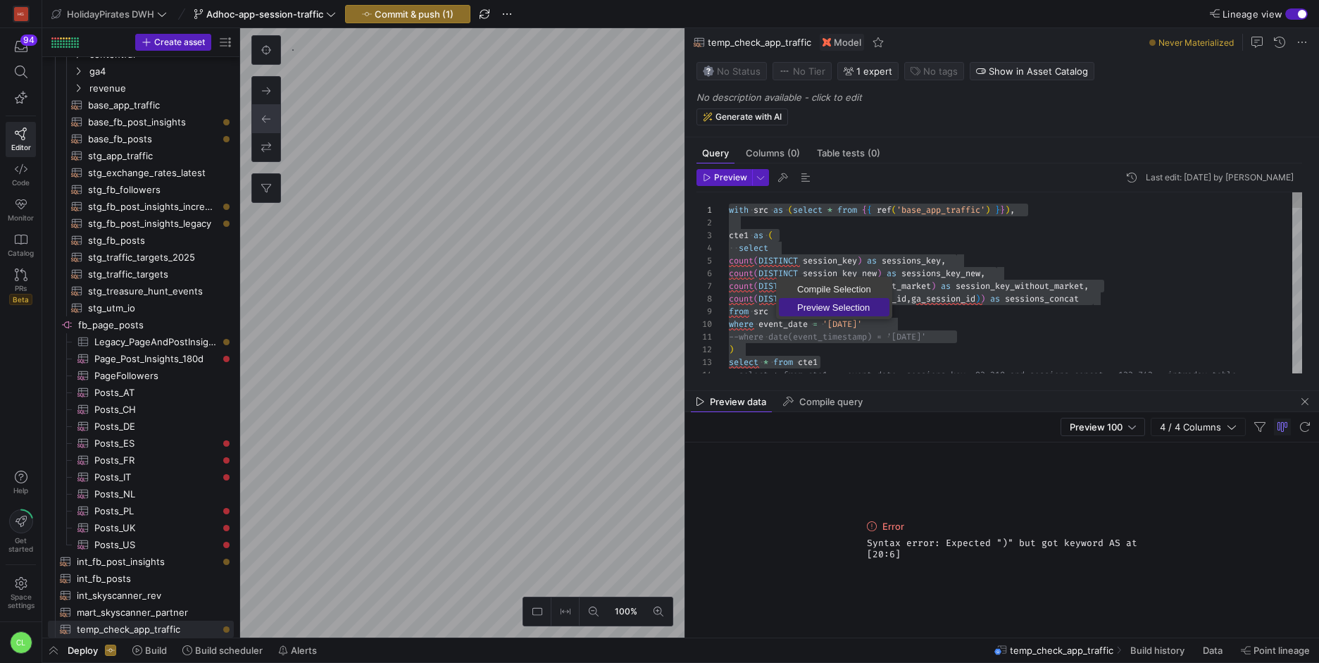
click at [821, 300] on link "Preview Selection" at bounding box center [834, 307] width 111 height 18
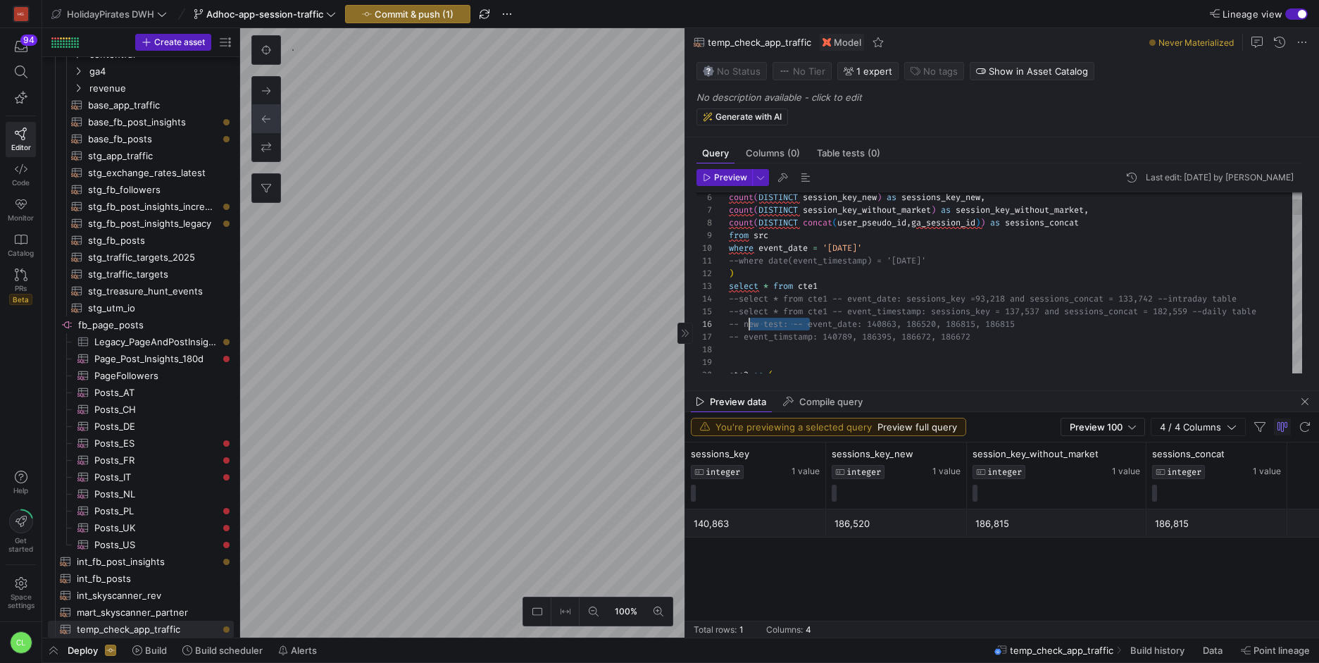
scroll to position [63, 15]
drag, startPoint x: 808, startPoint y: 325, endPoint x: 743, endPoint y: 326, distance: 65.5
drag, startPoint x: 1039, startPoint y: 344, endPoint x: 963, endPoint y: 346, distance: 76.1
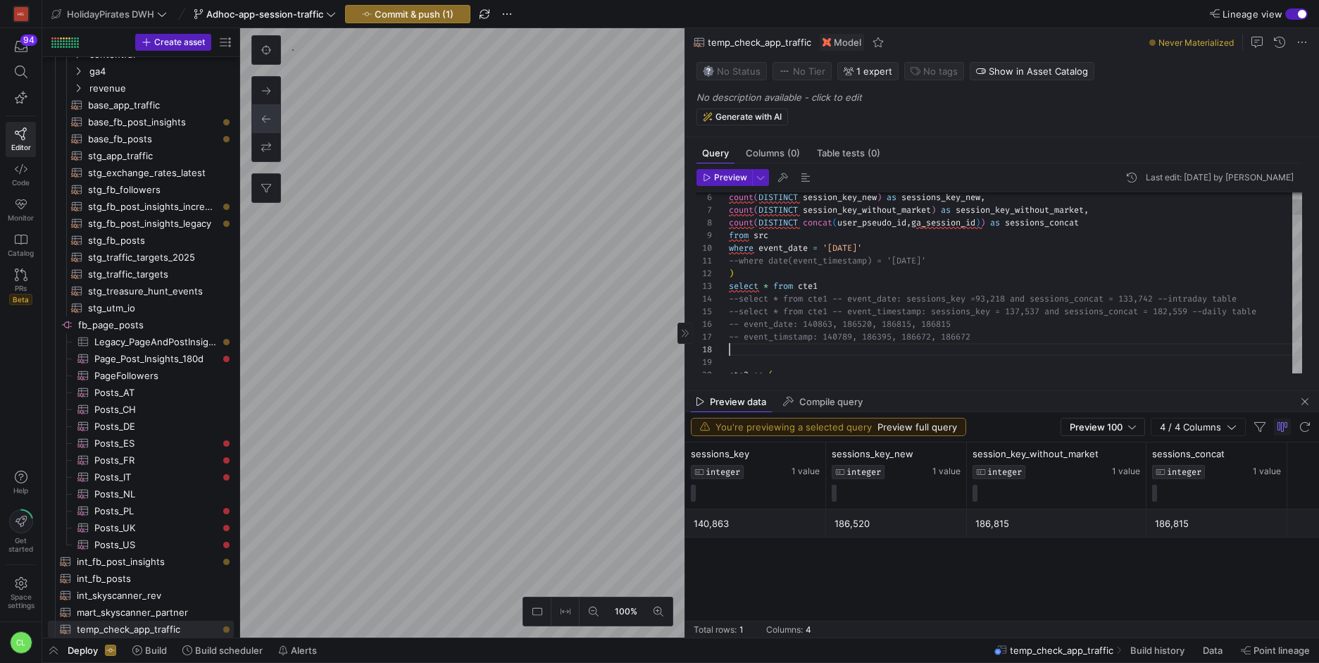
drag, startPoint x: 1034, startPoint y: 332, endPoint x: 714, endPoint y: 323, distance: 319.9
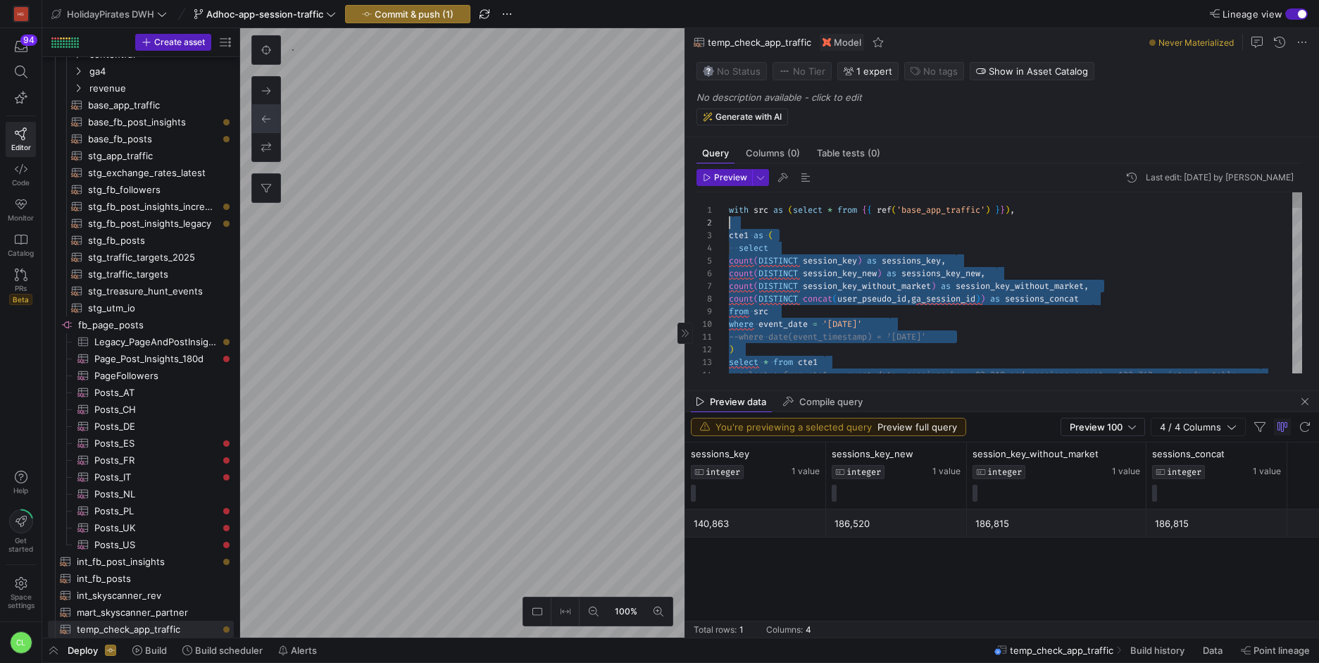
scroll to position [0, 0]
drag, startPoint x: 1023, startPoint y: 339, endPoint x: 724, endPoint y: 209, distance: 326.2
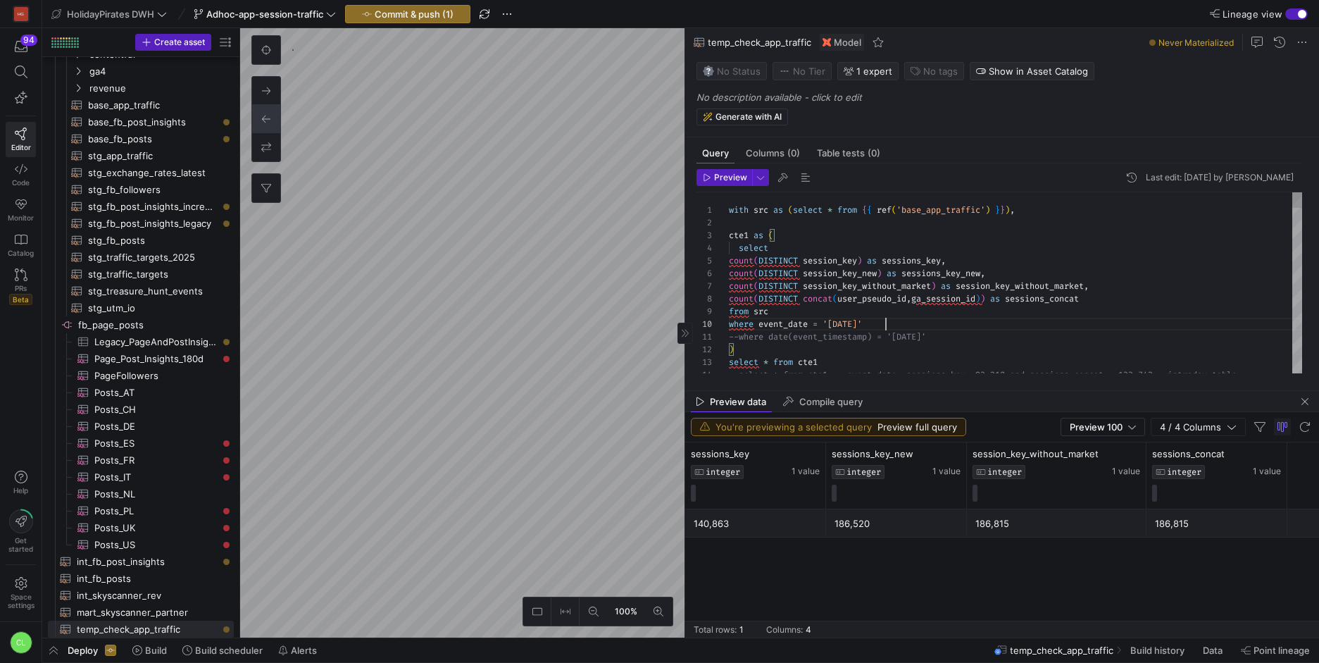
scroll to position [114, 157]
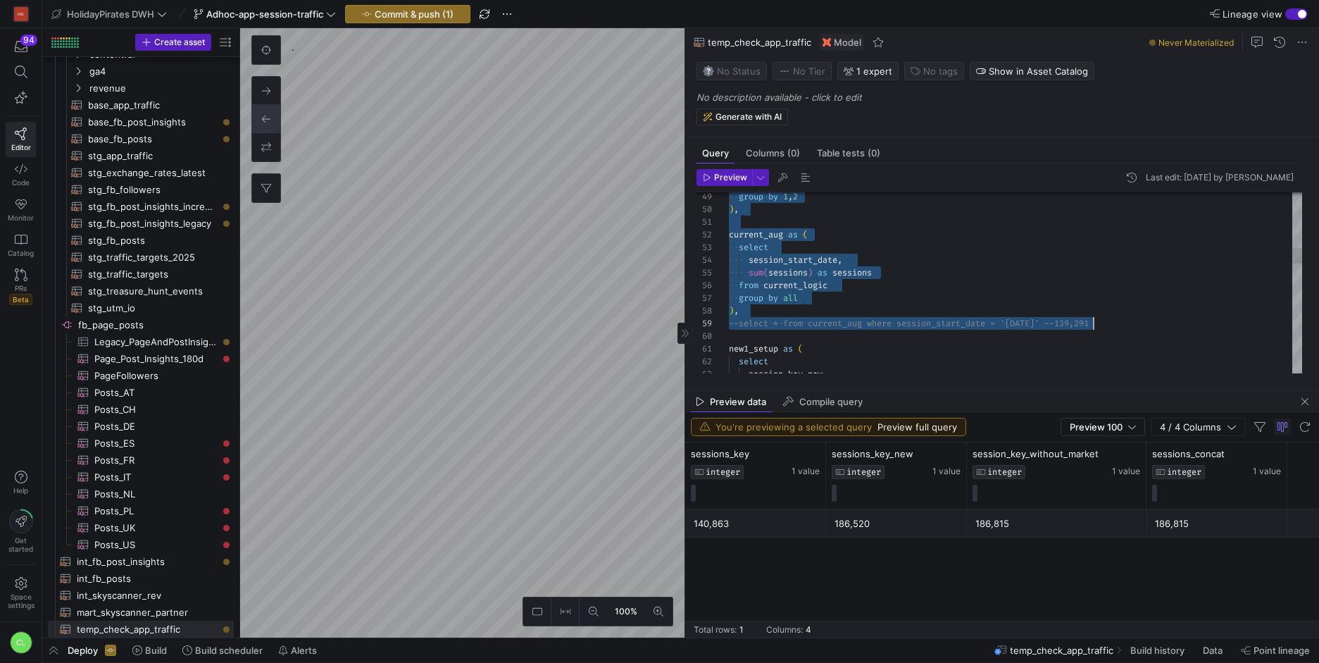
scroll to position [114, 390]
drag, startPoint x: 730, startPoint y: 238, endPoint x: 1146, endPoint y: 321, distance: 423.7
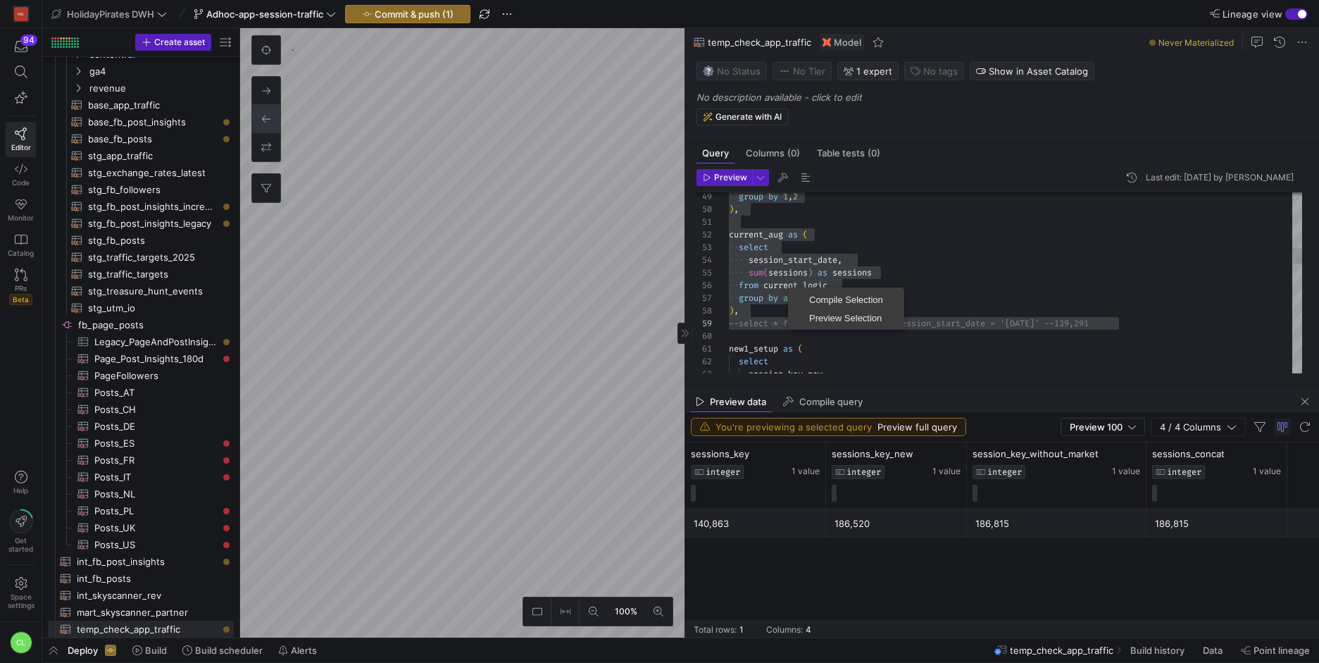
click at [764, 268] on div "group by 1 , 2 ) , current_aug as ( select session_start_date , sum ( sessions …" at bounding box center [1015, 590] width 573 height 2040
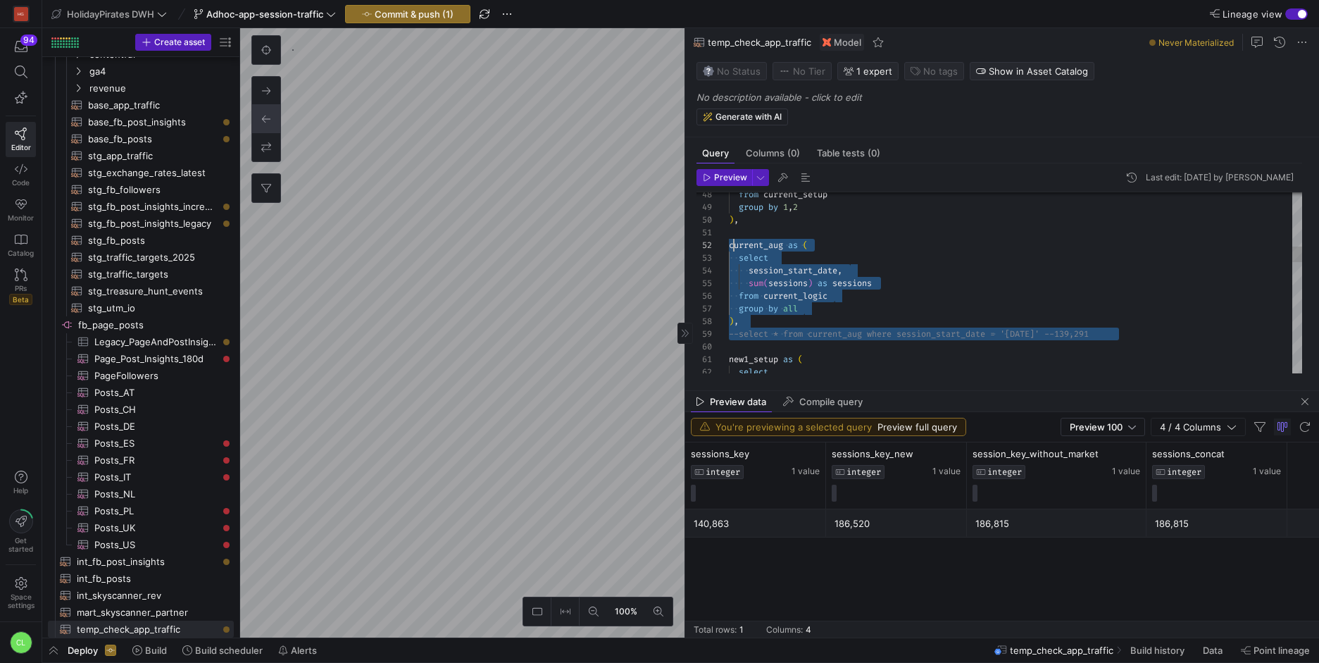
scroll to position [13, 5]
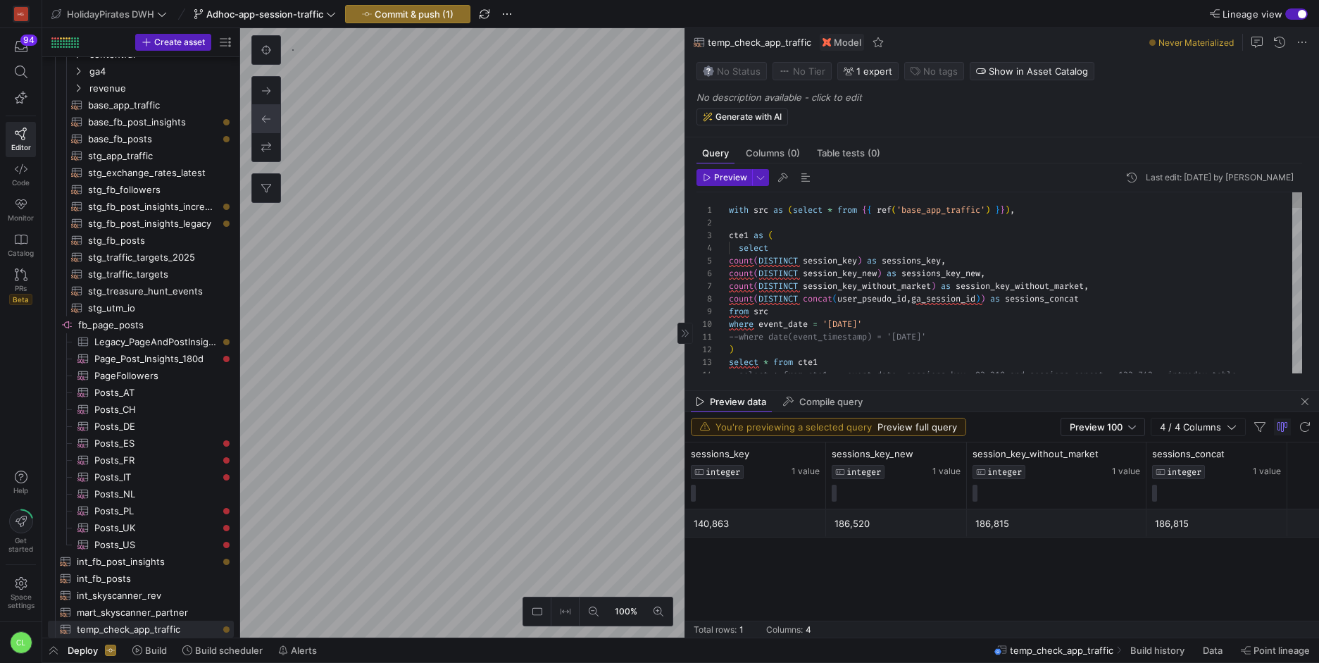
type textarea "with src as (select * from {{ ref('base_app_traffic') }}), cte1 as ( select cou…"
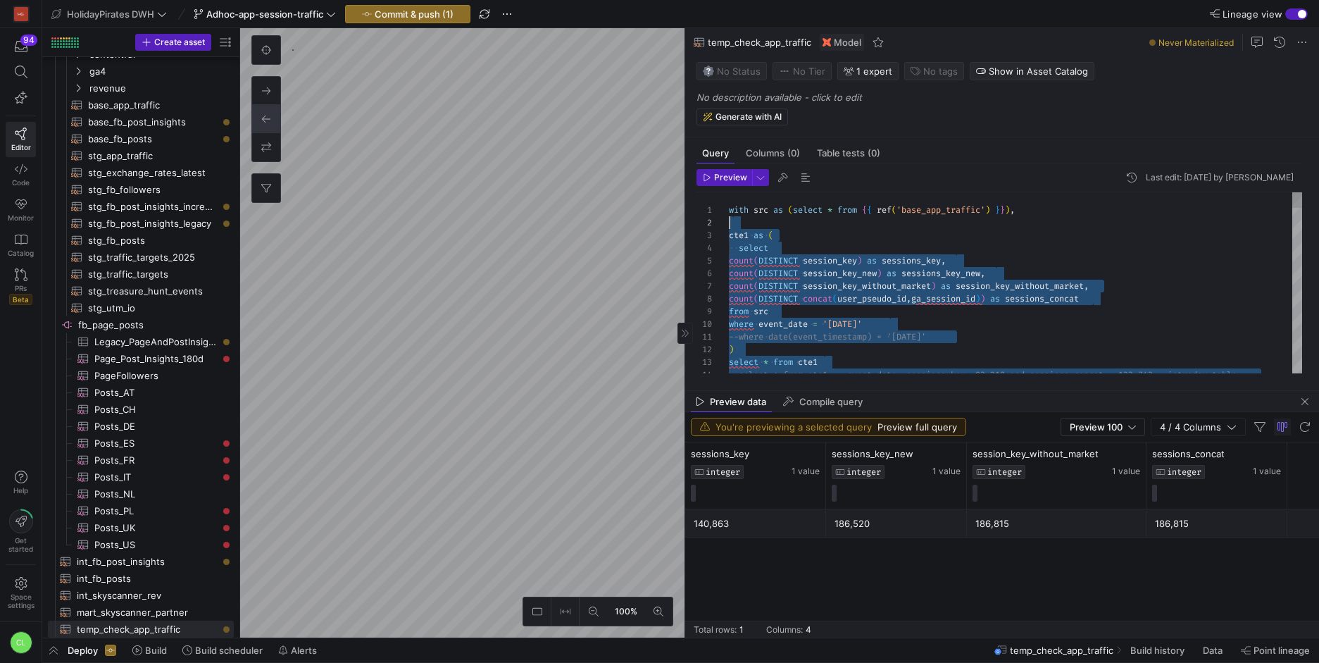
scroll to position [0, 0]
drag, startPoint x: 1158, startPoint y: 325, endPoint x: 720, endPoint y: 198, distance: 456.2
